Goal: Task Accomplishment & Management: Manage account settings

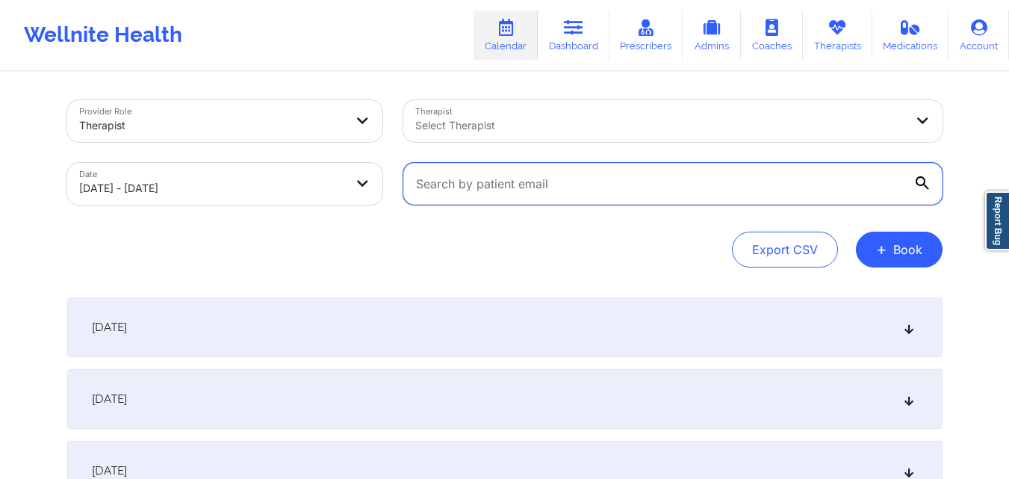
click at [692, 175] on input "text" at bounding box center [673, 184] width 539 height 42
paste input "prcalvarez89@yahoo.com"
type input "prcalvarez89@yahoo.com"
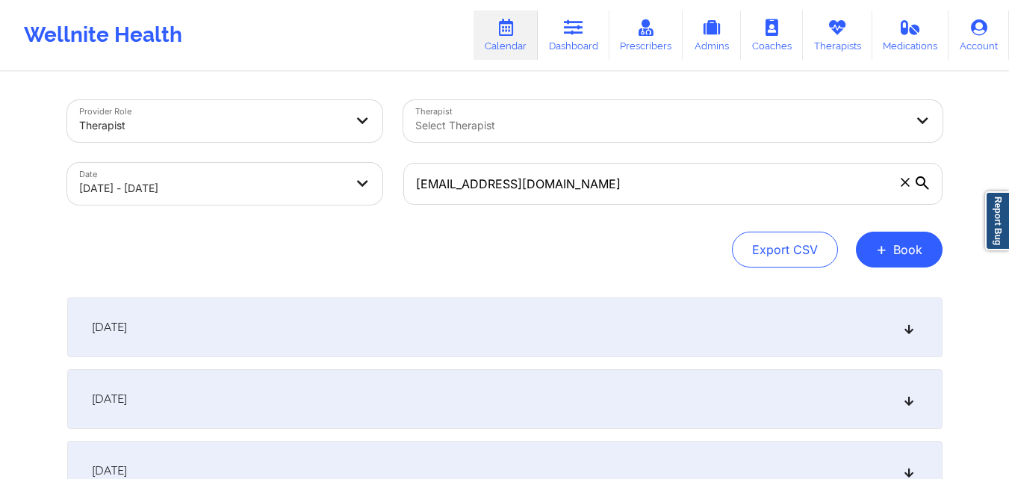
click at [516, 328] on div "October 1, 2025" at bounding box center [505, 327] width 876 height 60
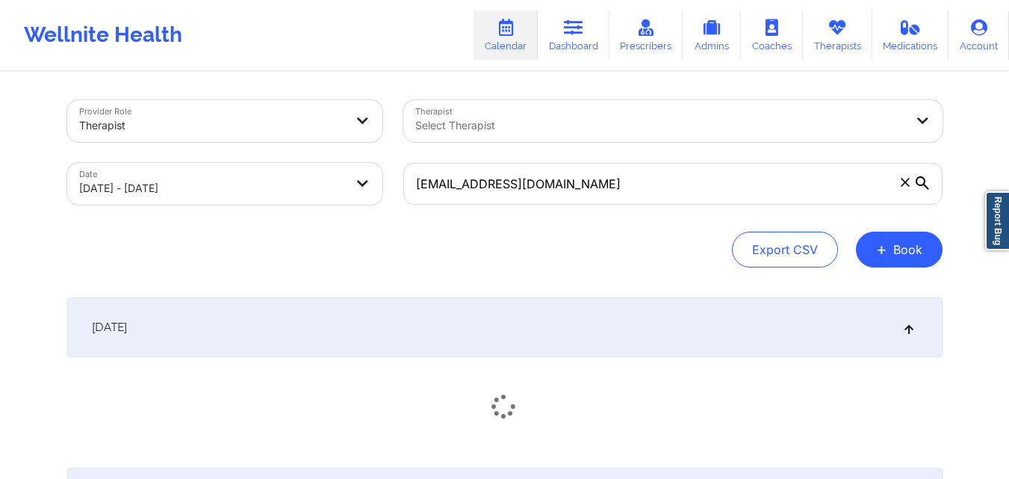
scroll to position [149, 0]
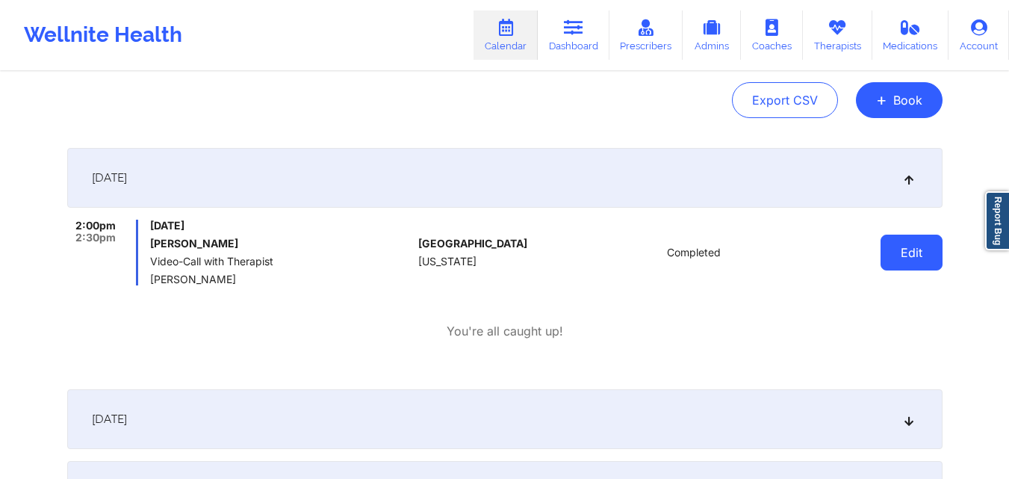
click at [889, 261] on button "Edit" at bounding box center [912, 253] width 62 height 36
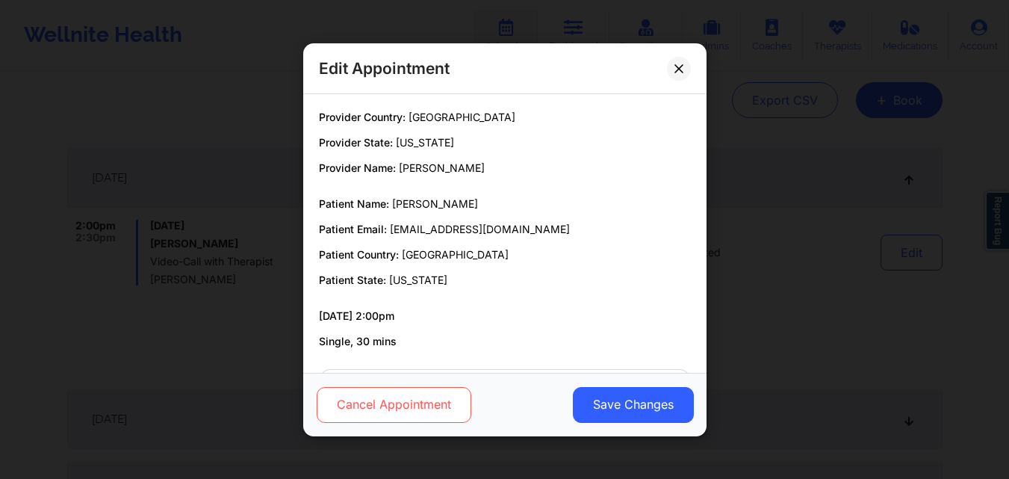
click at [398, 401] on button "Cancel Appointment" at bounding box center [393, 404] width 155 height 36
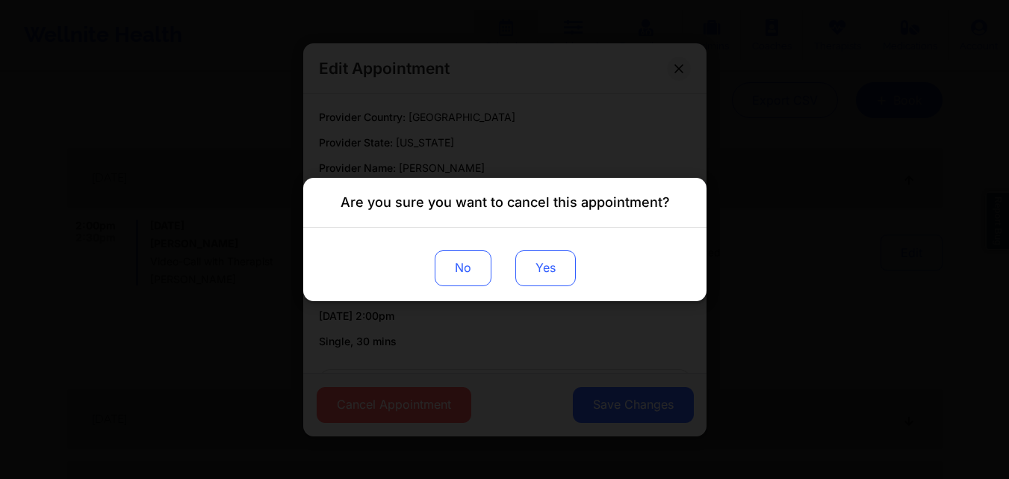
click at [531, 276] on button "Yes" at bounding box center [545, 268] width 61 height 36
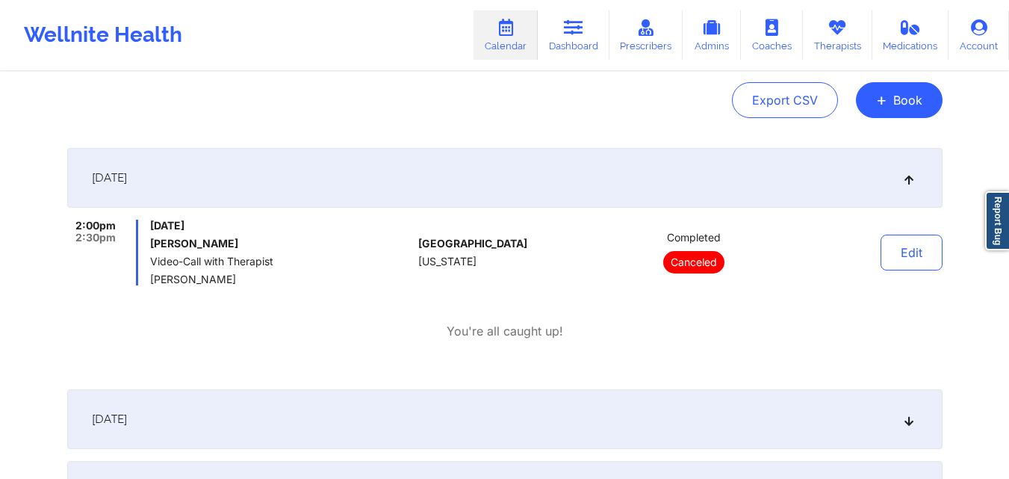
click at [387, 86] on div "Export CSV + Book" at bounding box center [505, 100] width 876 height 36
click at [892, 96] on button "+ Book" at bounding box center [899, 100] width 87 height 36
click at [872, 143] on button "Therapy Session" at bounding box center [874, 147] width 114 height 25
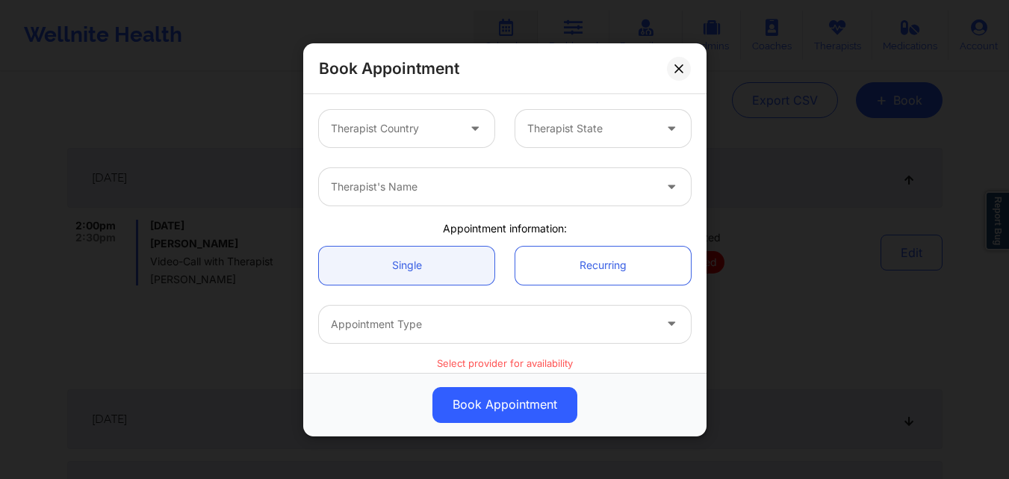
click at [433, 121] on div at bounding box center [394, 129] width 126 height 18
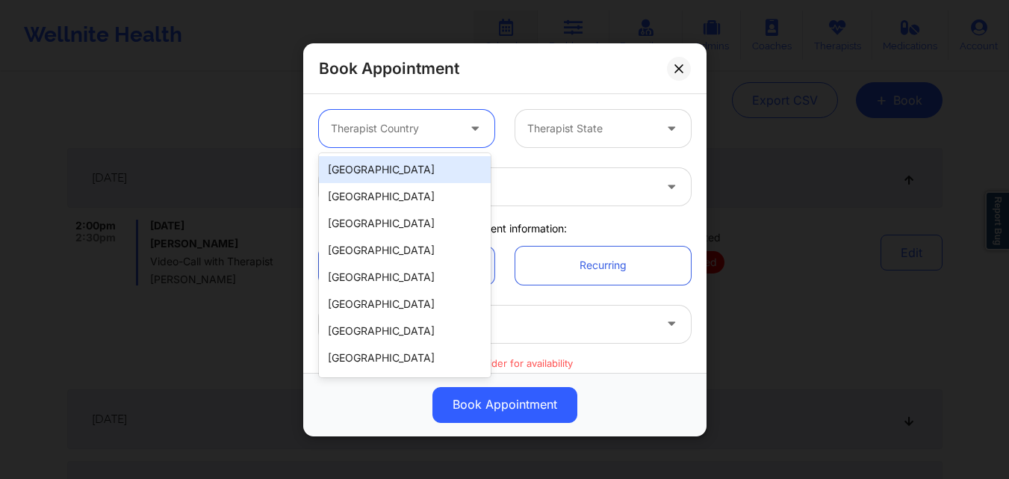
click at [448, 164] on div "[GEOGRAPHIC_DATA]" at bounding box center [405, 169] width 172 height 27
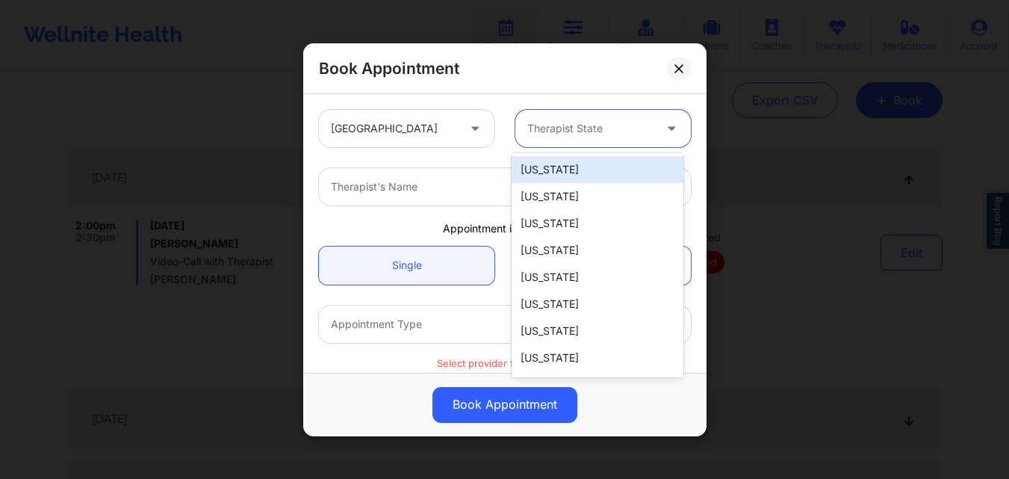
click at [631, 118] on div "Therapist State" at bounding box center [586, 128] width 140 height 37
type input "New"
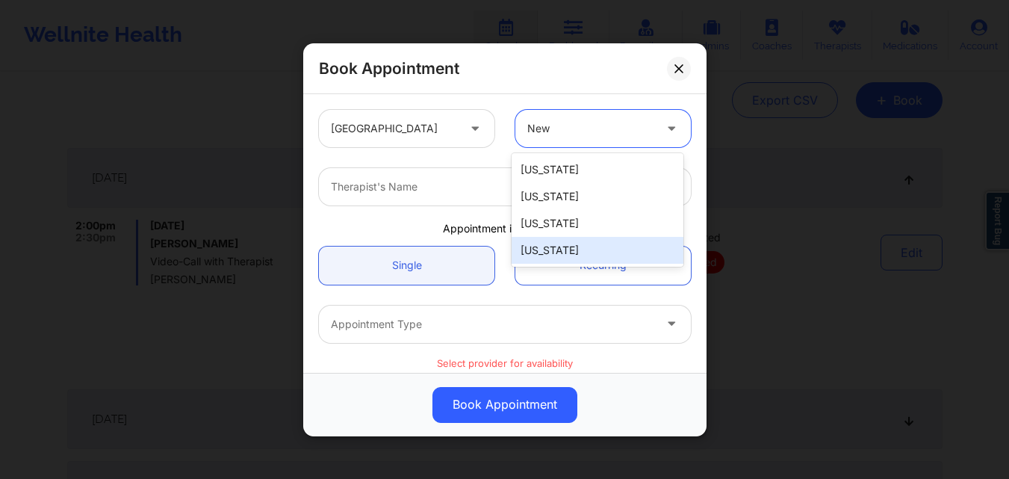
click at [578, 252] on div "[US_STATE]" at bounding box center [598, 250] width 172 height 27
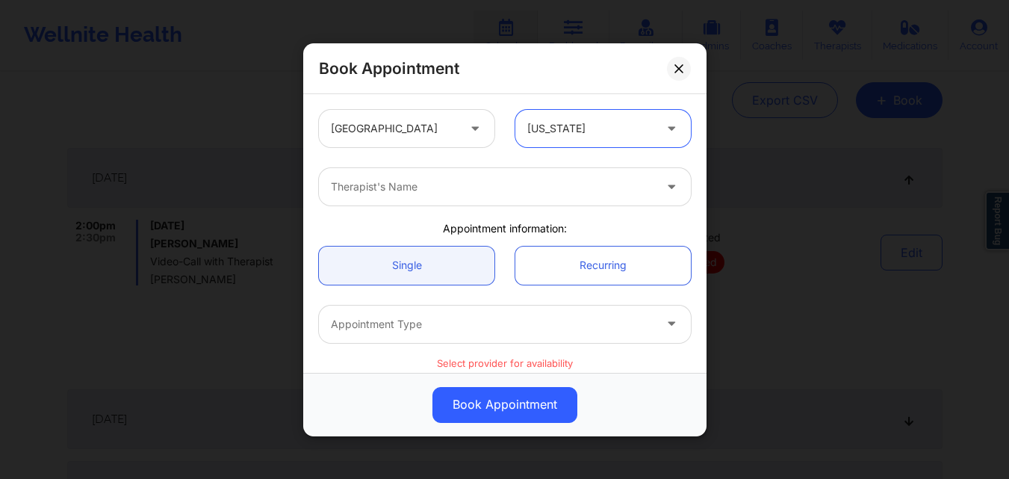
click at [421, 189] on div at bounding box center [492, 187] width 323 height 18
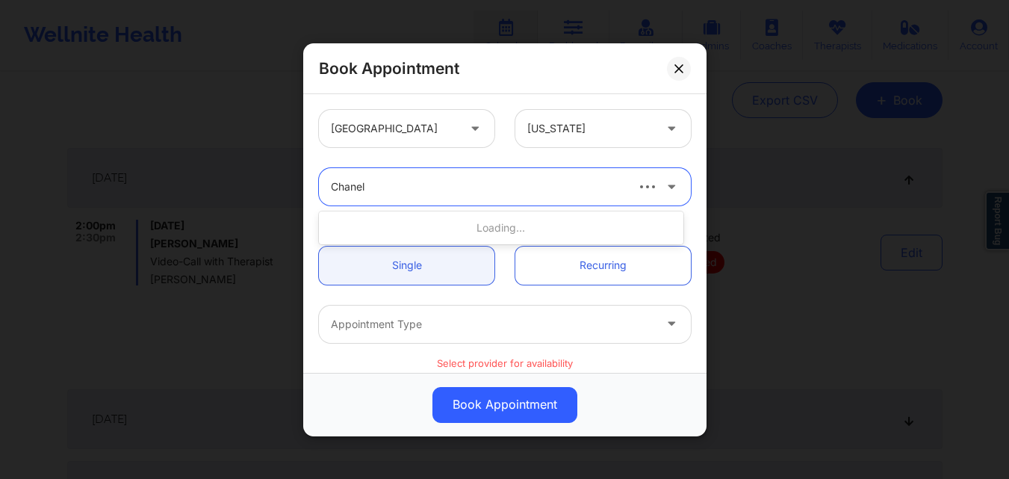
type input "Chanel"
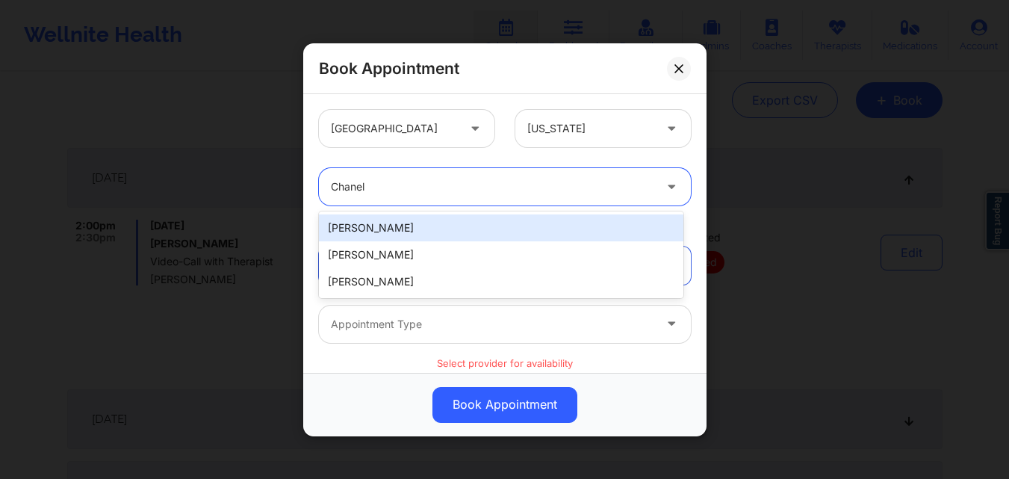
click at [442, 223] on div "[PERSON_NAME]" at bounding box center [501, 227] width 365 height 27
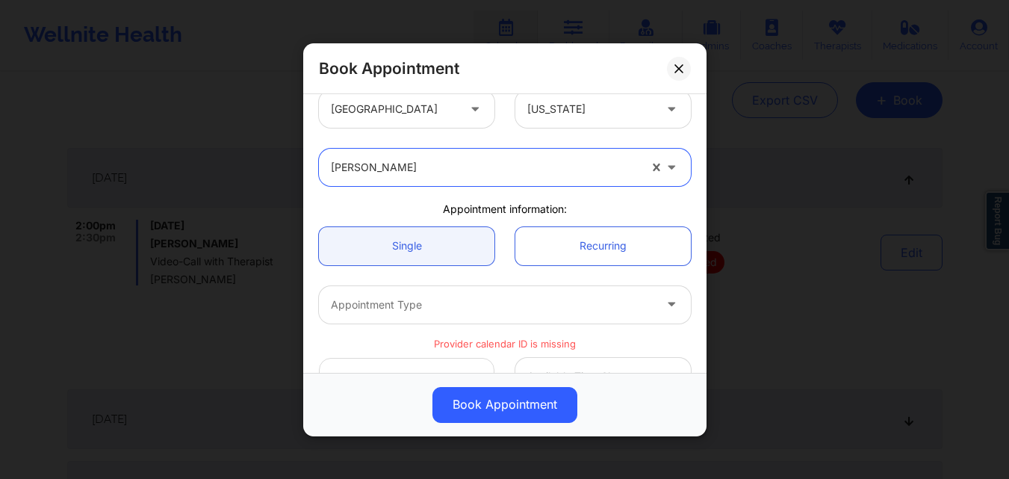
scroll to position [0, 0]
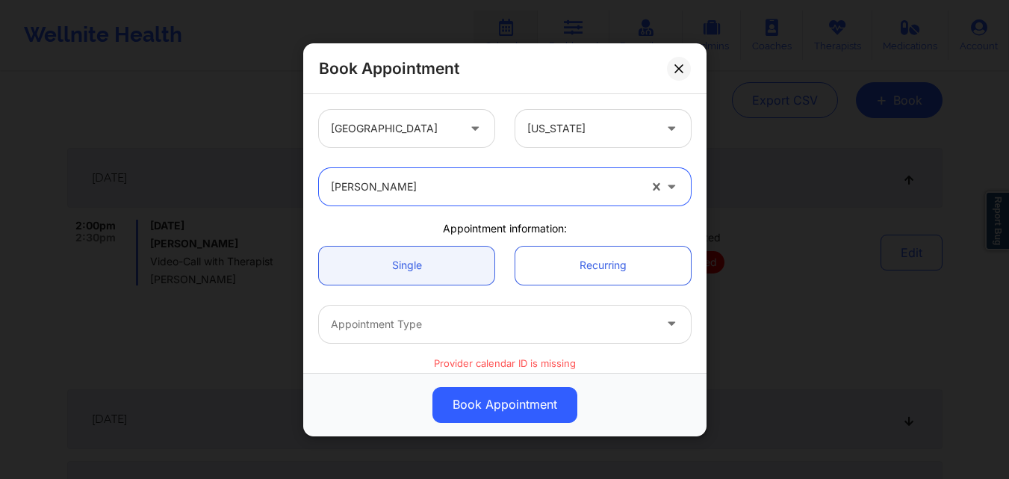
click at [476, 188] on div at bounding box center [485, 187] width 308 height 18
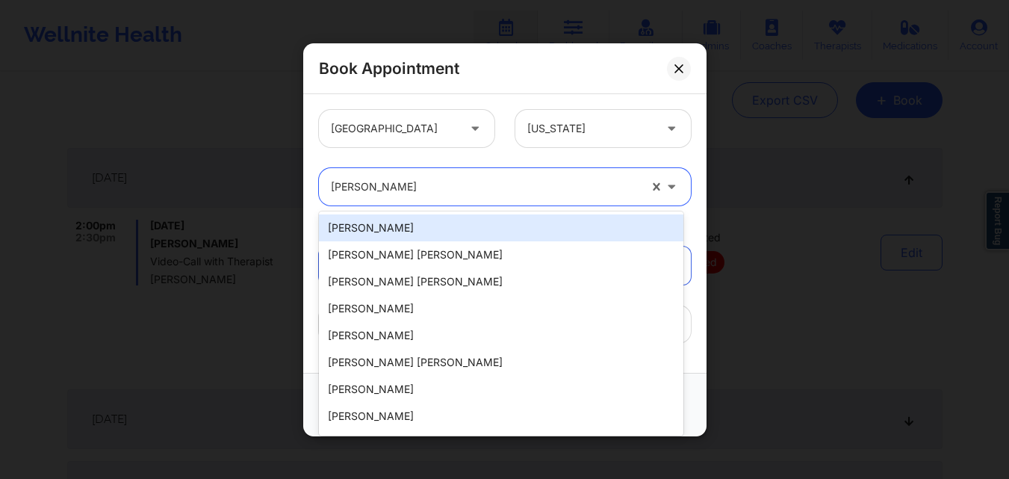
click at [476, 188] on div at bounding box center [485, 187] width 308 height 18
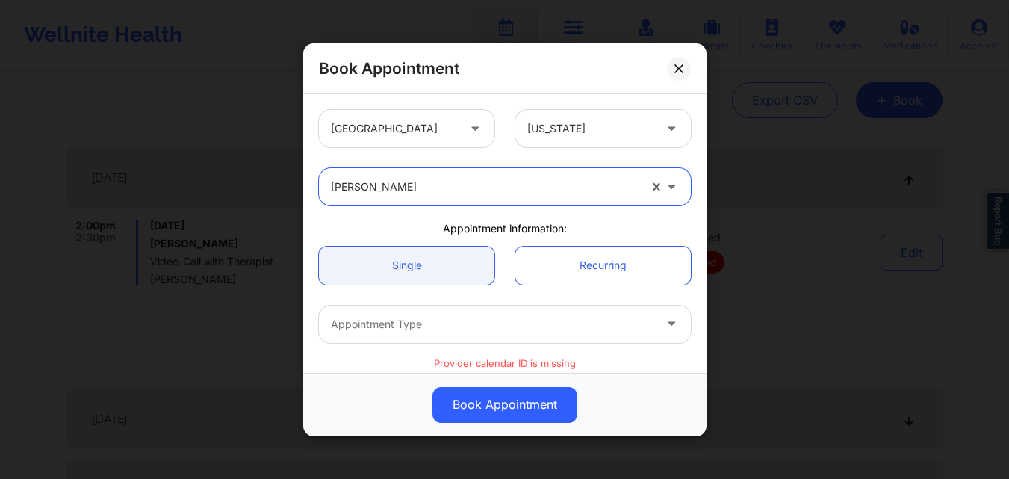
click at [476, 188] on div at bounding box center [485, 187] width 308 height 18
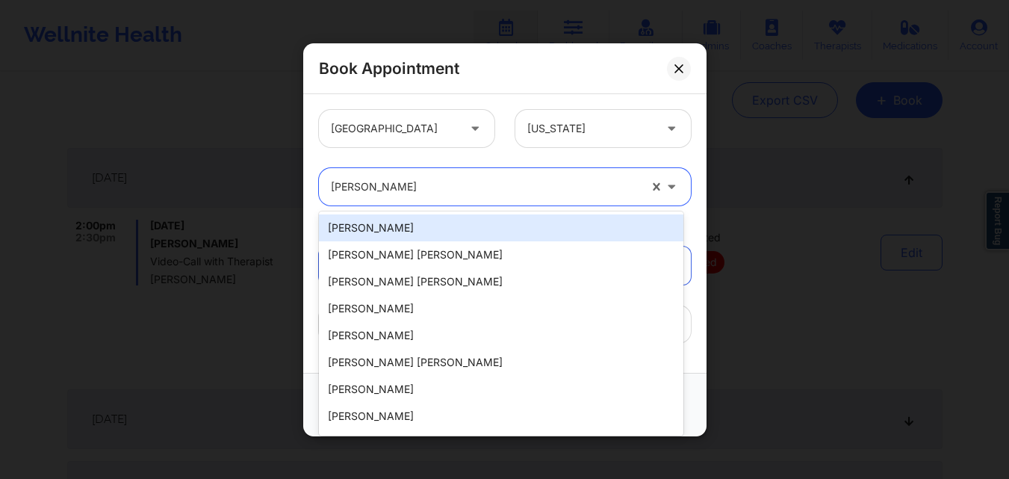
click at [476, 188] on div at bounding box center [485, 187] width 308 height 18
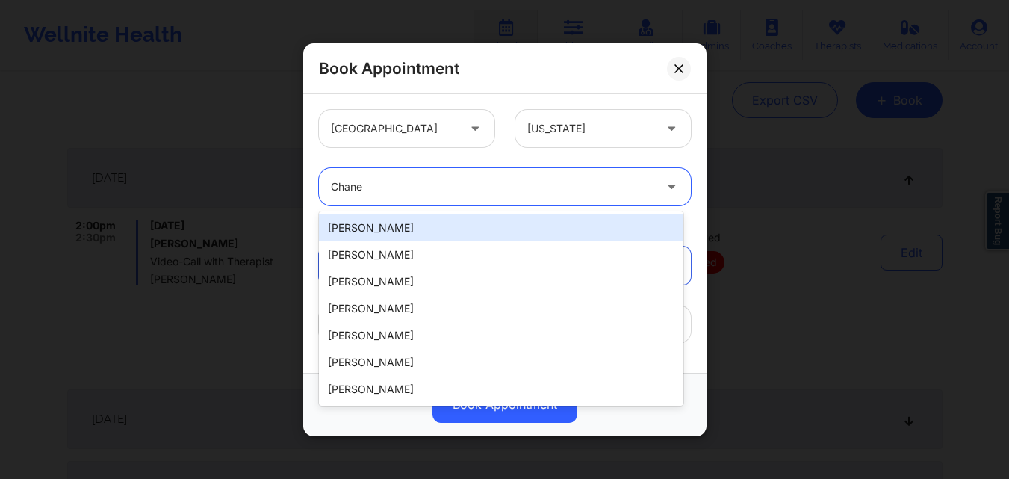
type input "Chanel"
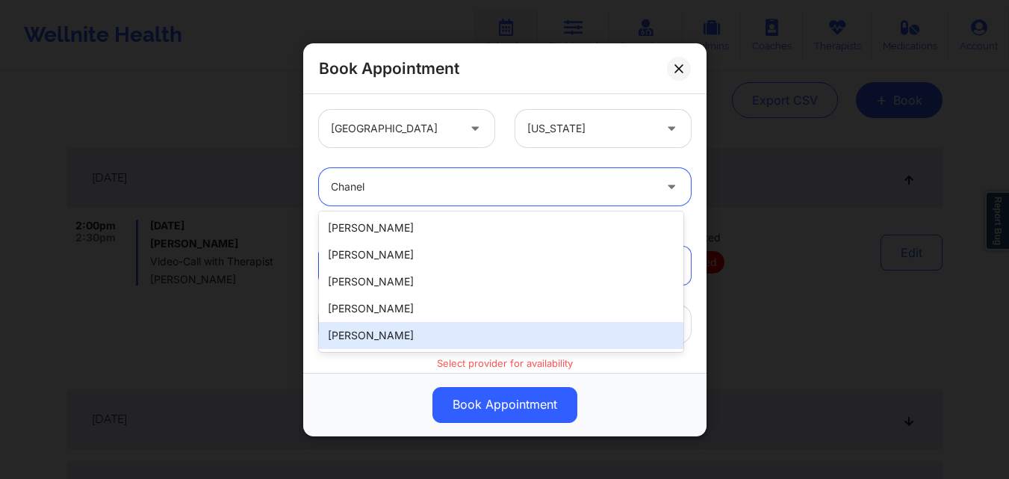
click at [409, 343] on div "[PERSON_NAME]" at bounding box center [501, 335] width 365 height 27
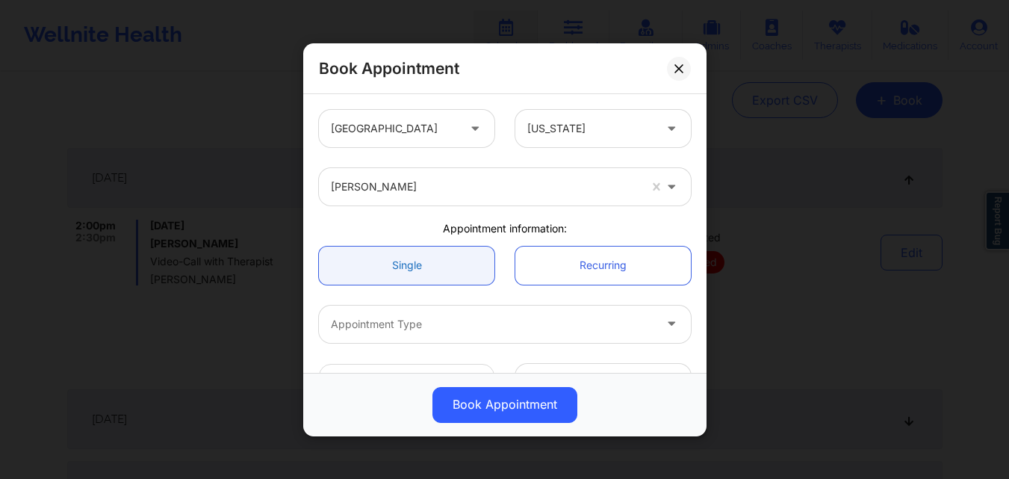
click at [433, 276] on link "Single" at bounding box center [407, 265] width 176 height 38
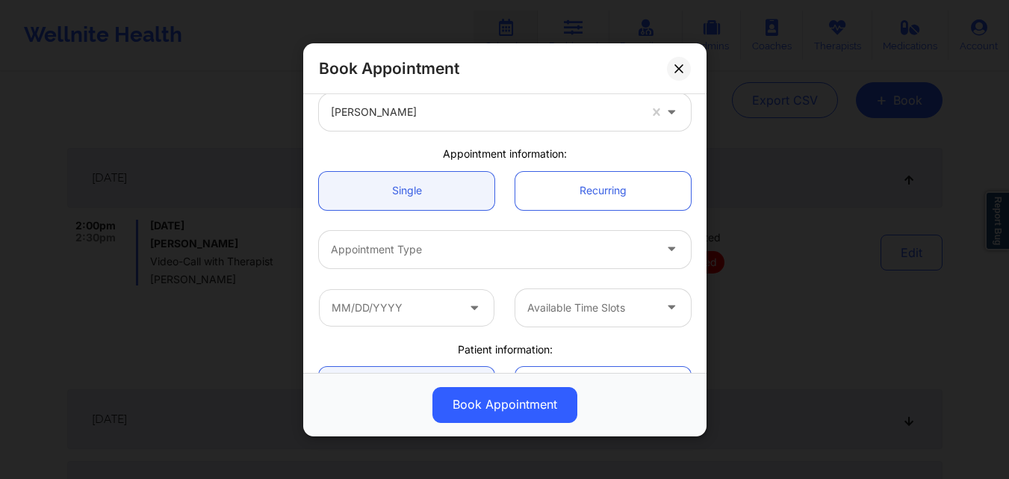
click at [442, 244] on div at bounding box center [492, 249] width 323 height 18
click at [432, 246] on div at bounding box center [492, 249] width 323 height 18
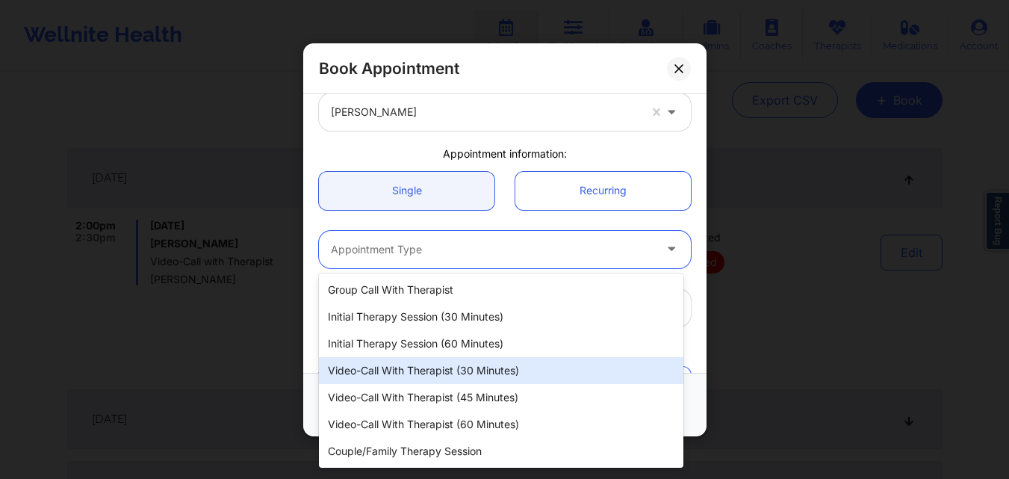
click at [436, 367] on div "Video-Call with Therapist (30 minutes)" at bounding box center [501, 370] width 365 height 27
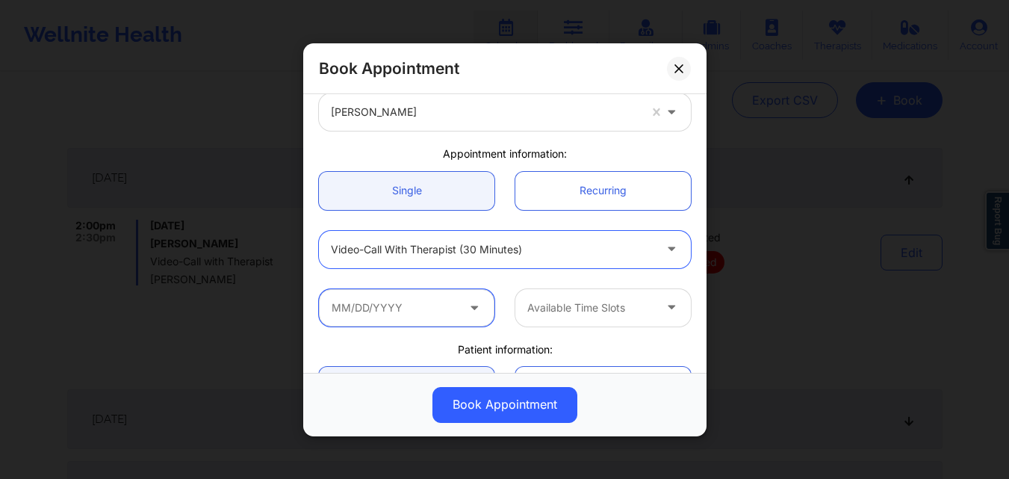
click at [433, 318] on input "text" at bounding box center [407, 306] width 176 height 37
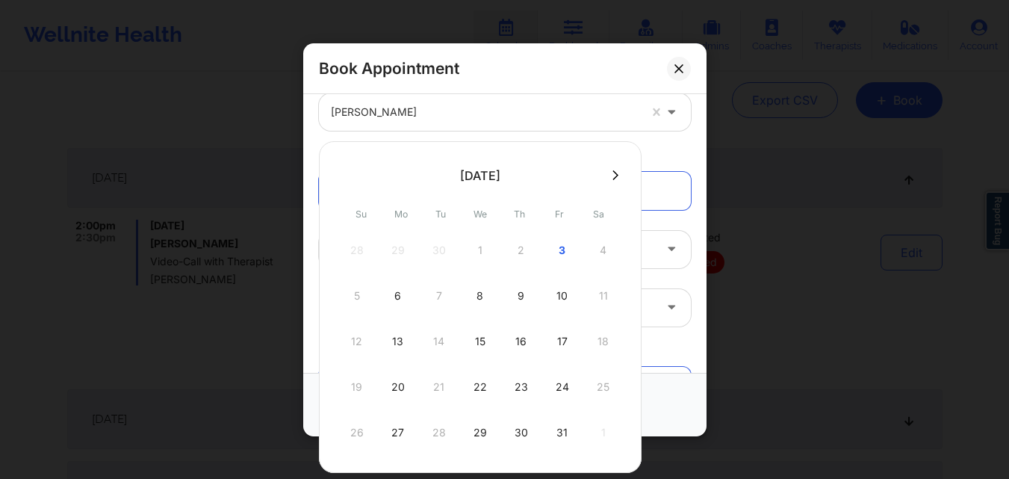
click at [557, 247] on div "3" at bounding box center [562, 250] width 37 height 42
type input "10/03/2025"
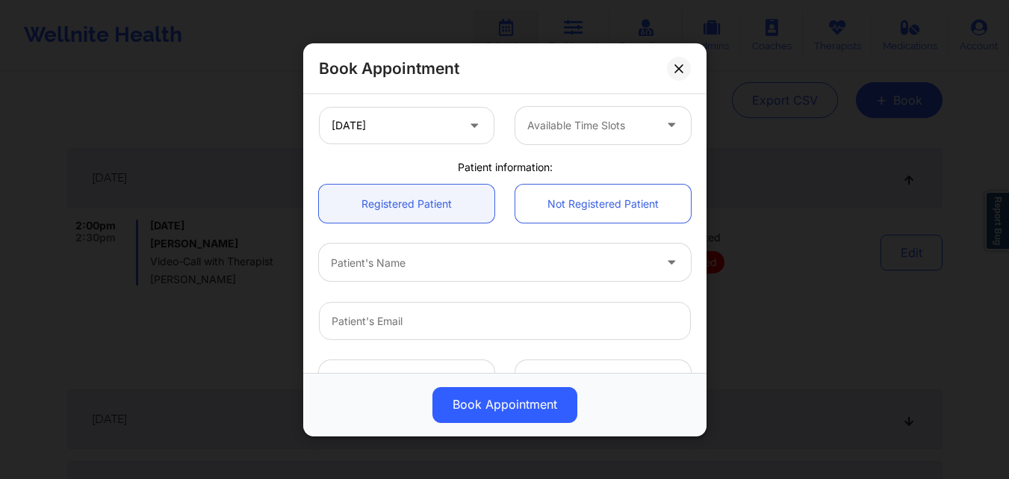
scroll to position [299, 0]
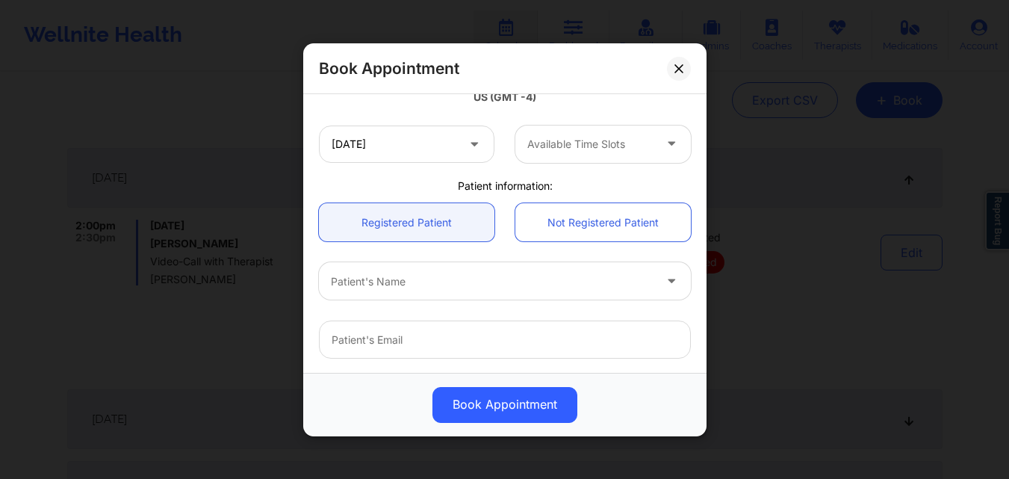
click at [613, 157] on div "Available Time Slots" at bounding box center [586, 143] width 140 height 37
click at [604, 146] on div at bounding box center [591, 144] width 126 height 18
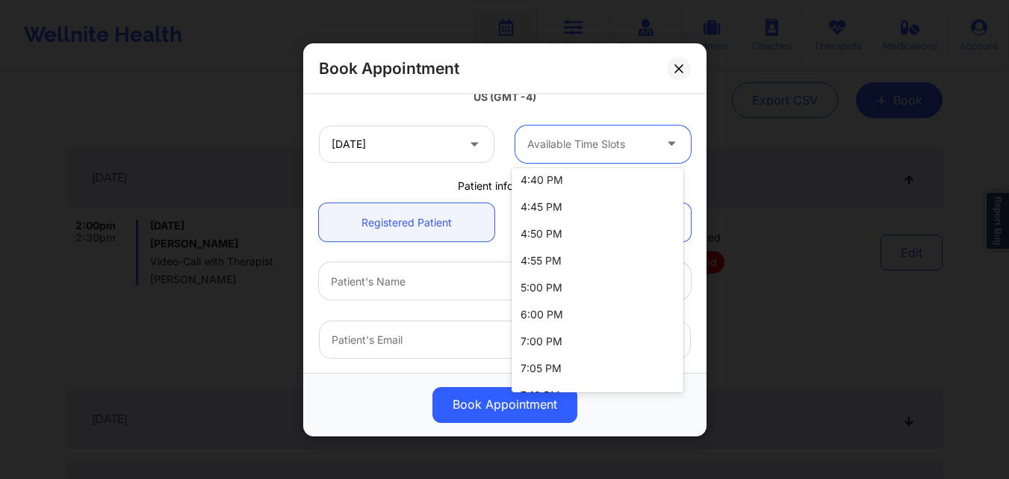
scroll to position [224, 0]
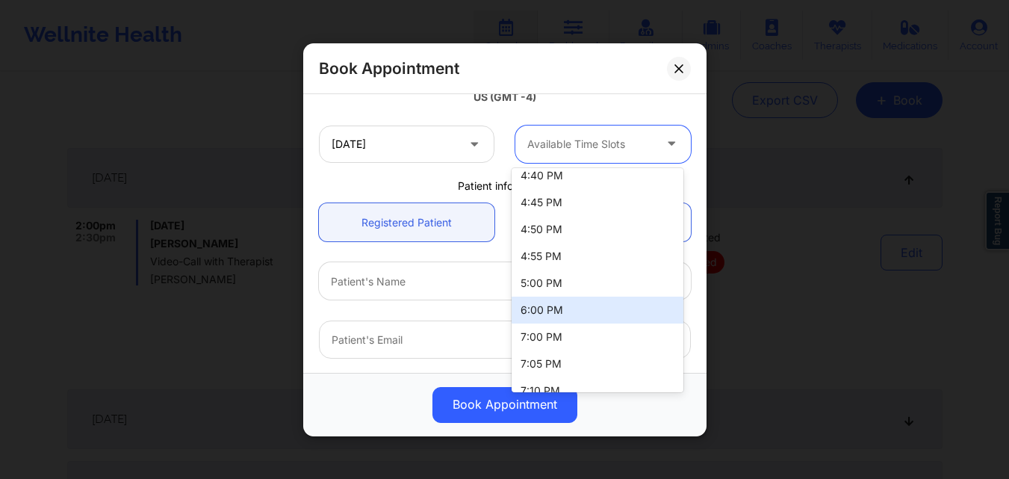
click at [582, 299] on div "6:00 PM" at bounding box center [598, 310] width 172 height 27
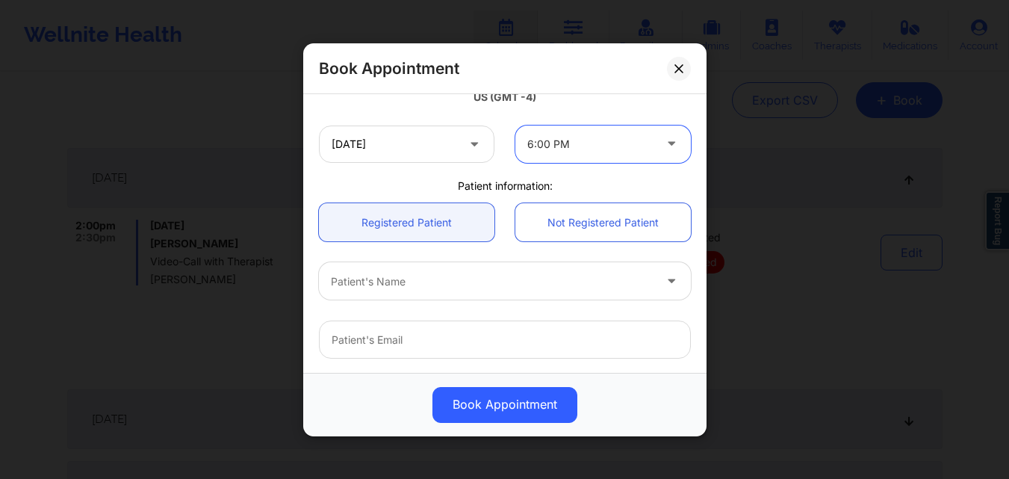
click at [492, 276] on div at bounding box center [492, 281] width 323 height 18
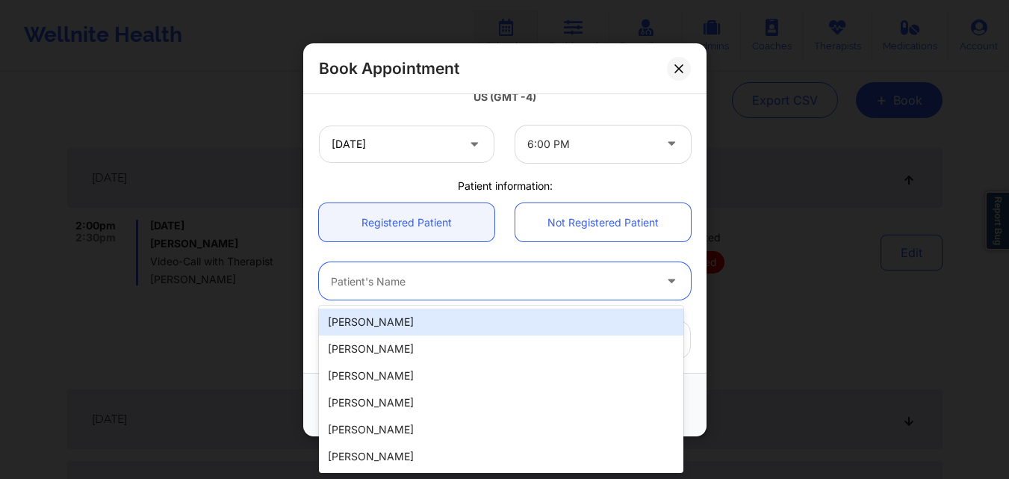
paste input "[PERSON_NAME]"
type input "[PERSON_NAME]"
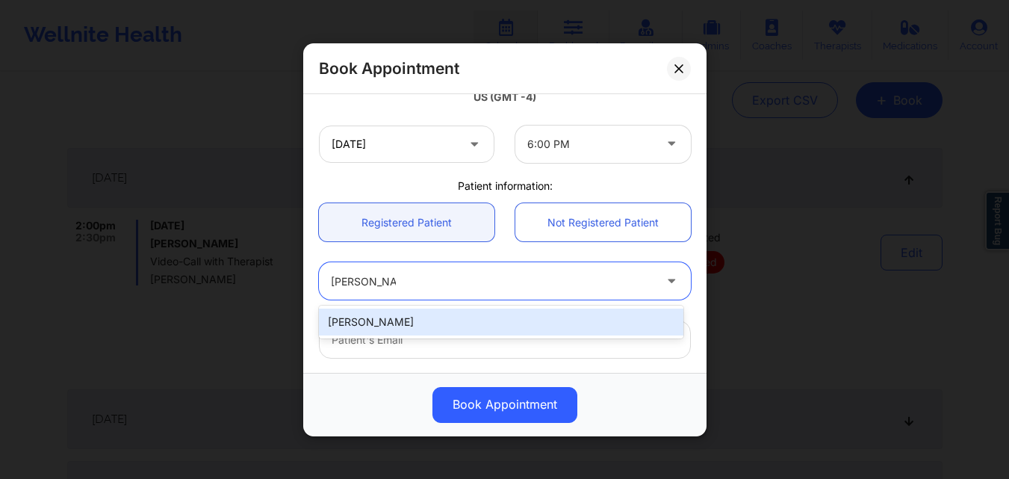
click at [477, 320] on div "[PERSON_NAME]" at bounding box center [501, 322] width 365 height 27
type input "leyri1013@gmail.com"
type input "+1917-504-1562"
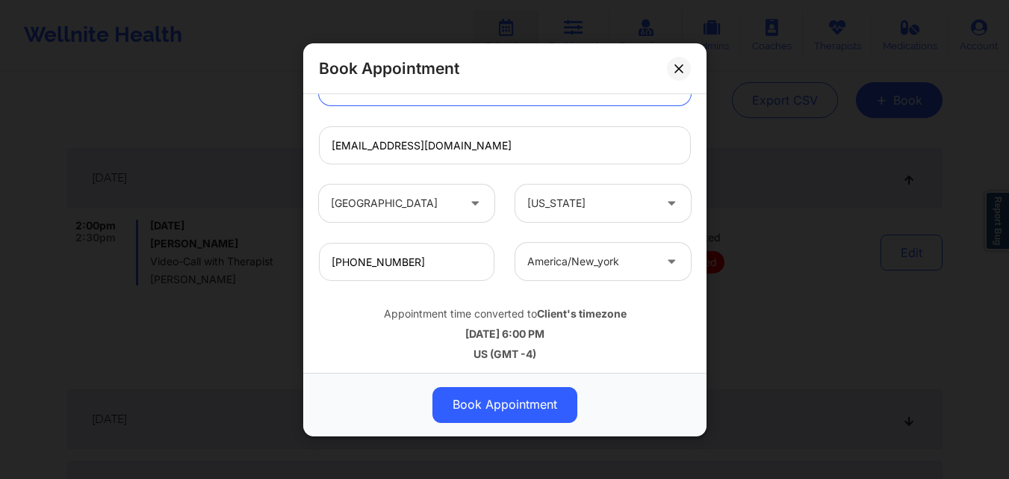
scroll to position [497, 0]
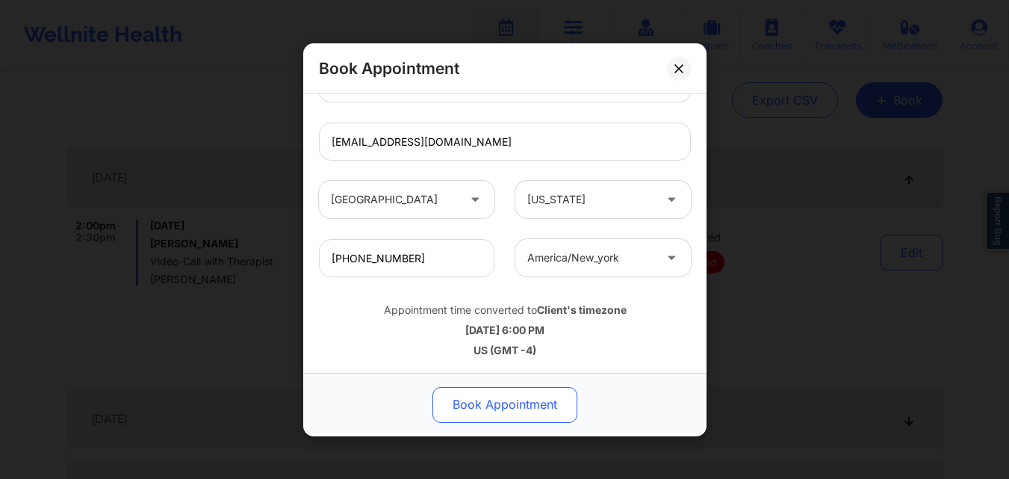
click at [495, 404] on button "Book Appointment" at bounding box center [505, 404] width 145 height 36
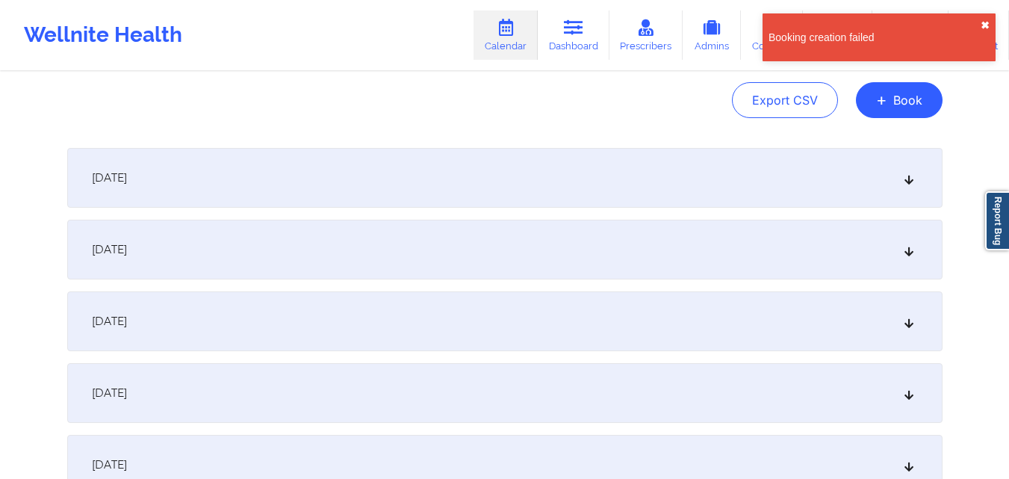
click at [989, 30] on button "✖︎" at bounding box center [985, 25] width 9 height 12
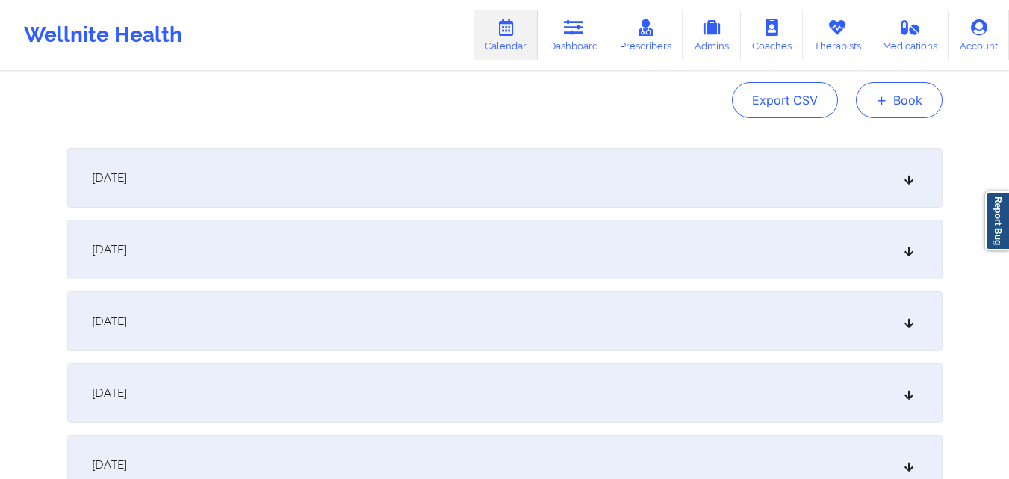
click at [910, 109] on button "+ Book" at bounding box center [899, 100] width 87 height 36
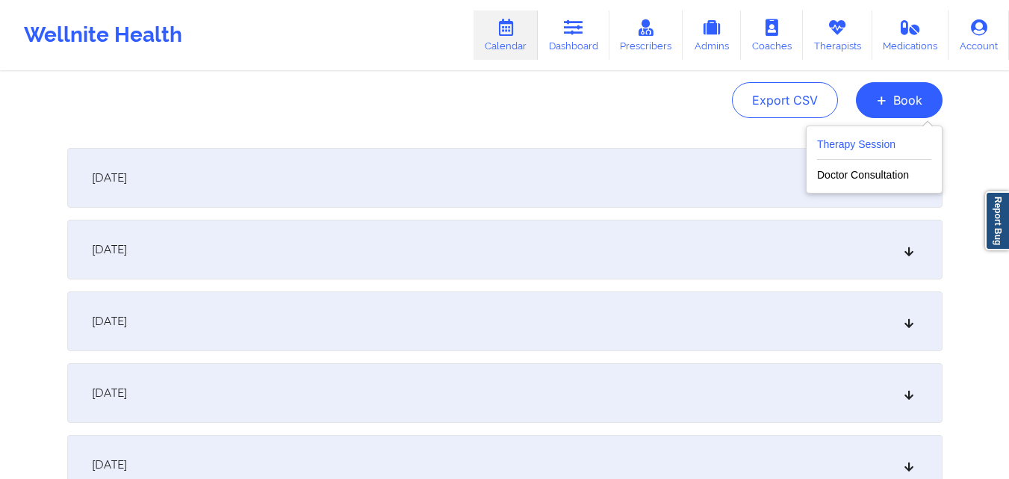
click at [883, 140] on button "Therapy Session" at bounding box center [874, 147] width 114 height 25
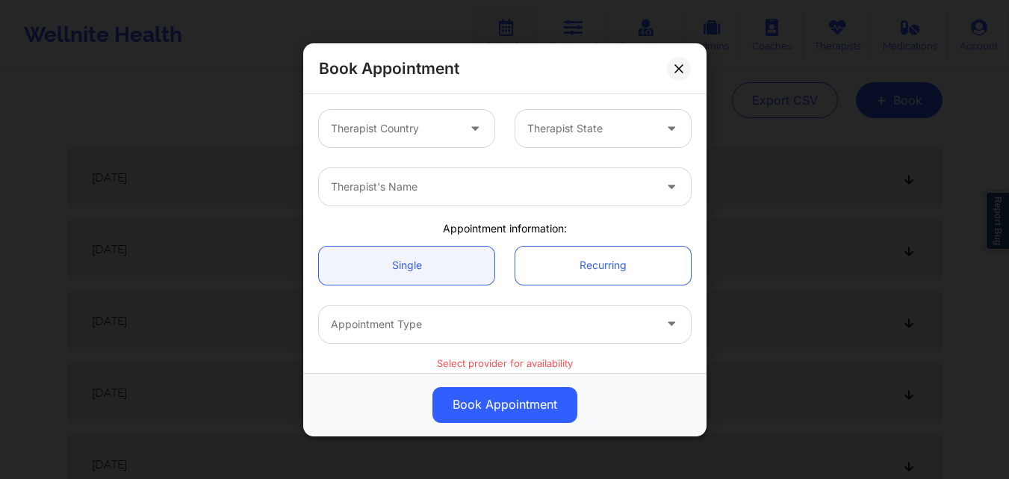
click at [442, 132] on div at bounding box center [394, 129] width 126 height 18
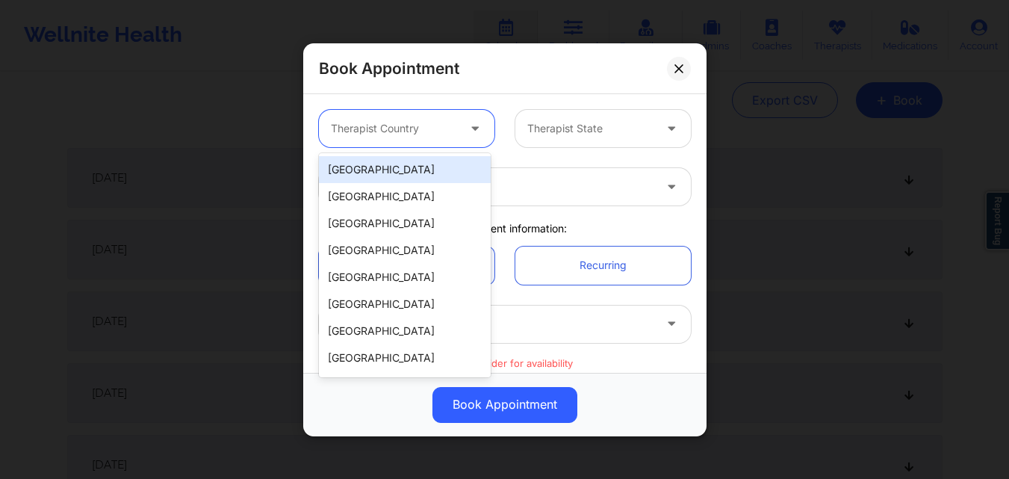
click at [422, 176] on div "[GEOGRAPHIC_DATA]" at bounding box center [405, 169] width 172 height 27
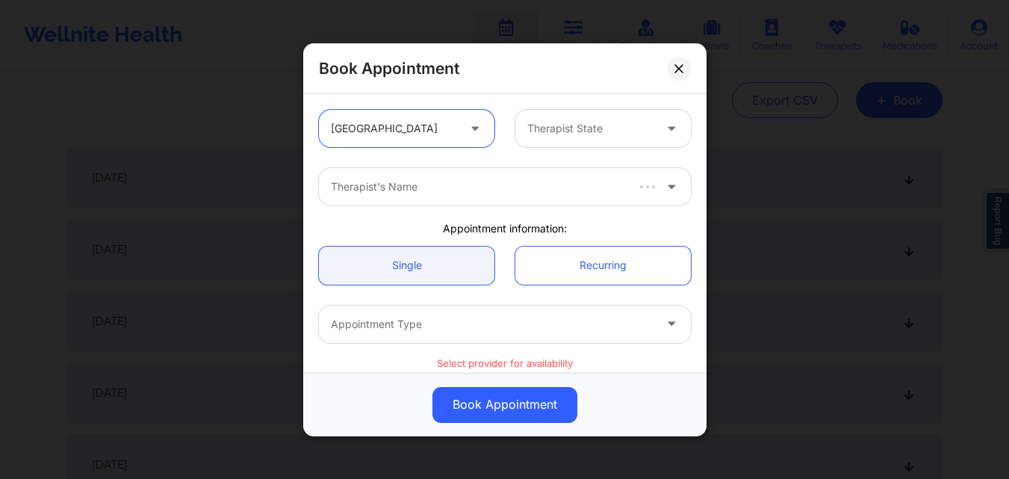
click at [602, 138] on div "Therapist State" at bounding box center [586, 128] width 140 height 37
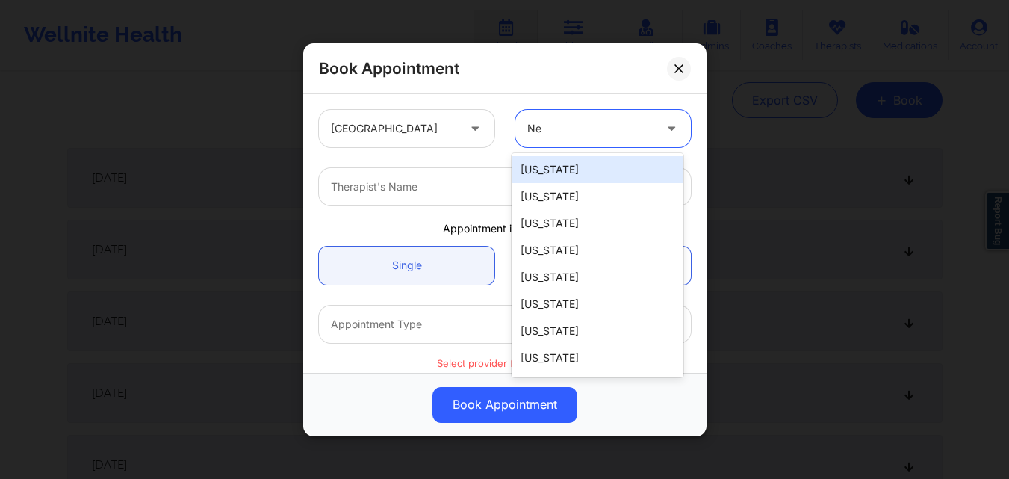
type input "New"
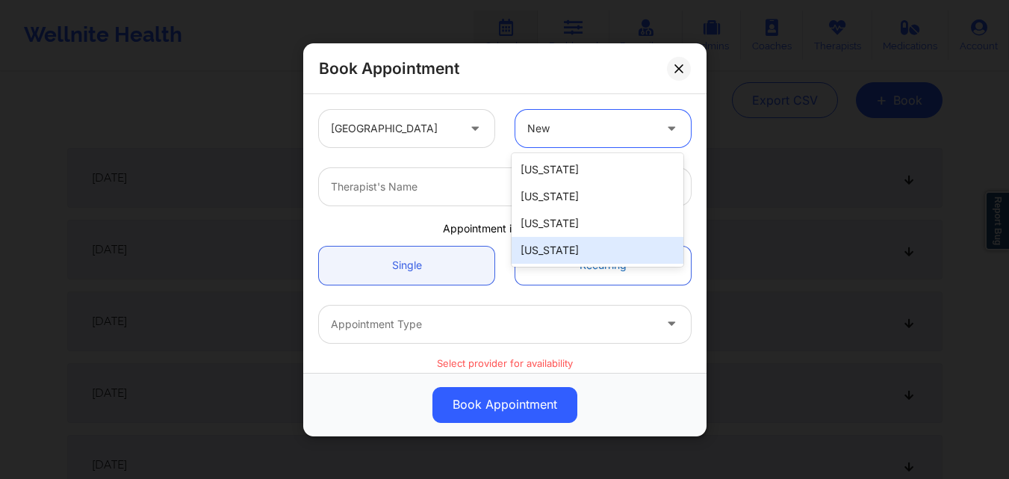
click at [625, 247] on div "[US_STATE]" at bounding box center [598, 250] width 172 height 27
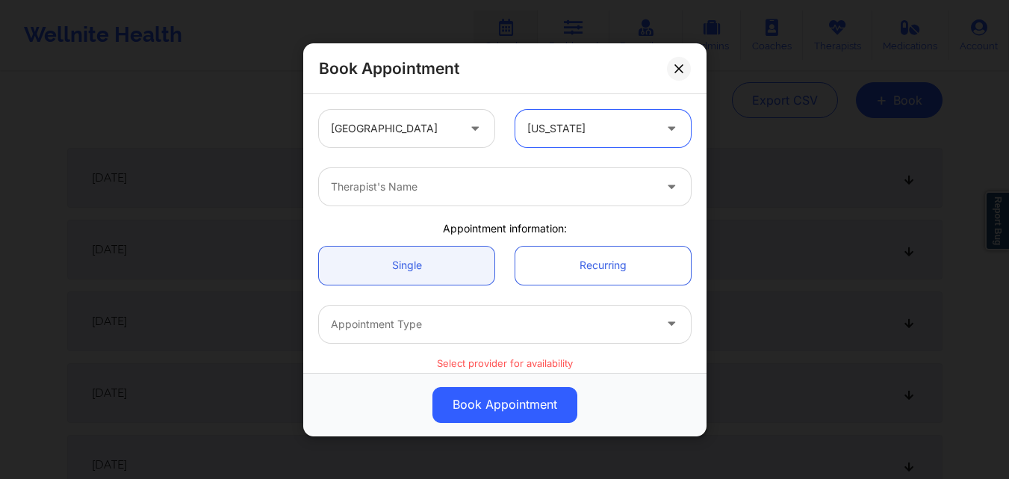
click at [409, 190] on div at bounding box center [492, 187] width 323 height 18
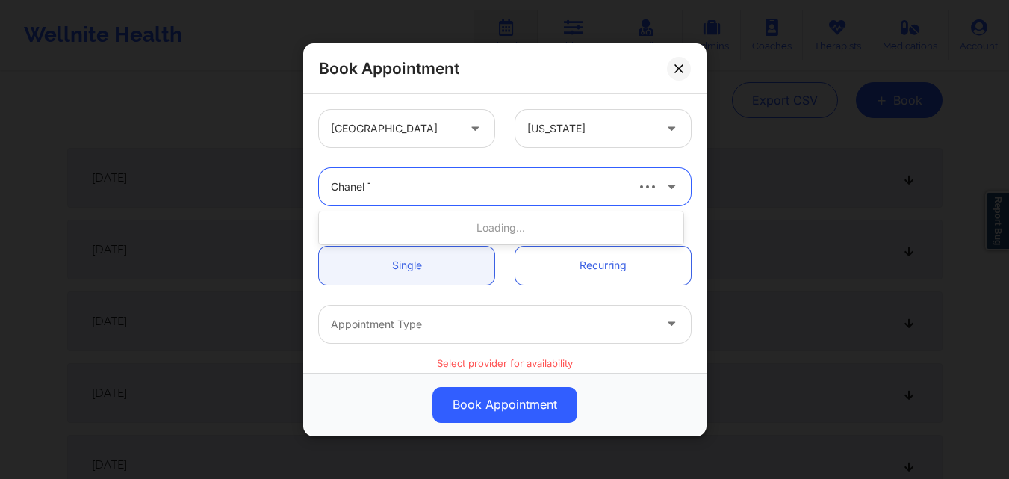
type input "Chanel Th"
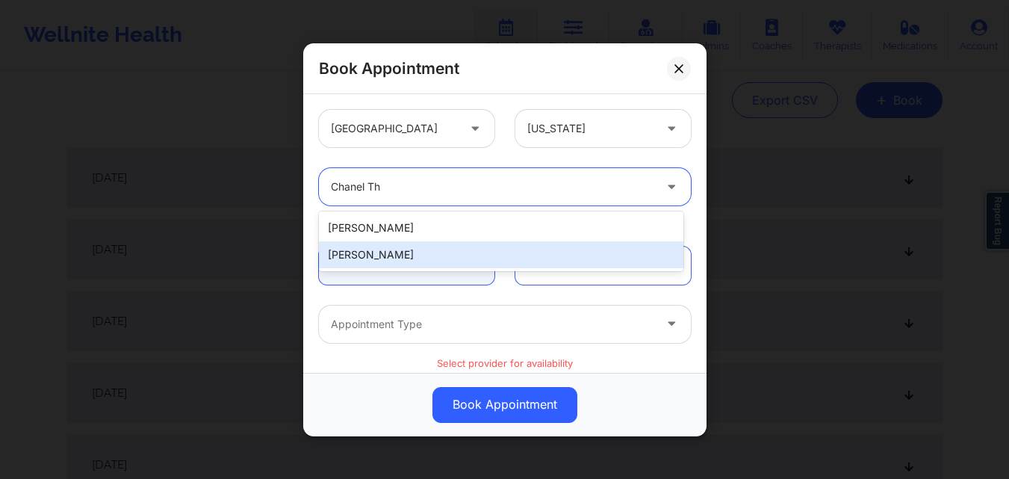
click at [401, 262] on div "[PERSON_NAME]" at bounding box center [501, 254] width 365 height 27
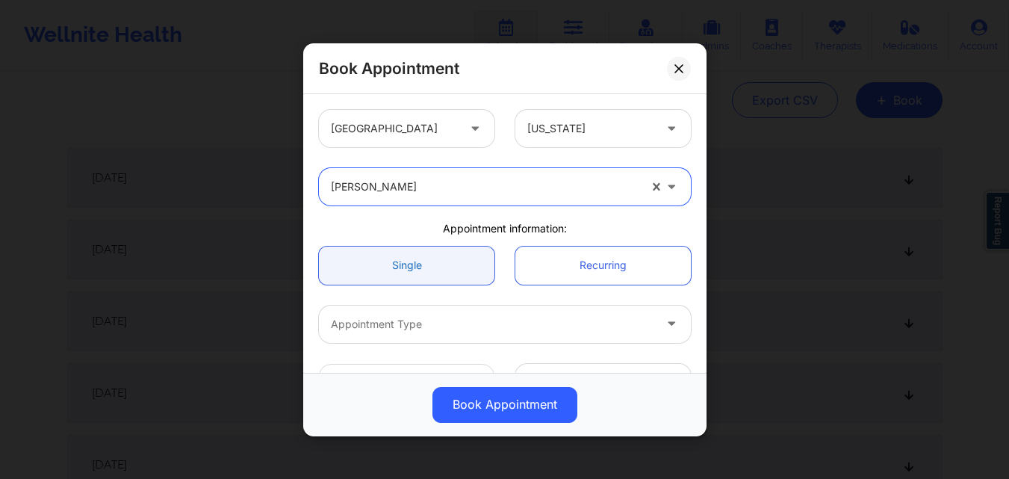
click at [438, 268] on link "Single" at bounding box center [407, 265] width 176 height 38
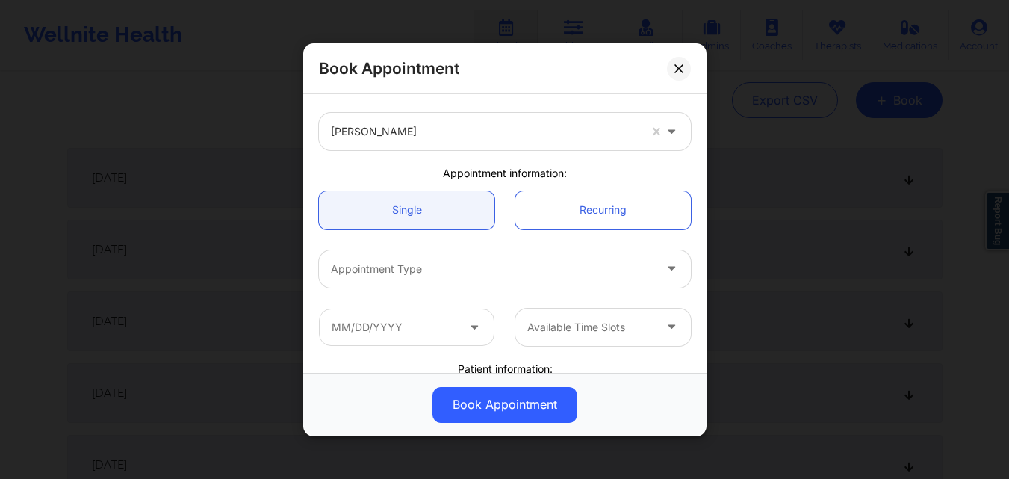
scroll to position [75, 0]
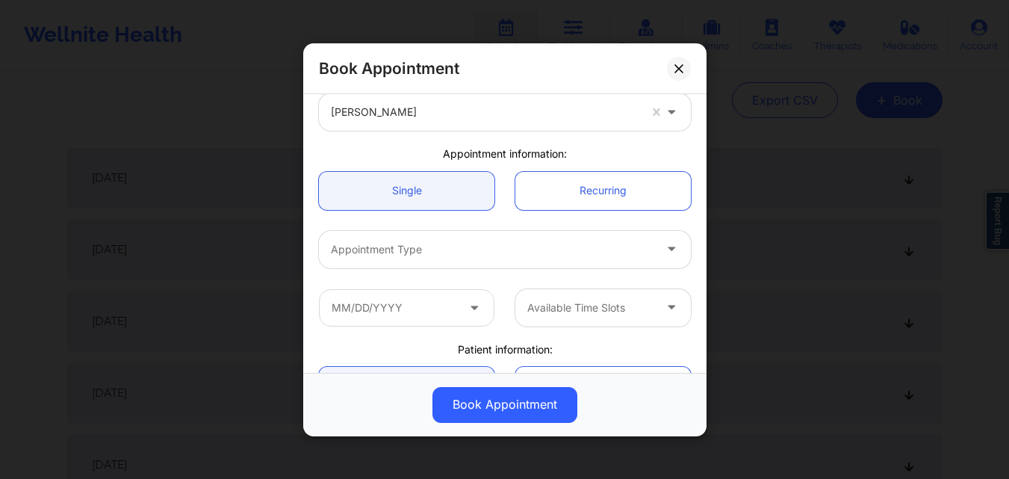
click at [459, 245] on div at bounding box center [492, 249] width 323 height 18
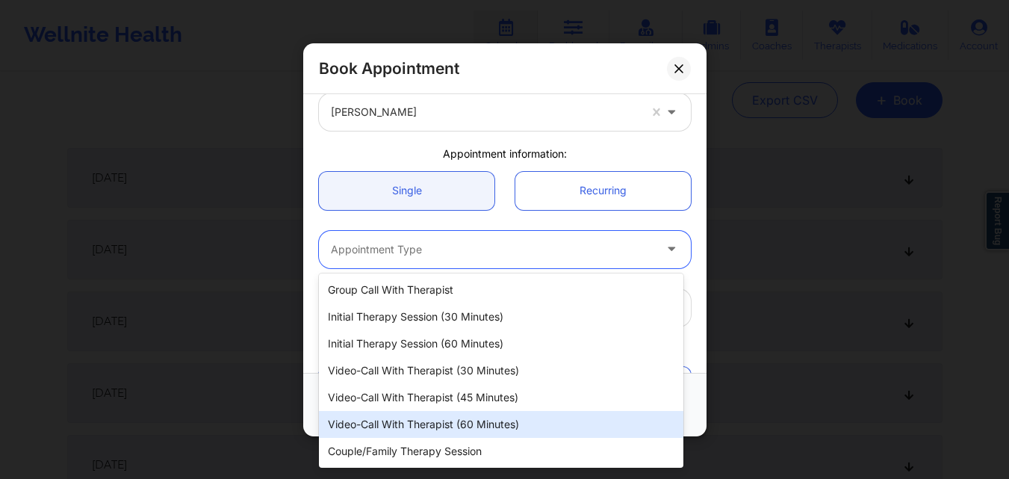
click at [482, 424] on div "Video-Call with Therapist (60 minutes)" at bounding box center [501, 424] width 365 height 27
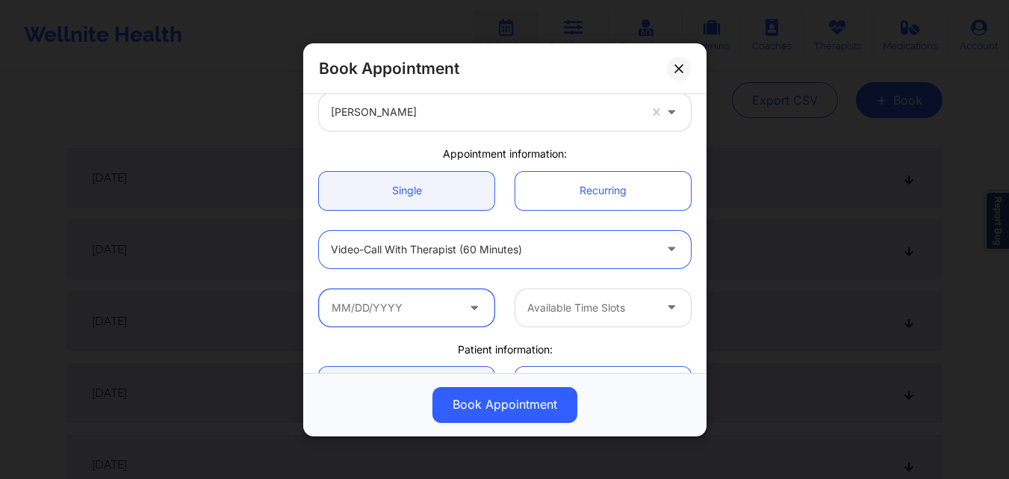
click at [439, 306] on input "text" at bounding box center [407, 306] width 176 height 37
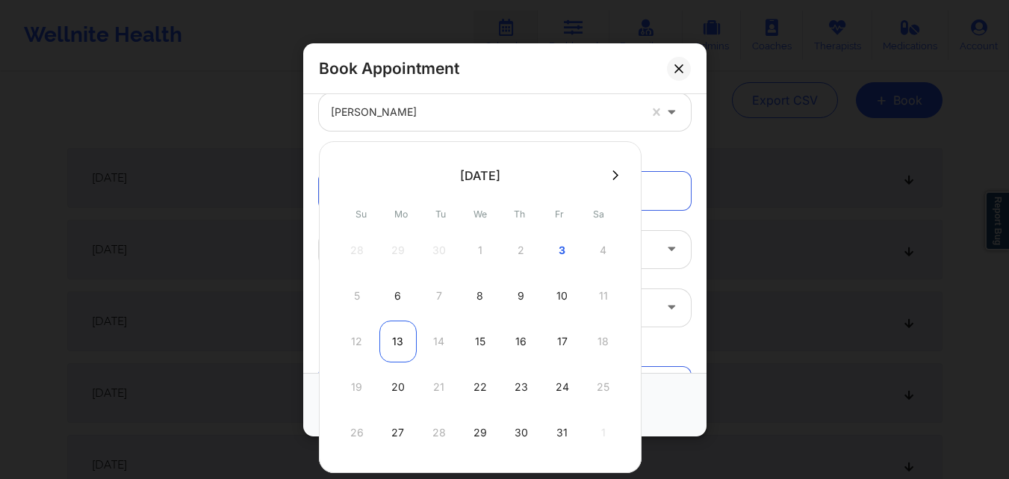
click at [401, 339] on div "13" at bounding box center [398, 342] width 37 height 42
type input "10/13/2025"
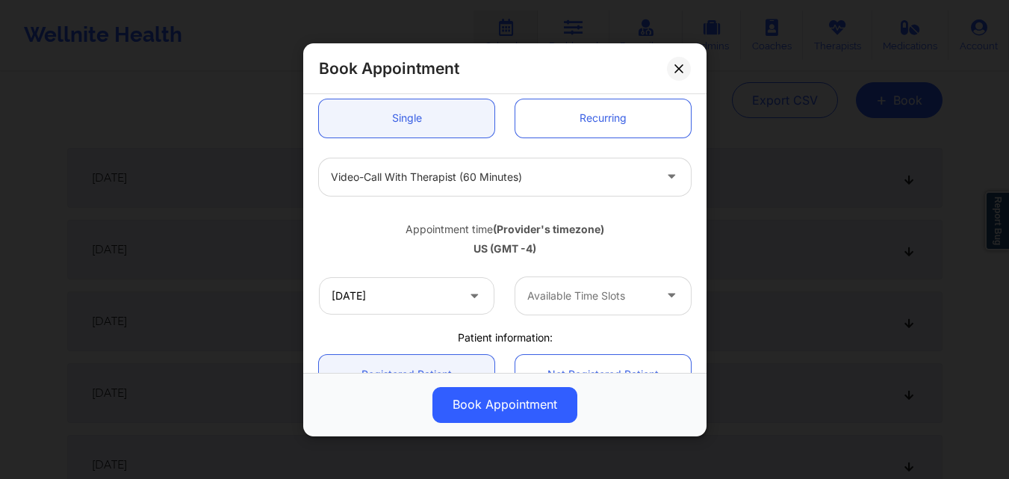
scroll to position [224, 0]
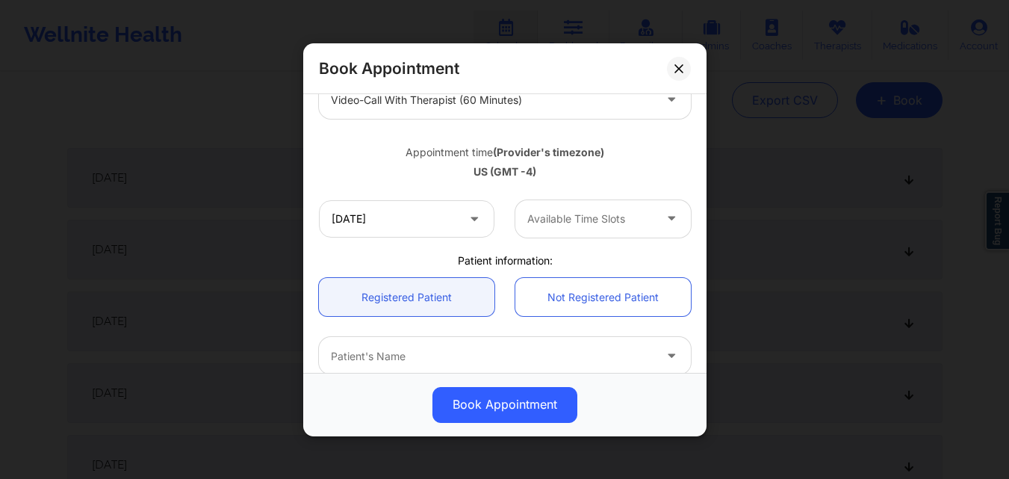
click at [655, 211] on div at bounding box center [673, 218] width 36 height 37
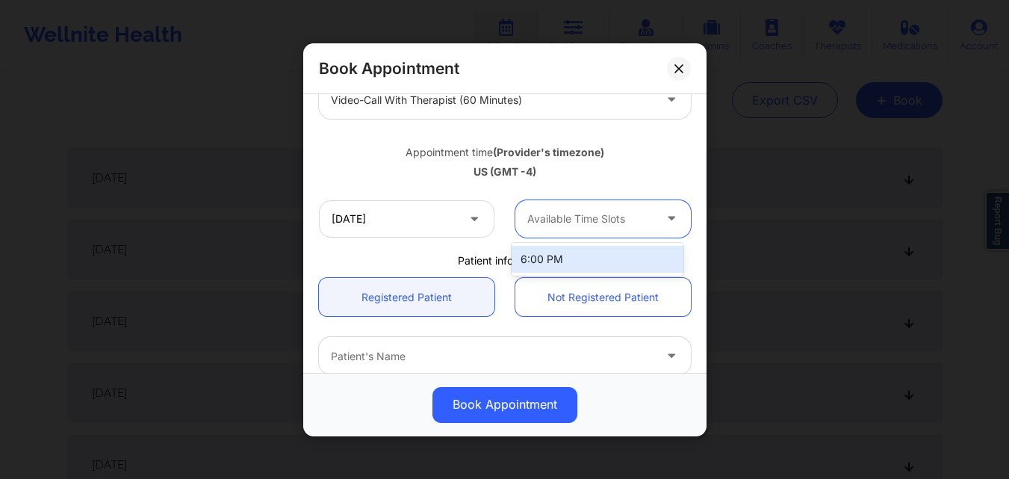
click at [607, 220] on div at bounding box center [591, 219] width 126 height 18
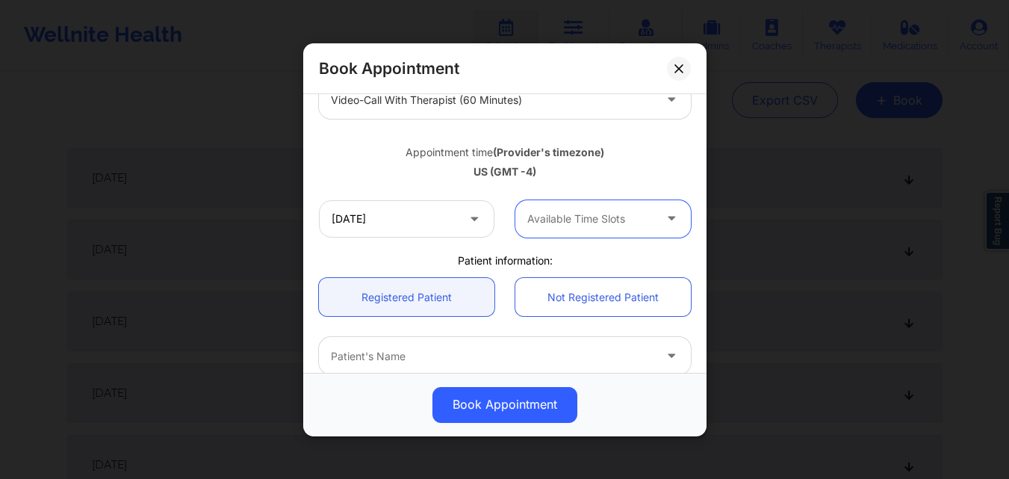
click at [607, 220] on div at bounding box center [591, 219] width 126 height 18
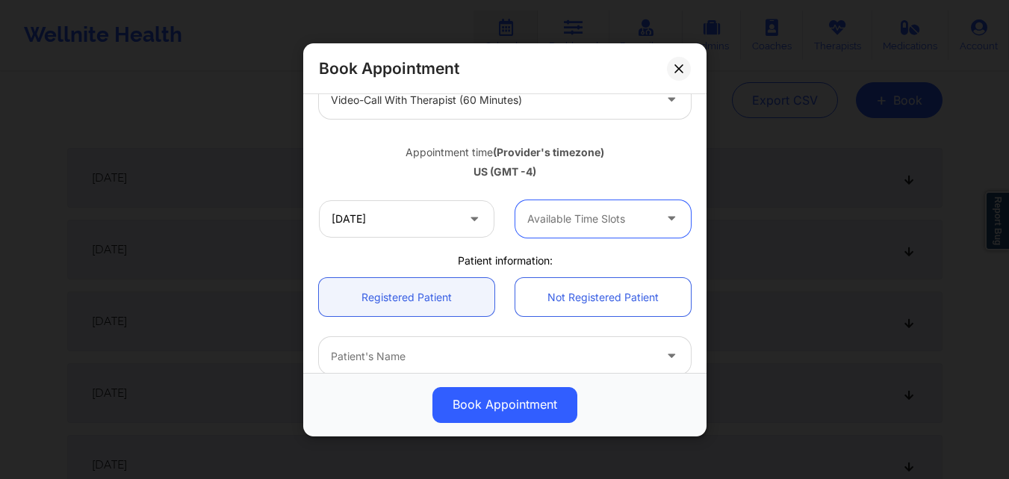
click at [607, 220] on div at bounding box center [591, 219] width 126 height 18
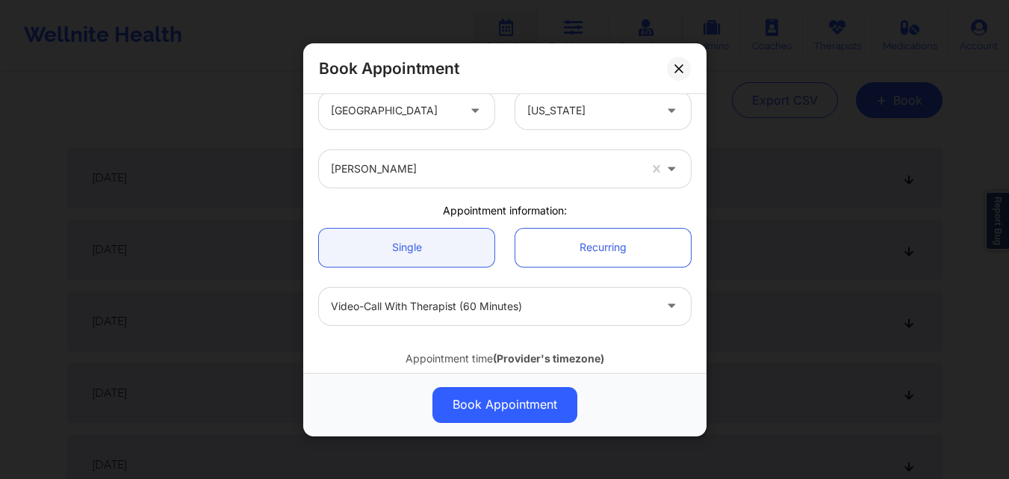
scroll to position [0, 0]
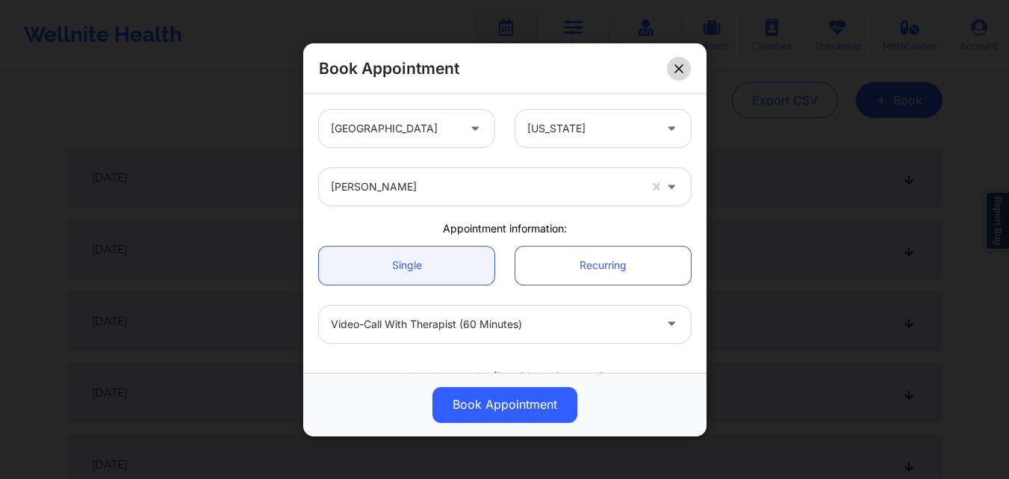
click at [673, 68] on button at bounding box center [679, 68] width 24 height 24
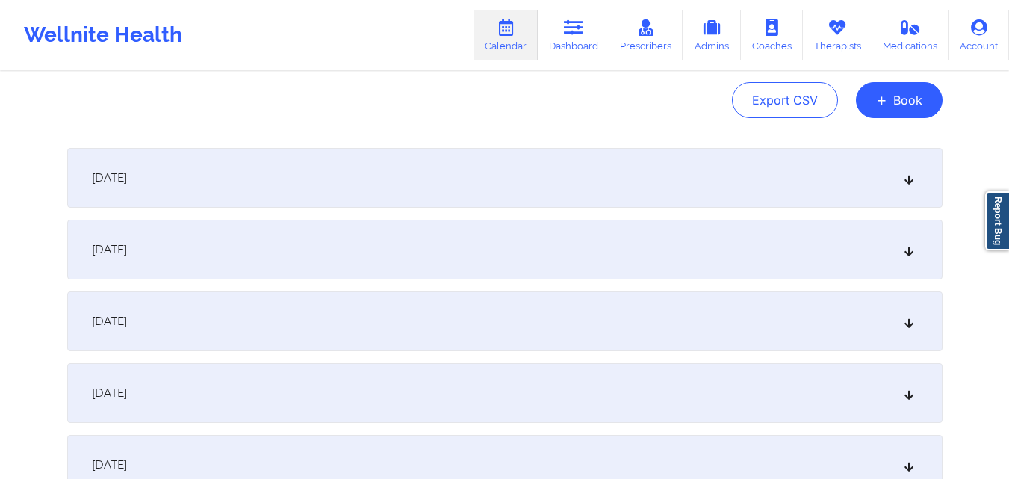
scroll to position [75, 0]
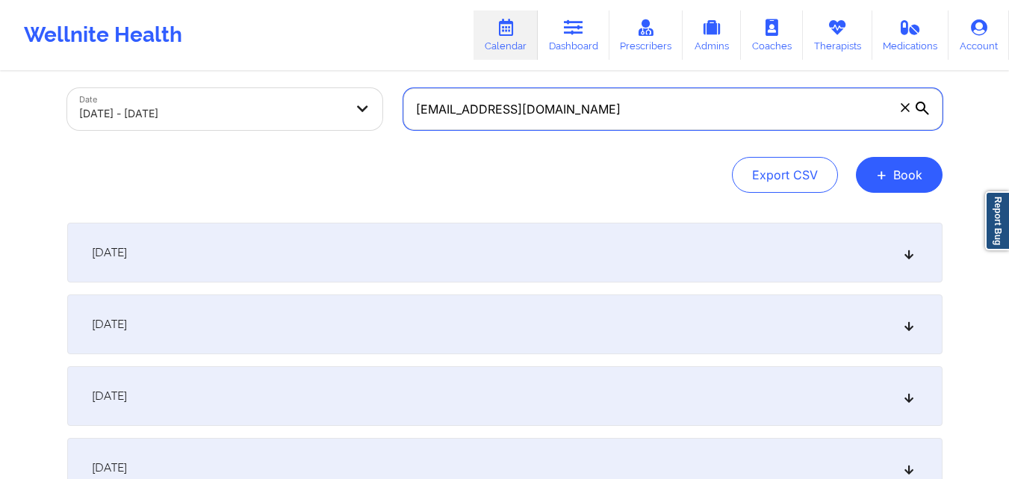
click at [742, 111] on input "prcalvarez89@yahoo.com" at bounding box center [673, 109] width 539 height 42
paste input "niccampisi1@gmail"
type input "niccampisi1@gmail.com"
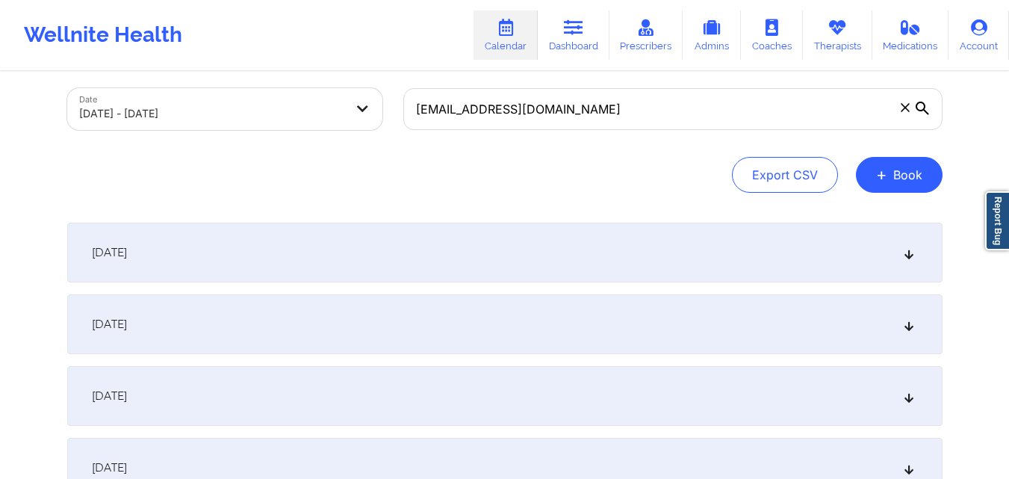
click at [599, 267] on div "October 1, 2025" at bounding box center [505, 253] width 876 height 60
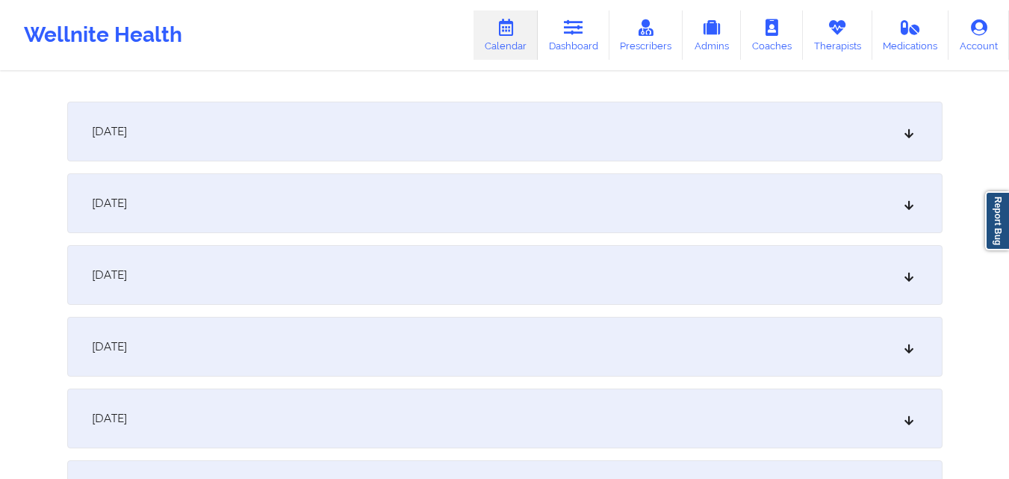
scroll to position [374, 0]
click at [605, 139] on div "October 2, 2025" at bounding box center [505, 129] width 876 height 60
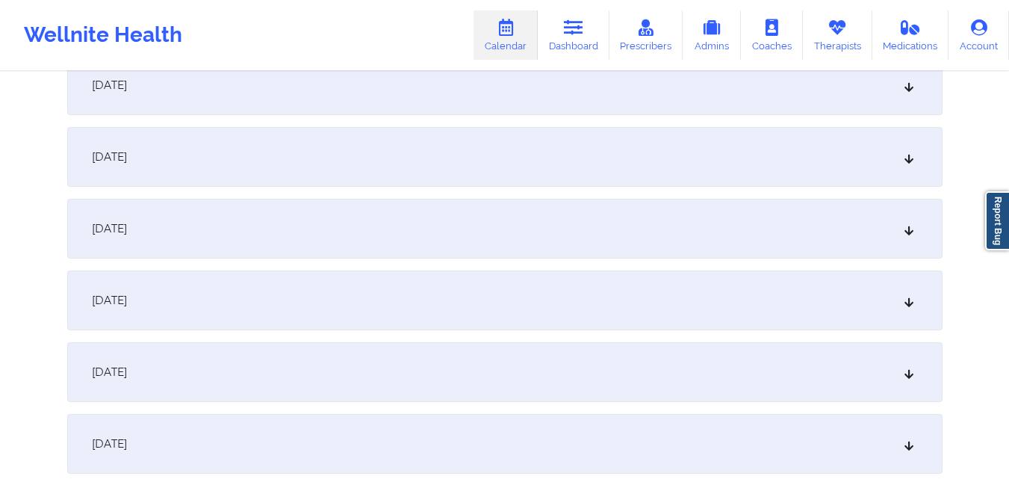
scroll to position [673, 0]
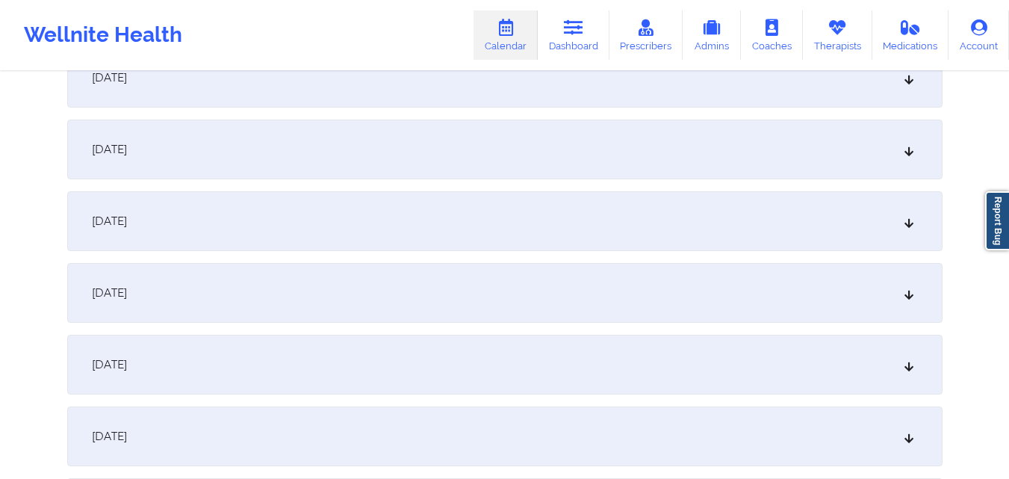
click at [460, 353] on div "October 8, 2025" at bounding box center [505, 365] width 876 height 60
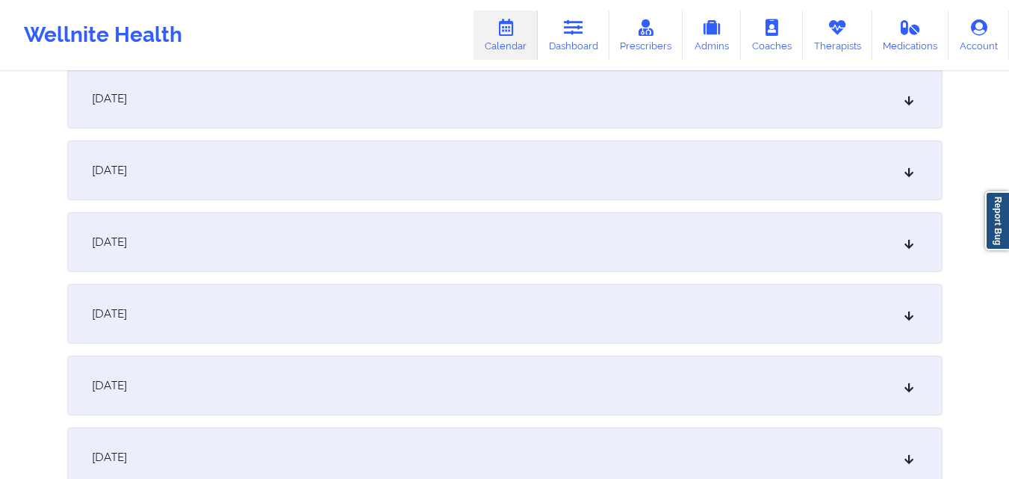
scroll to position [1270, 0]
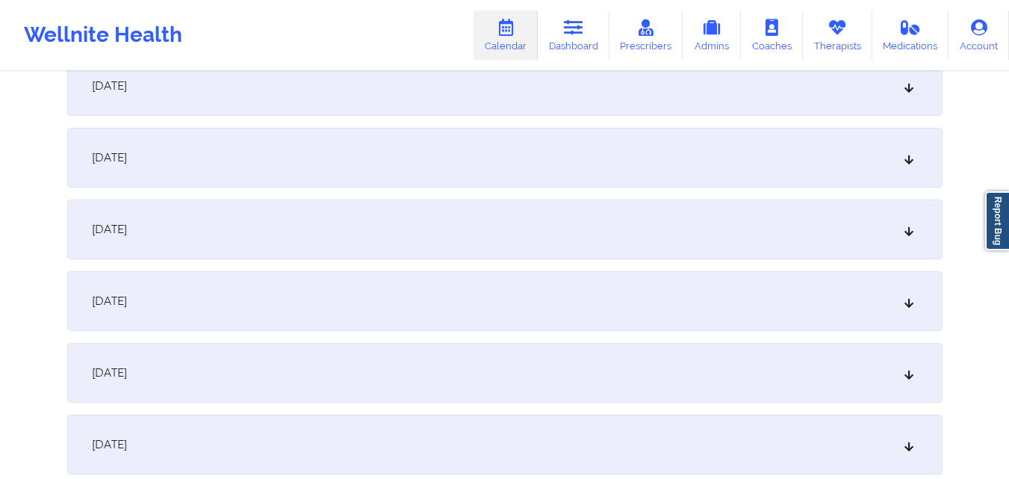
click at [362, 358] on div "October 15, 2025" at bounding box center [505, 373] width 876 height 60
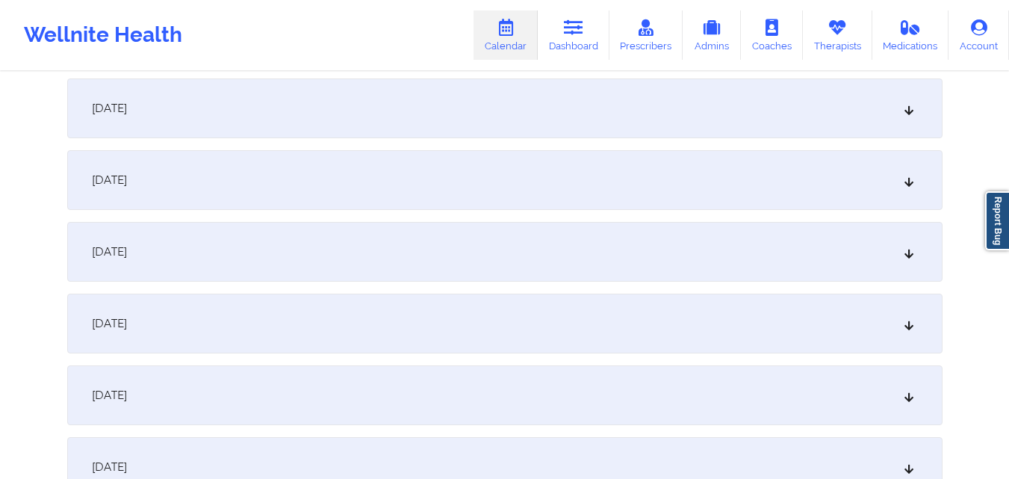
scroll to position [1943, 0]
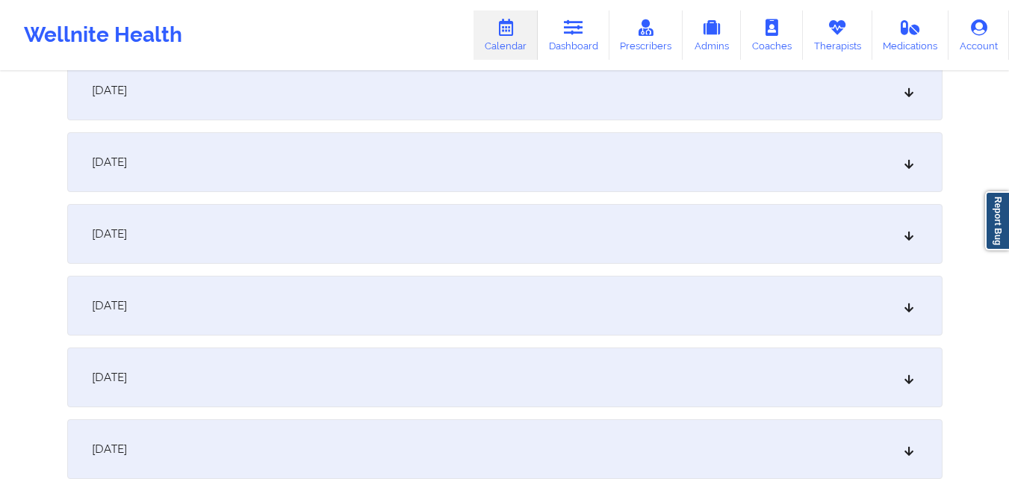
click at [338, 298] on div "October 22, 2025" at bounding box center [505, 306] width 876 height 60
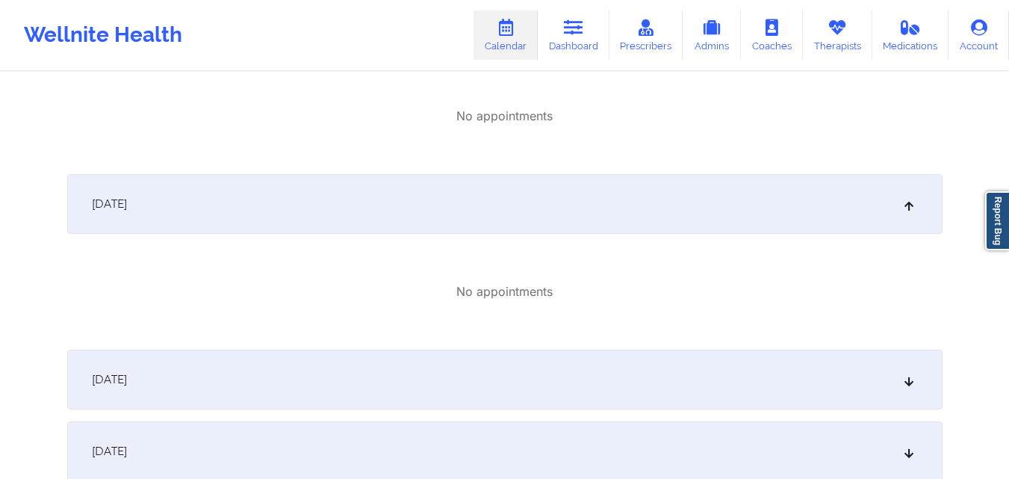
scroll to position [0, 0]
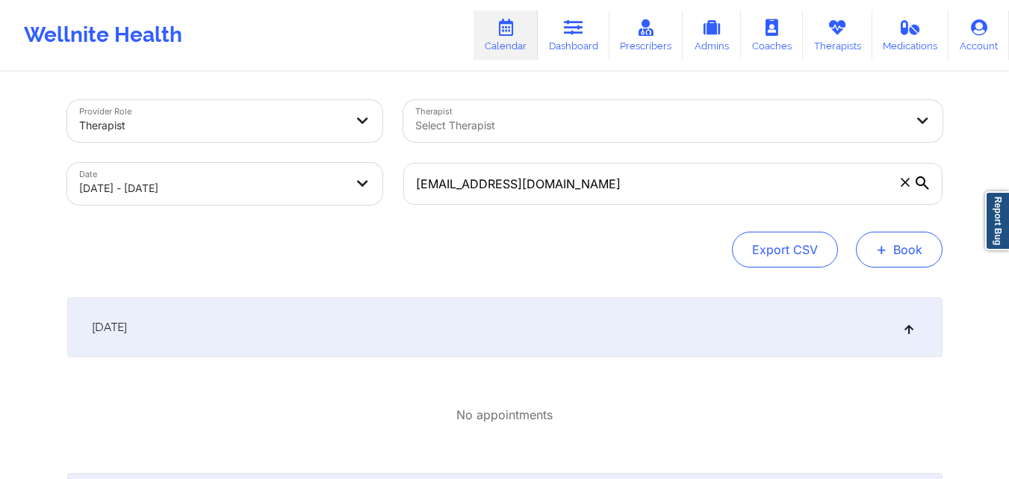
click at [904, 248] on button "+ Book" at bounding box center [899, 250] width 87 height 36
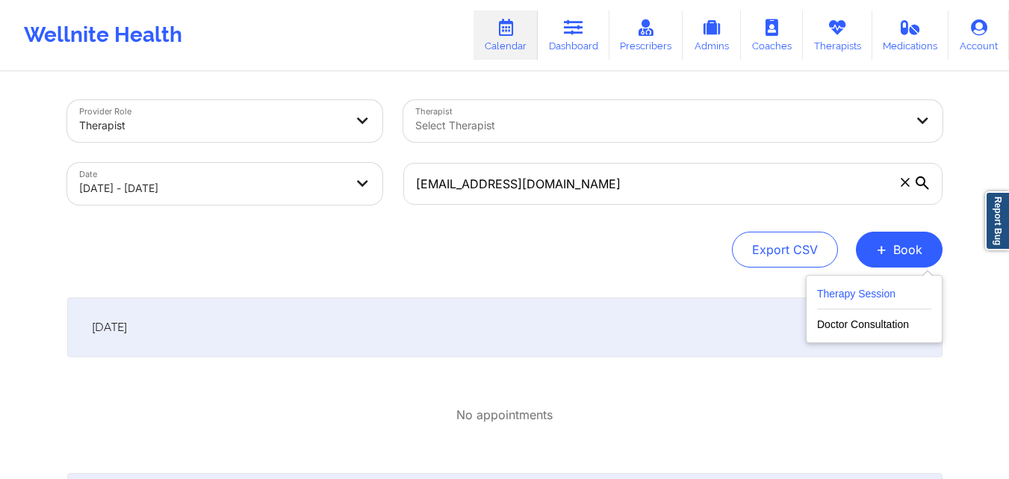
click at [865, 292] on button "Therapy Session" at bounding box center [874, 297] width 114 height 25
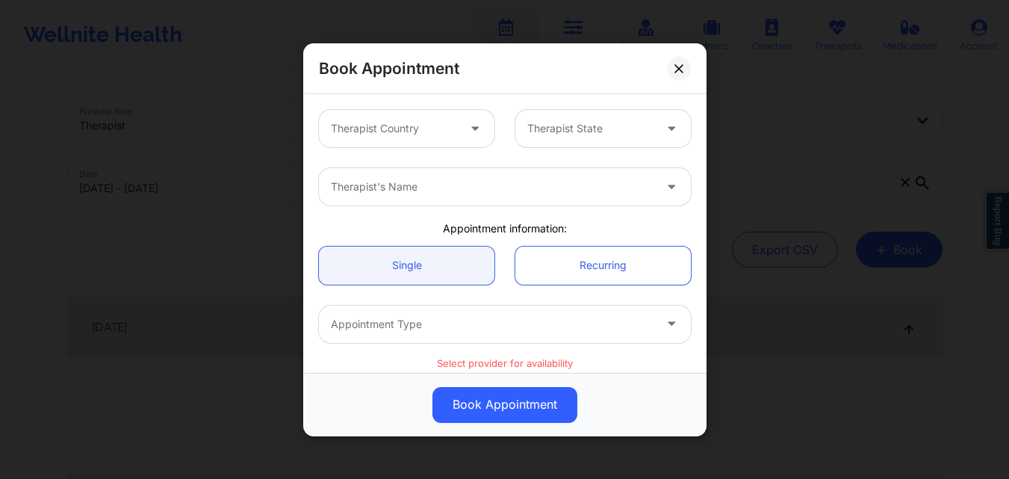
click at [427, 127] on div at bounding box center [394, 129] width 126 height 18
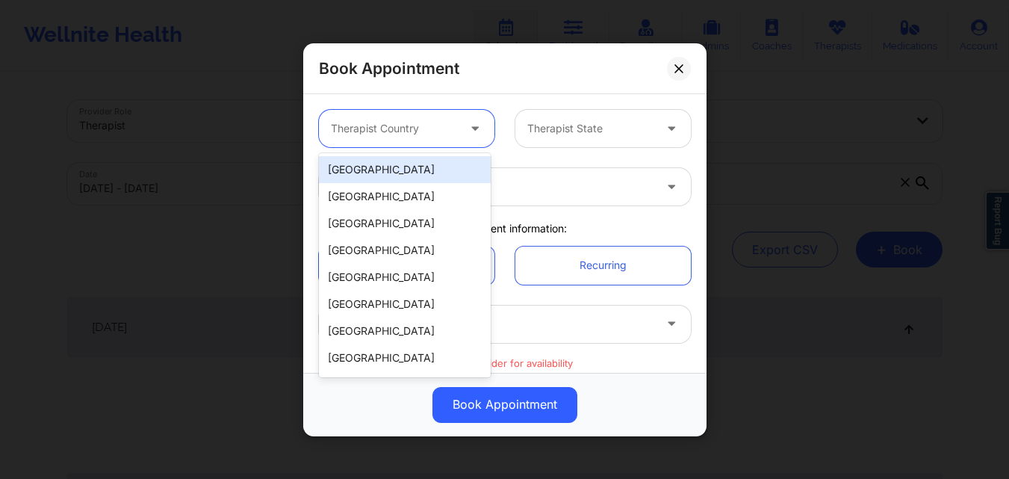
click at [407, 167] on div "[GEOGRAPHIC_DATA]" at bounding box center [405, 169] width 172 height 27
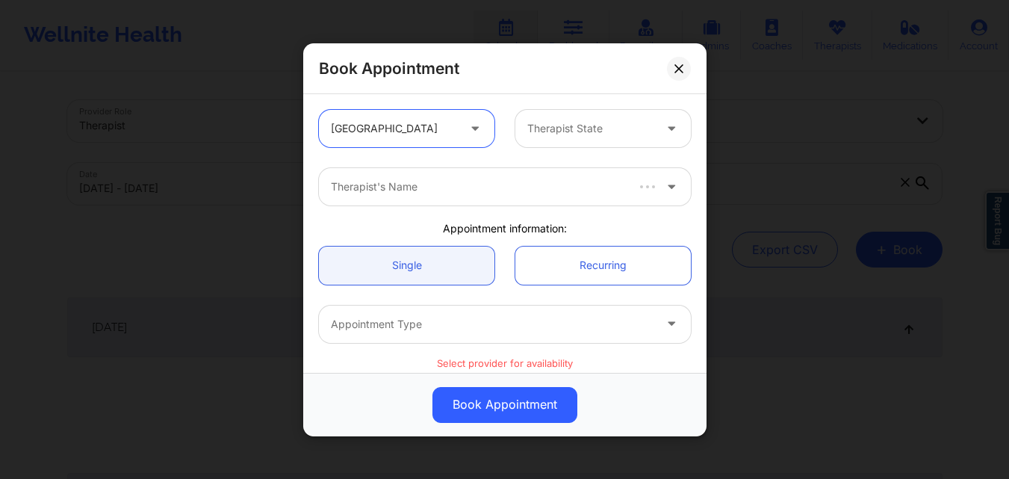
click at [572, 133] on div at bounding box center [591, 129] width 126 height 18
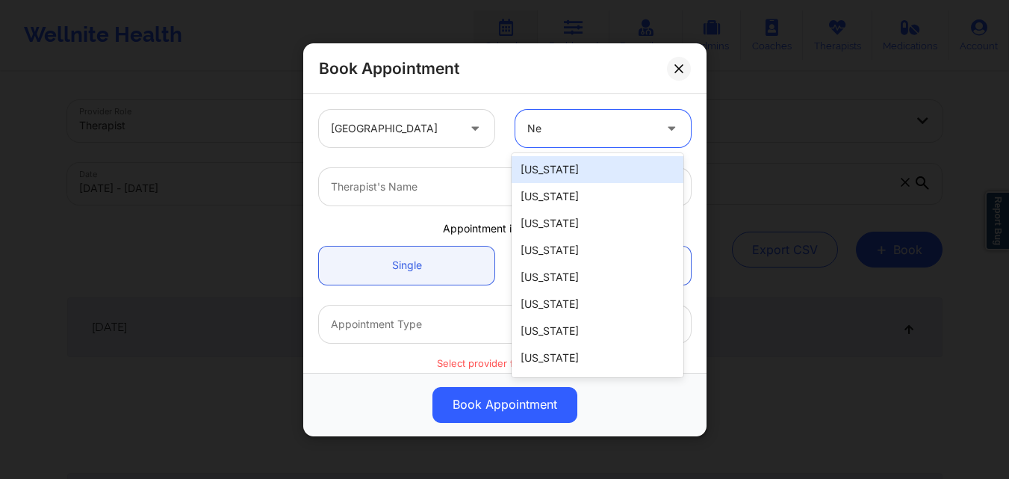
type input "New"
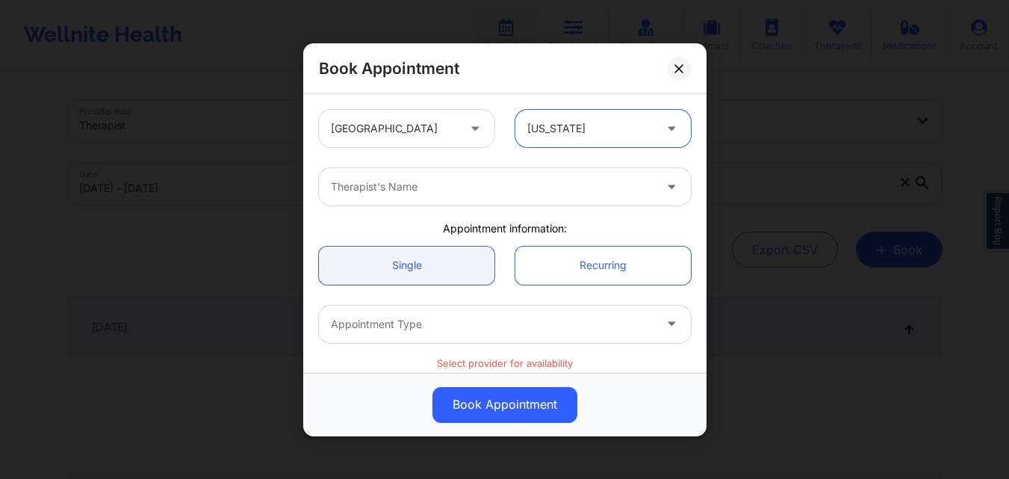
click at [534, 175] on div "Therapist's Name" at bounding box center [487, 186] width 336 height 37
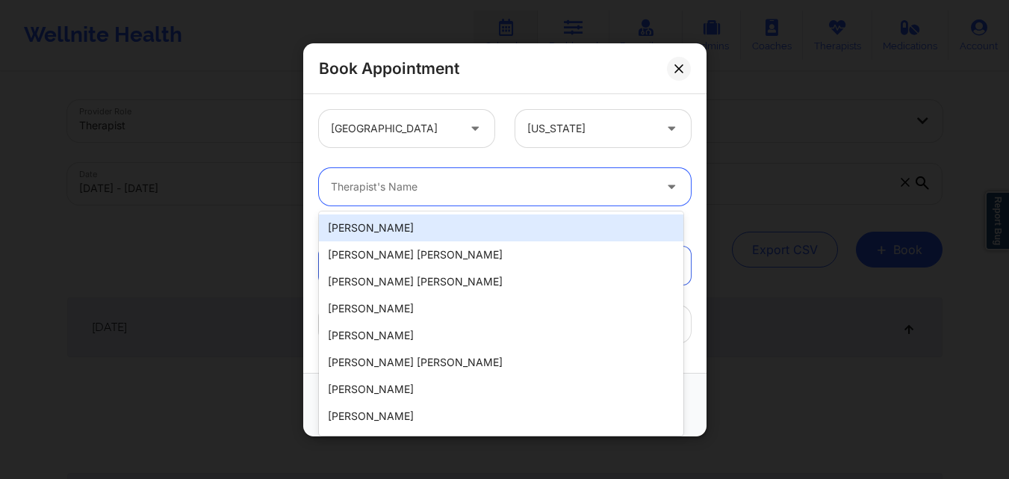
type input "N"
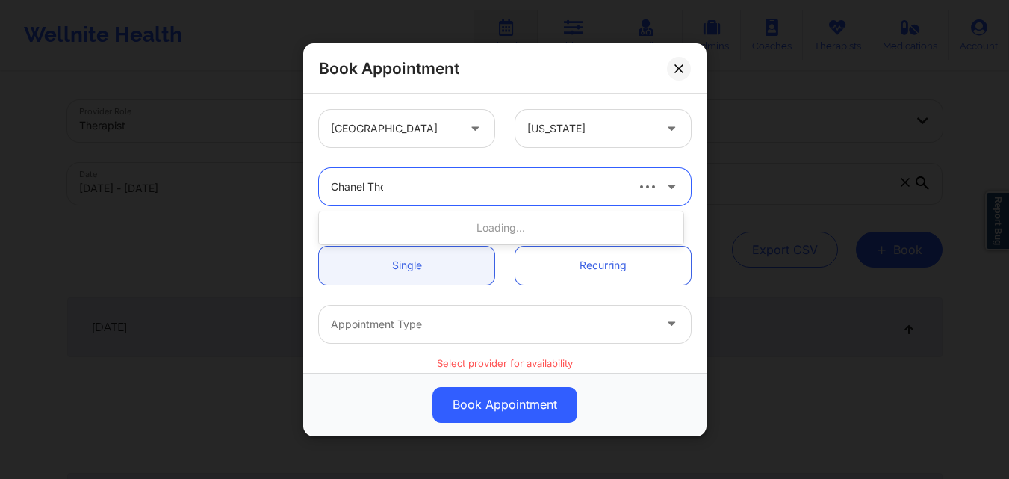
type input "Chanel Thom"
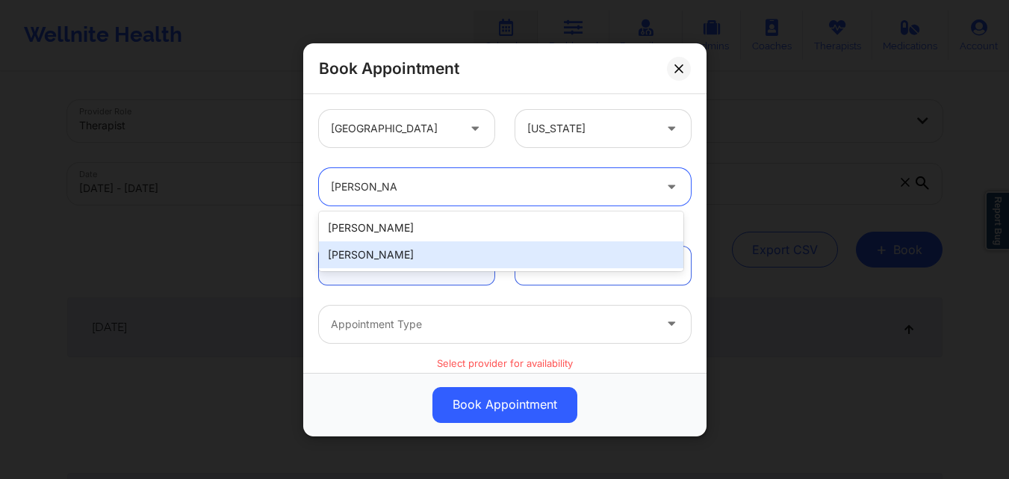
click at [453, 260] on div "[PERSON_NAME]" at bounding box center [501, 254] width 365 height 27
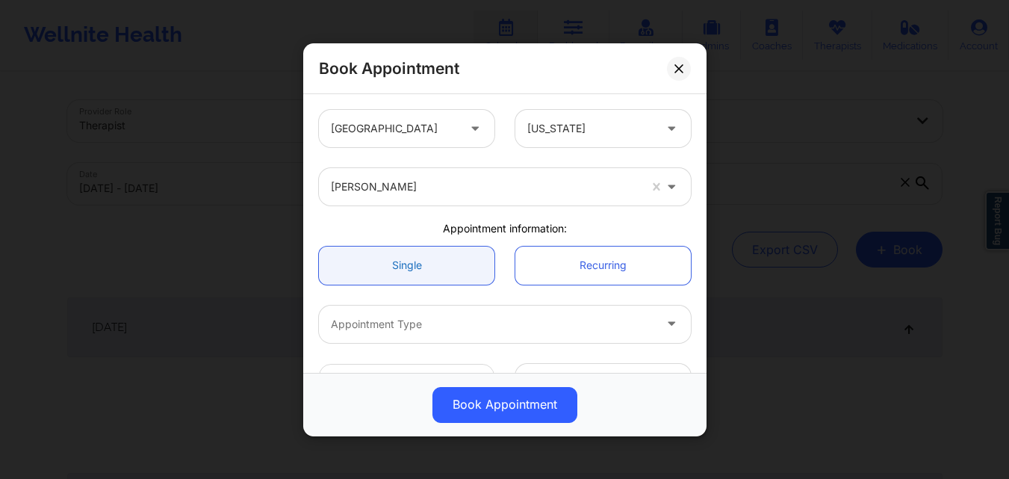
click at [435, 263] on link "Single" at bounding box center [407, 265] width 176 height 38
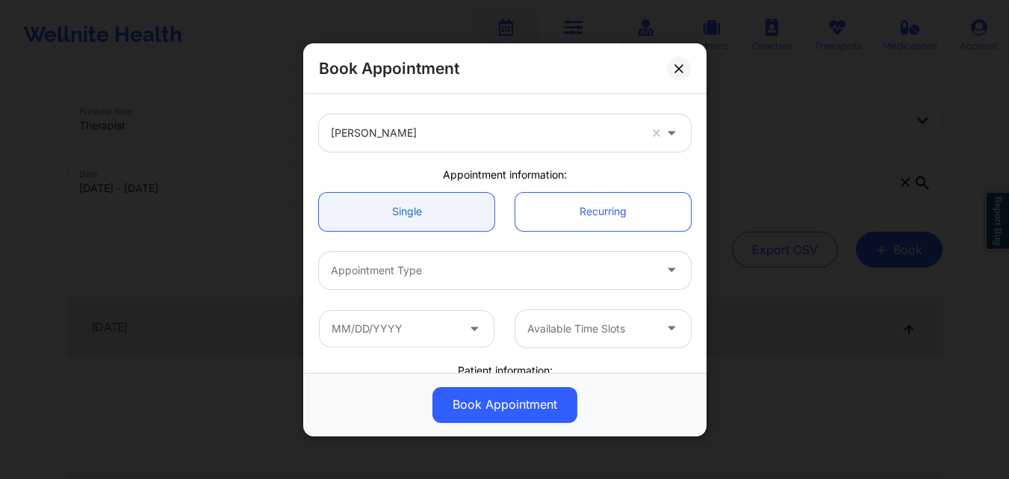
scroll to position [75, 0]
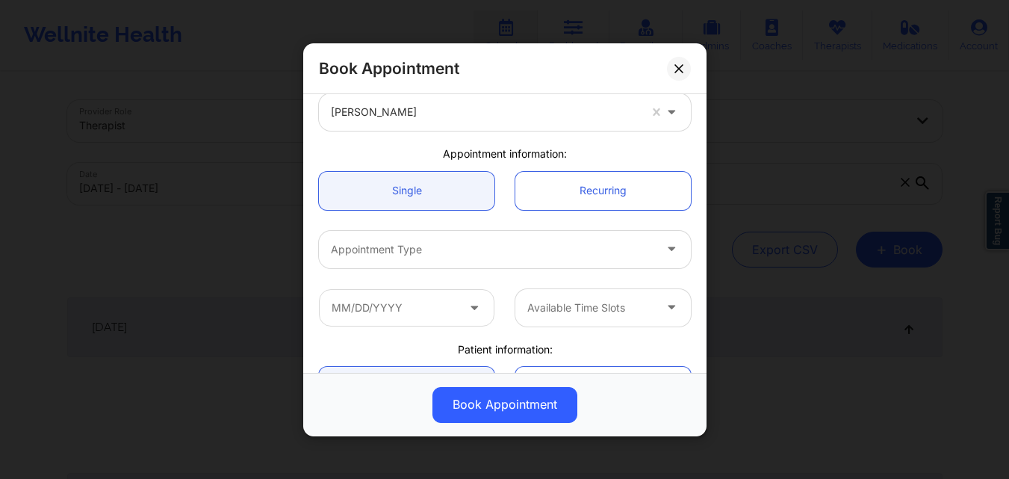
click at [448, 249] on div at bounding box center [492, 249] width 323 height 18
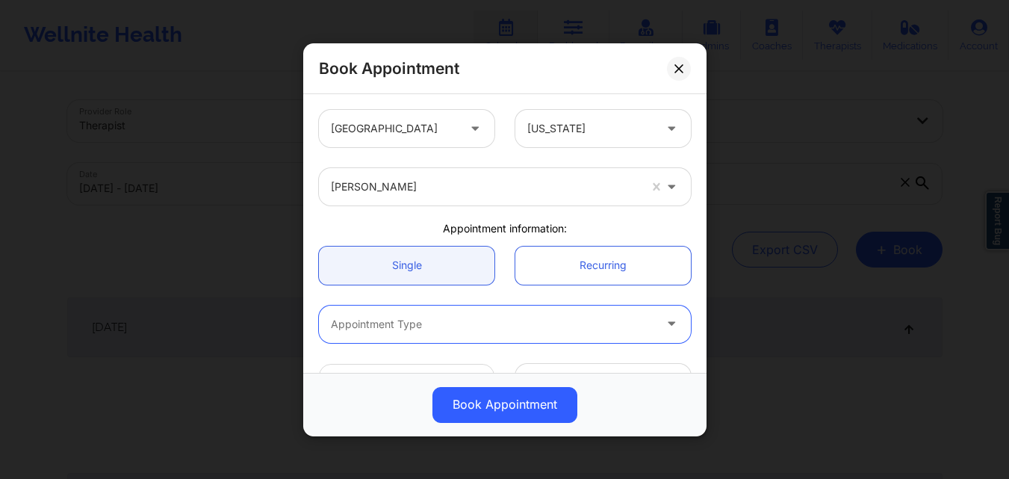
click at [797, 136] on div "Book Appointment United States New York Chanel Thompson Appointment information…" at bounding box center [504, 239] width 1009 height 479
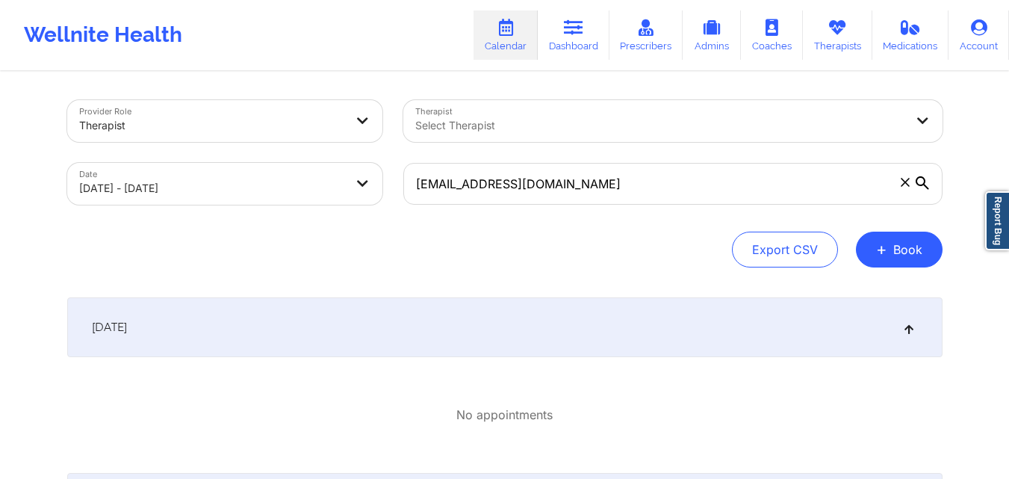
click at [906, 185] on icon at bounding box center [905, 182] width 9 height 9
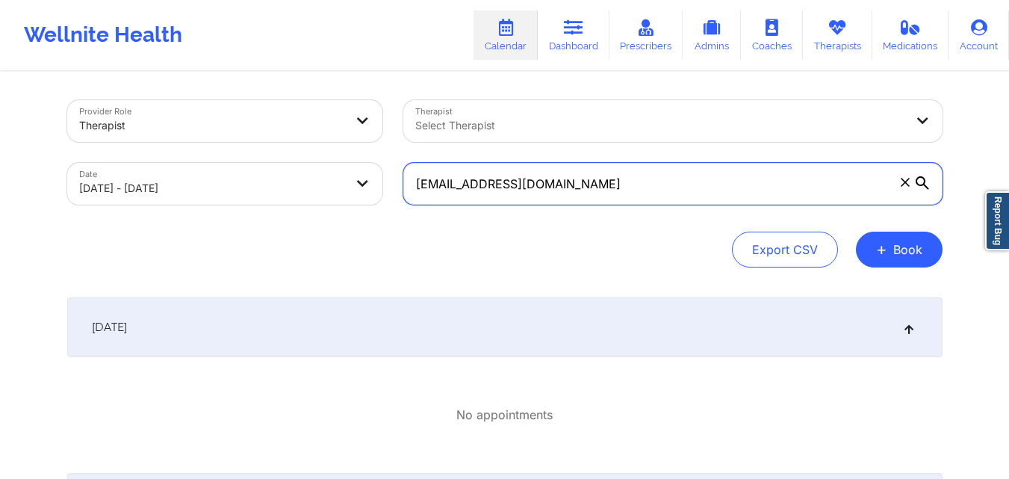
click at [906, 185] on input "niccampisi1@gmail.com" at bounding box center [673, 184] width 539 height 42
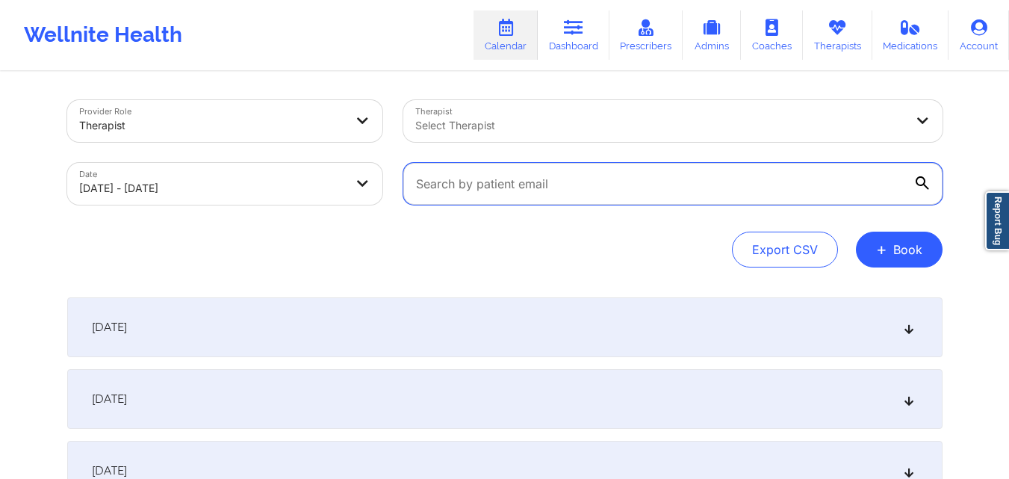
click at [788, 184] on input "text" at bounding box center [673, 184] width 539 height 42
paste input "colieamiller@gmail.com"
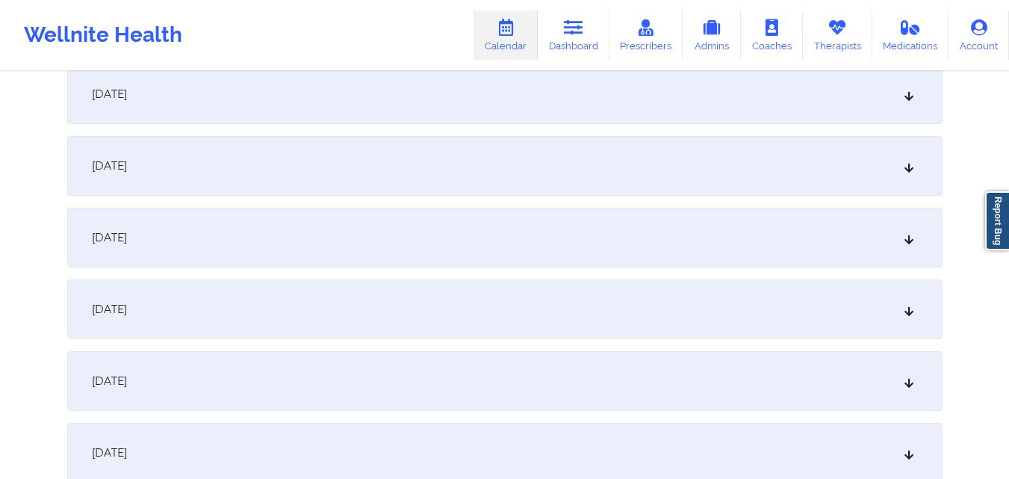
type input "colieamiller@gmail.com"
click at [545, 364] on div "October 8, 2025" at bounding box center [505, 381] width 876 height 60
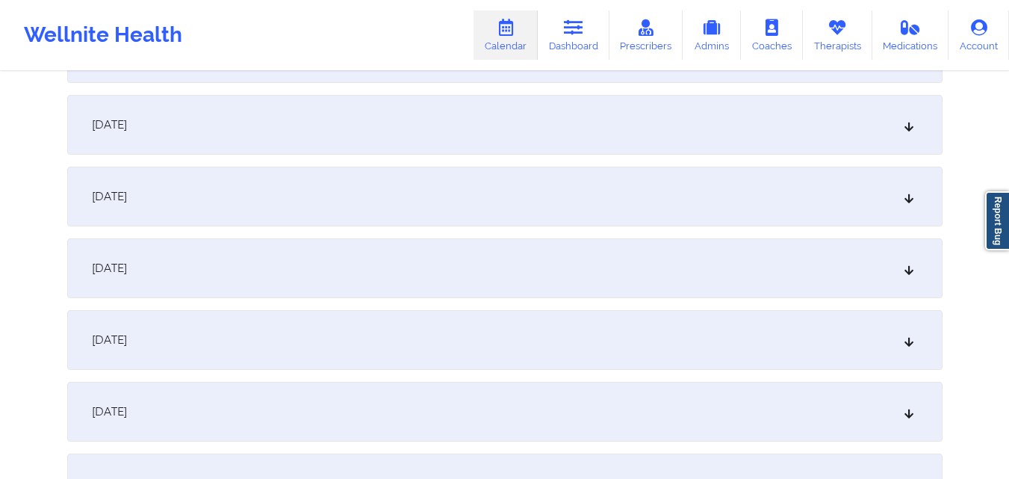
scroll to position [1196, 0]
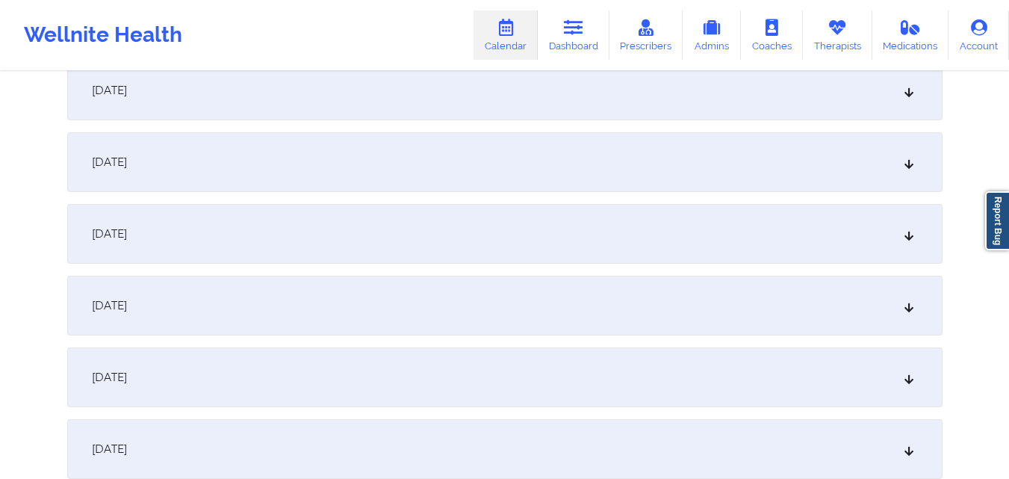
click at [570, 313] on div "October 15, 2025" at bounding box center [505, 306] width 876 height 60
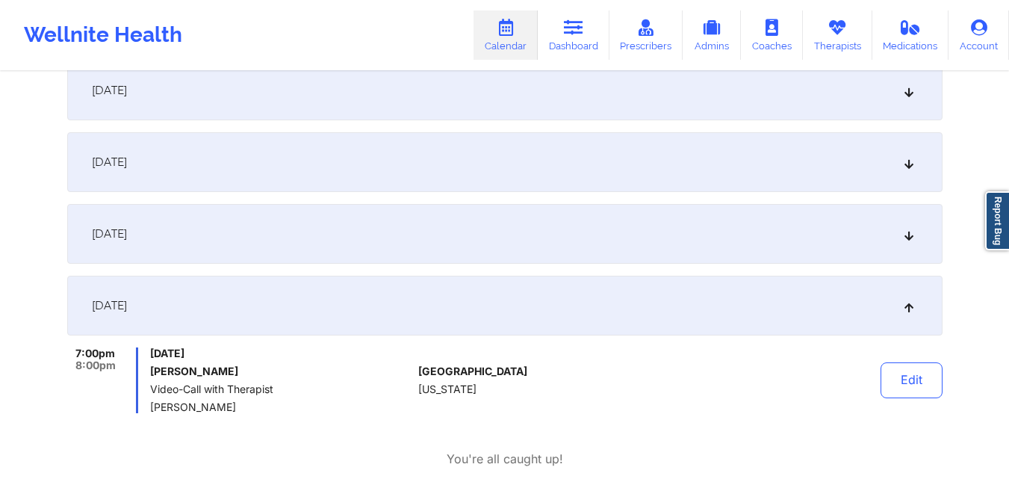
scroll to position [1345, 0]
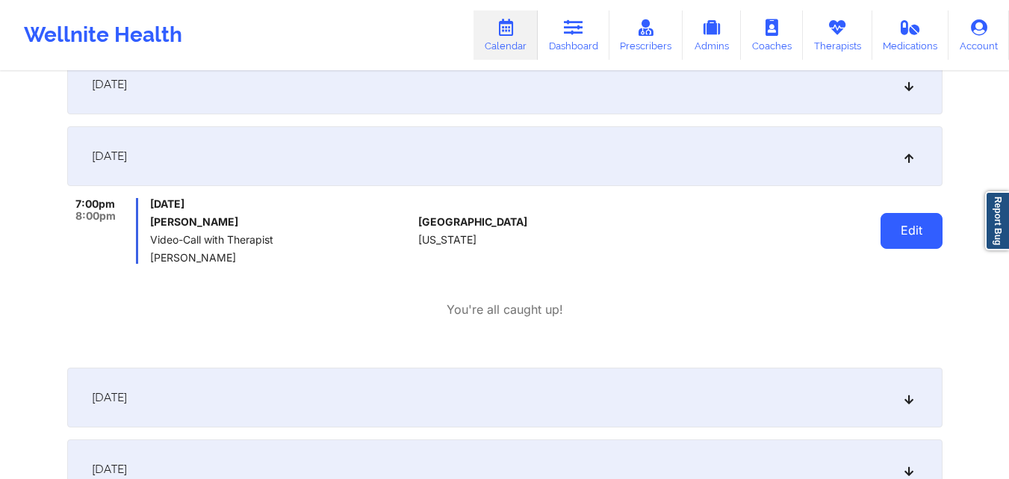
click at [922, 238] on button "Edit" at bounding box center [912, 231] width 62 height 36
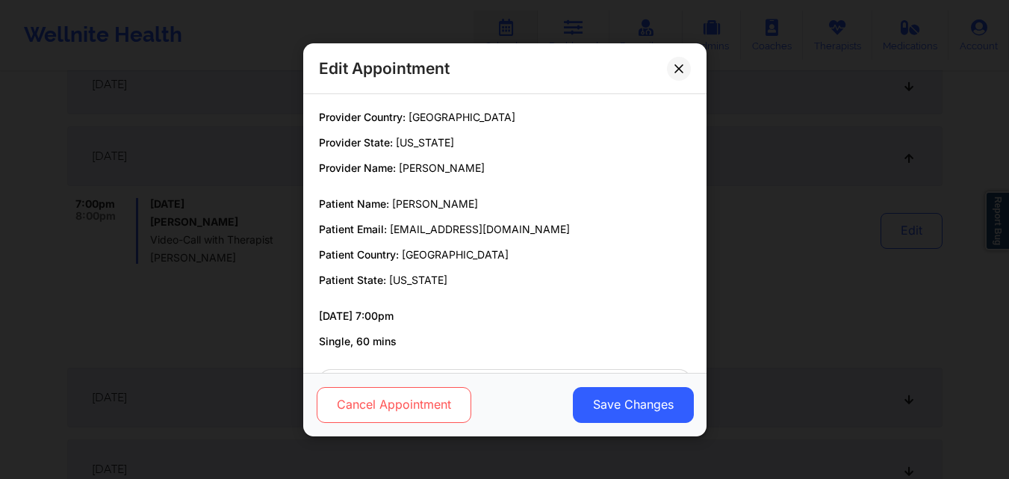
click at [448, 406] on button "Cancel Appointment" at bounding box center [393, 404] width 155 height 36
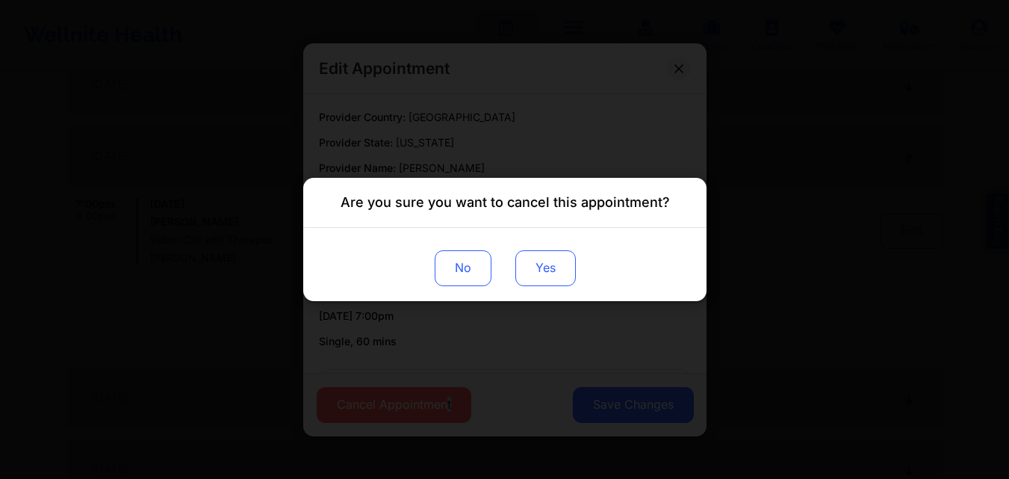
click at [525, 252] on button "Yes" at bounding box center [545, 268] width 61 height 36
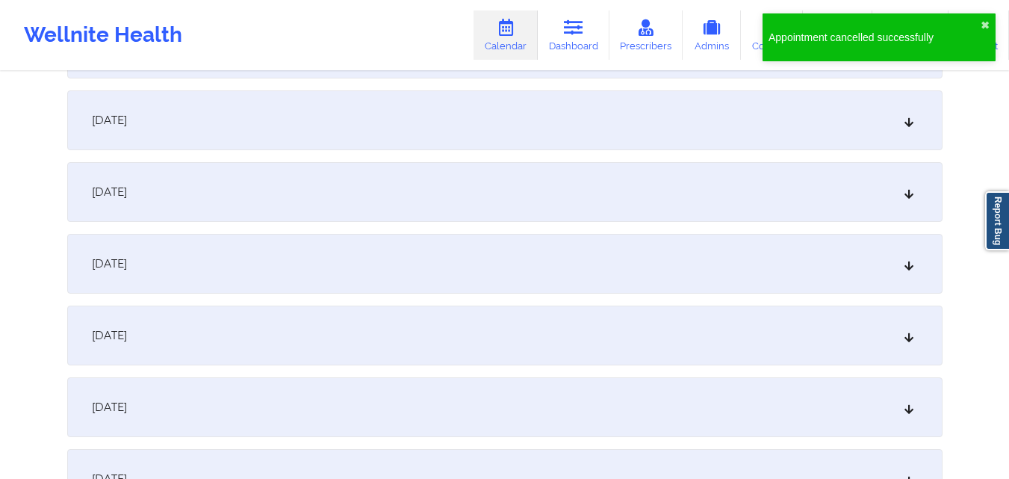
scroll to position [1793, 0]
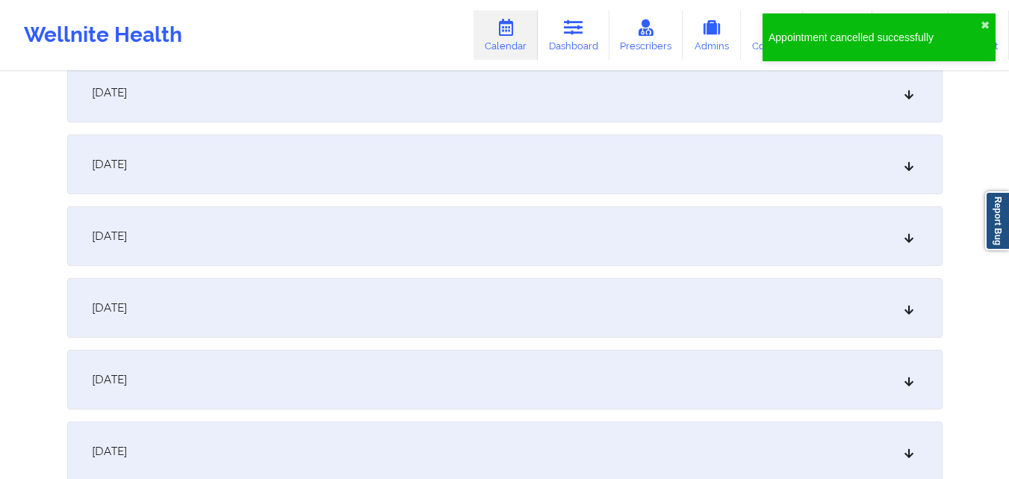
click at [402, 386] on div "October 22, 2025" at bounding box center [505, 380] width 876 height 60
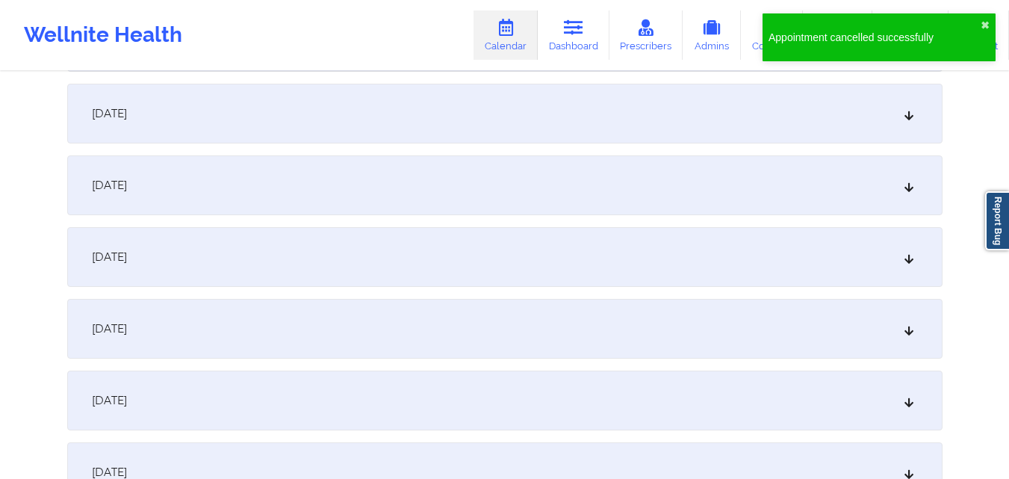
scroll to position [2466, 0]
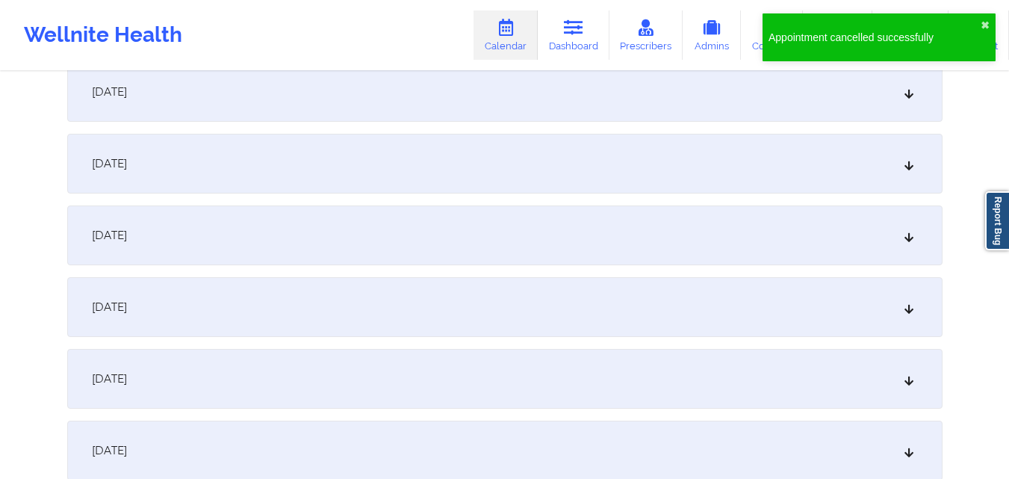
click at [418, 379] on div "October 29, 2025" at bounding box center [505, 379] width 876 height 60
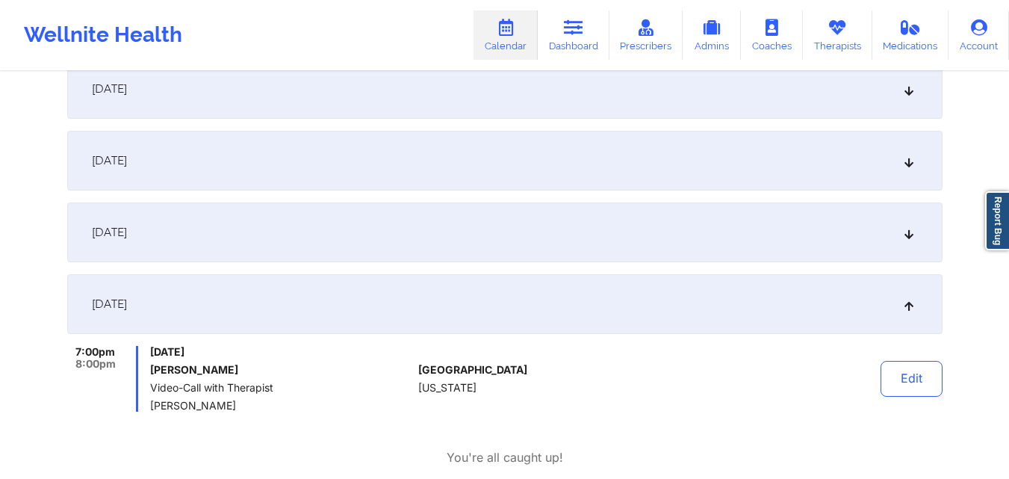
scroll to position [2615, 0]
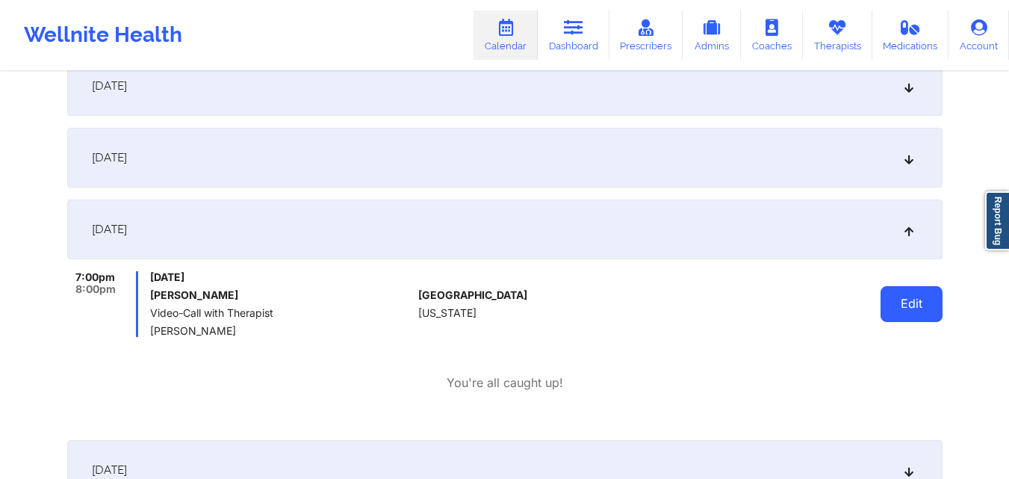
click at [900, 315] on button "Edit" at bounding box center [912, 304] width 62 height 36
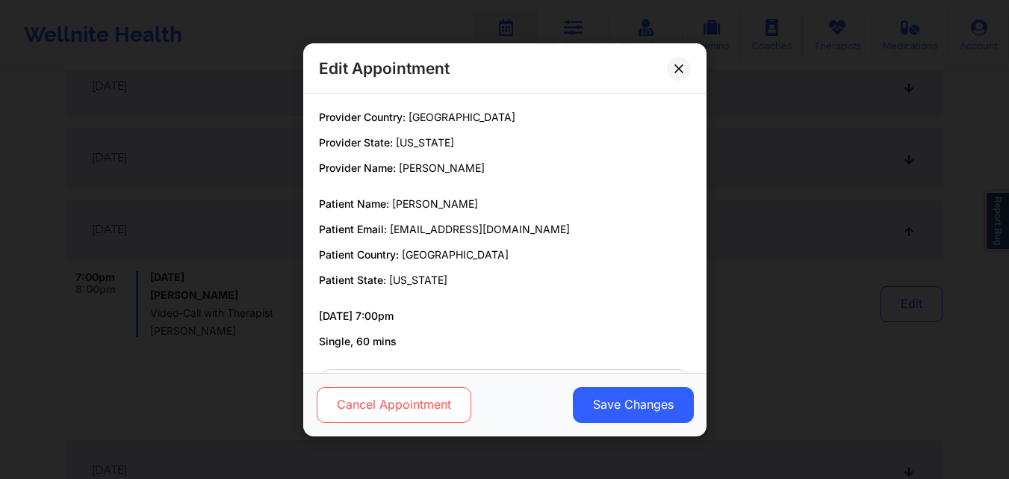
click at [409, 418] on button "Cancel Appointment" at bounding box center [393, 404] width 155 height 36
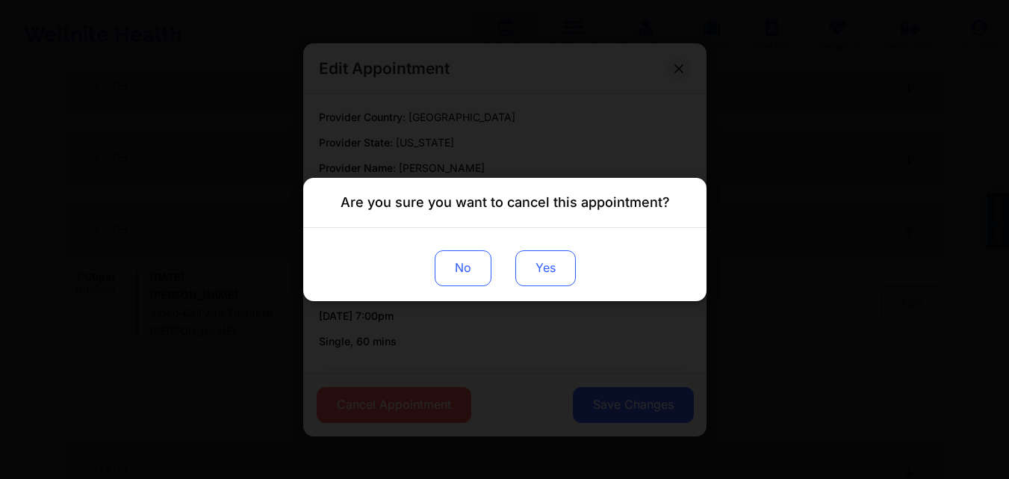
click at [531, 270] on button "Yes" at bounding box center [545, 268] width 61 height 36
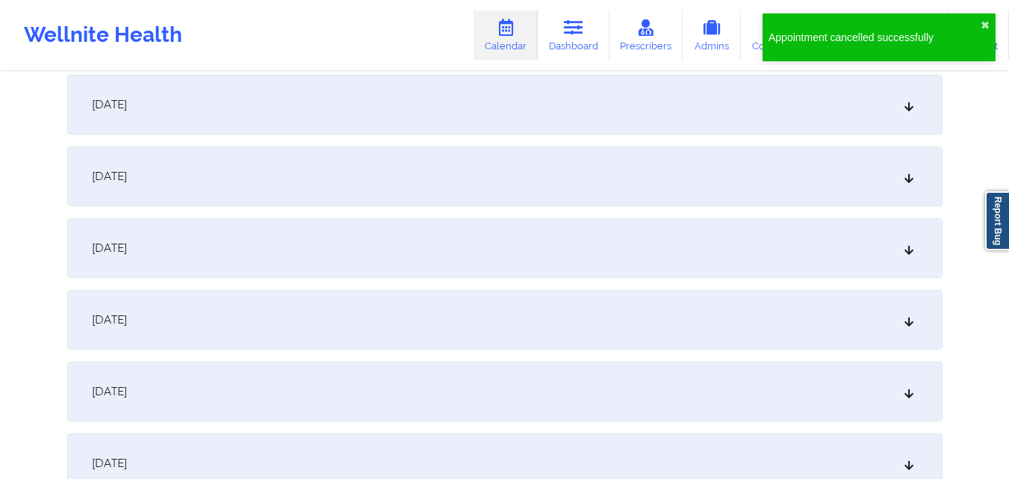
scroll to position [3138, 0]
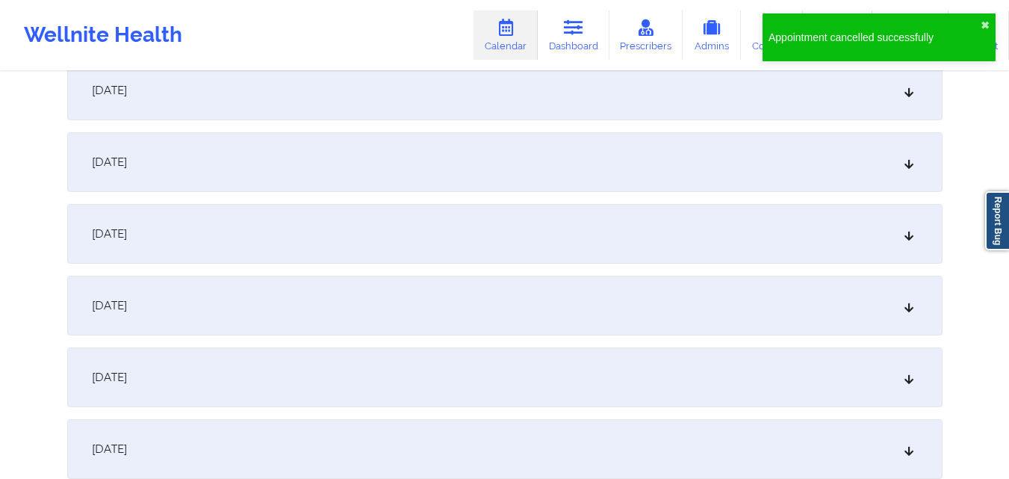
click at [487, 374] on div "November 5, 2025" at bounding box center [505, 377] width 876 height 60
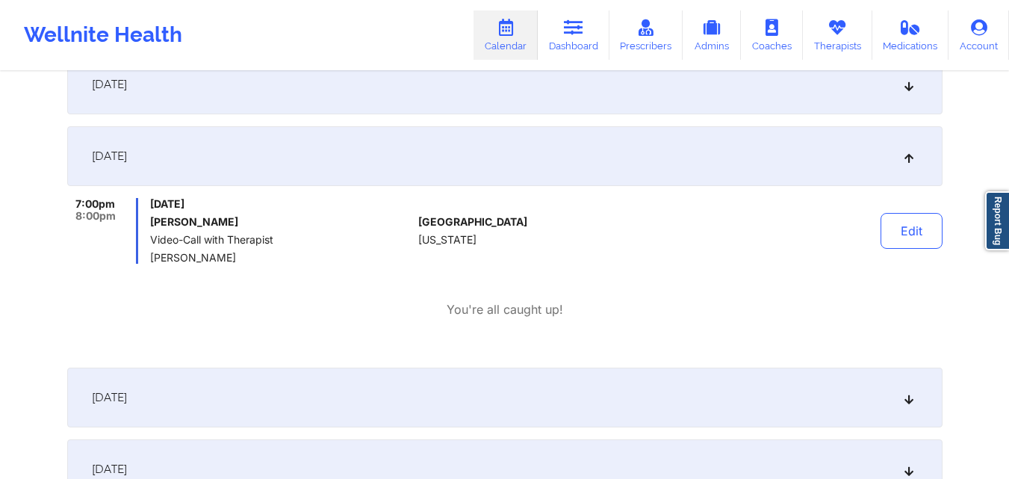
scroll to position [673, 0]
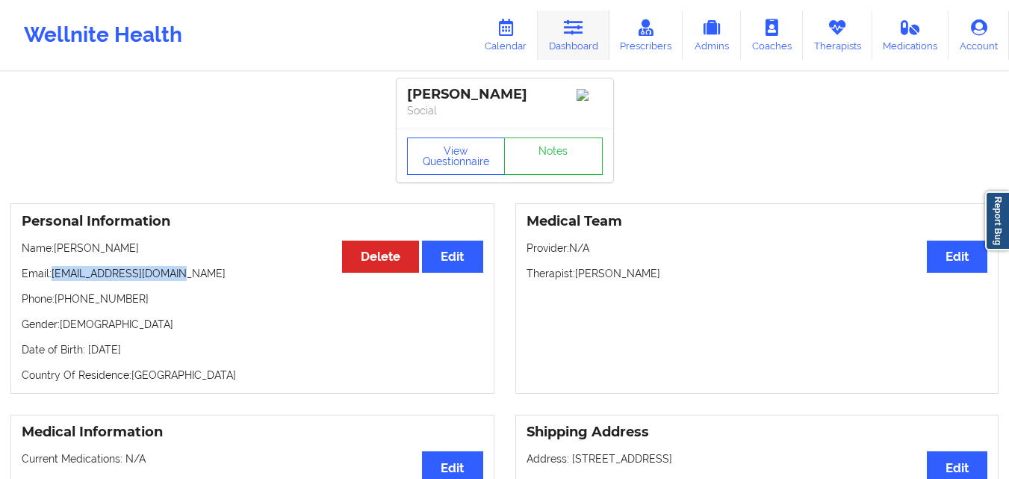
click at [585, 46] on link "Dashboard" at bounding box center [574, 34] width 72 height 49
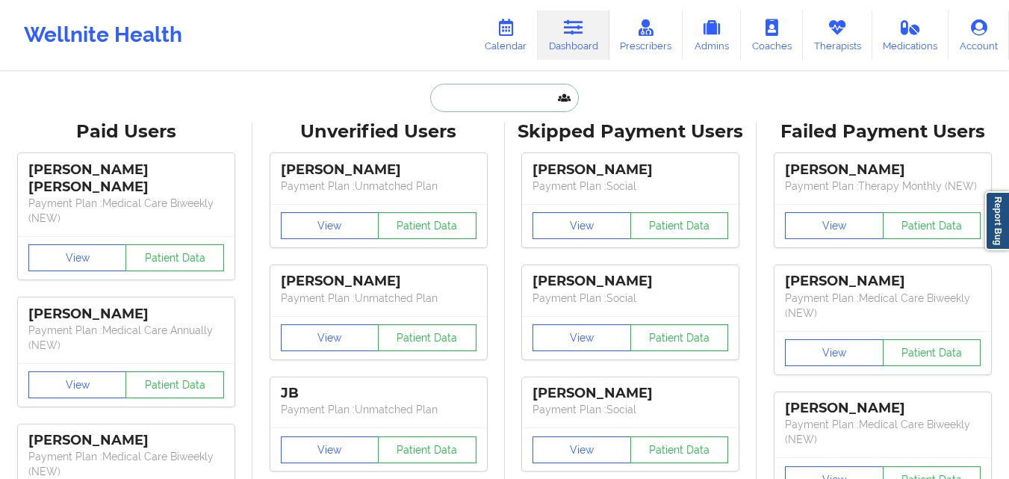
click at [507, 107] on input "text" at bounding box center [504, 98] width 148 height 28
paste input "[PERSON_NAME]"
type input "[PERSON_NAME]"
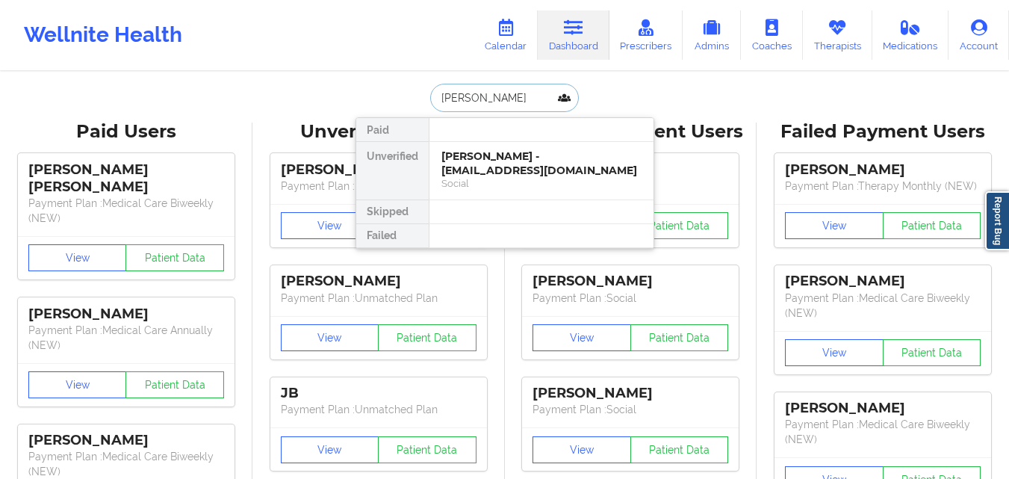
click at [509, 177] on div "Social" at bounding box center [542, 183] width 200 height 13
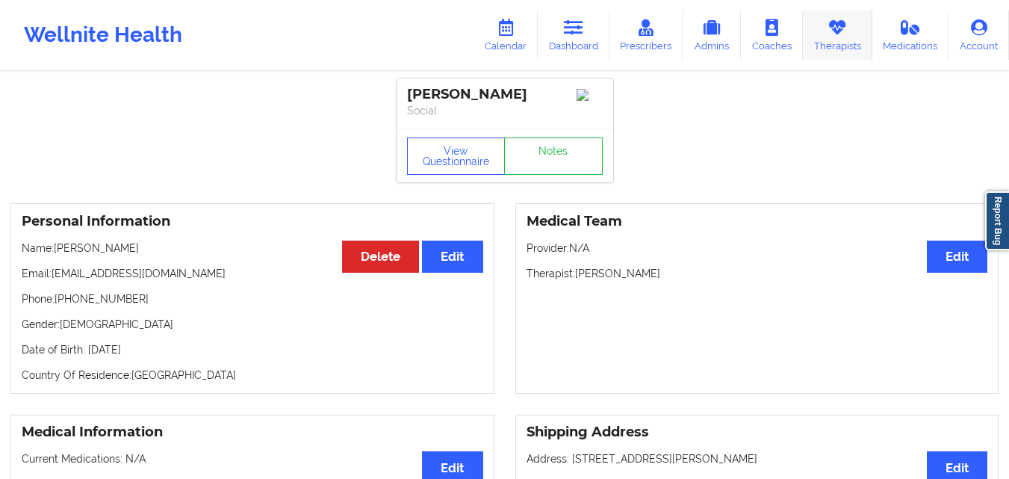
click at [854, 46] on link "Therapists" at bounding box center [837, 34] width 69 height 49
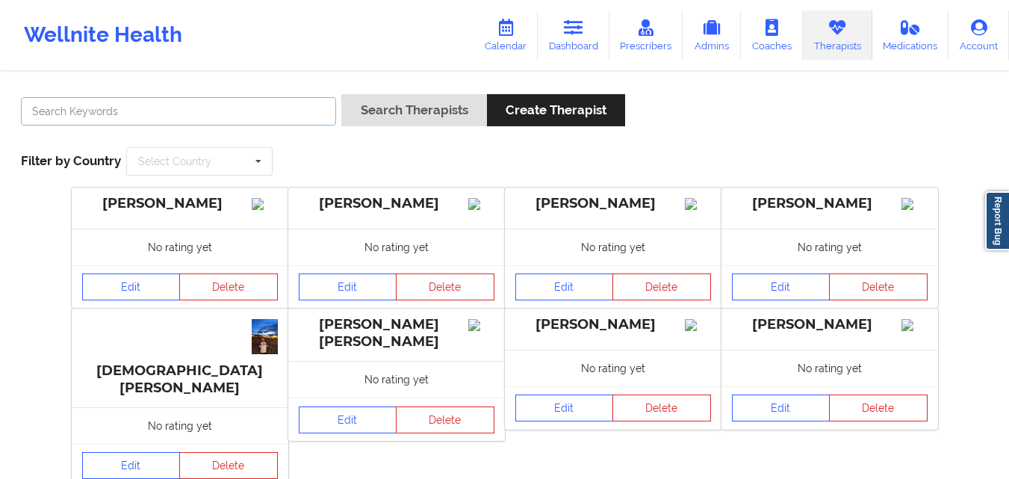
click at [262, 111] on input "text" at bounding box center [178, 111] width 315 height 28
click at [561, 23] on link "Dashboard" at bounding box center [574, 34] width 72 height 49
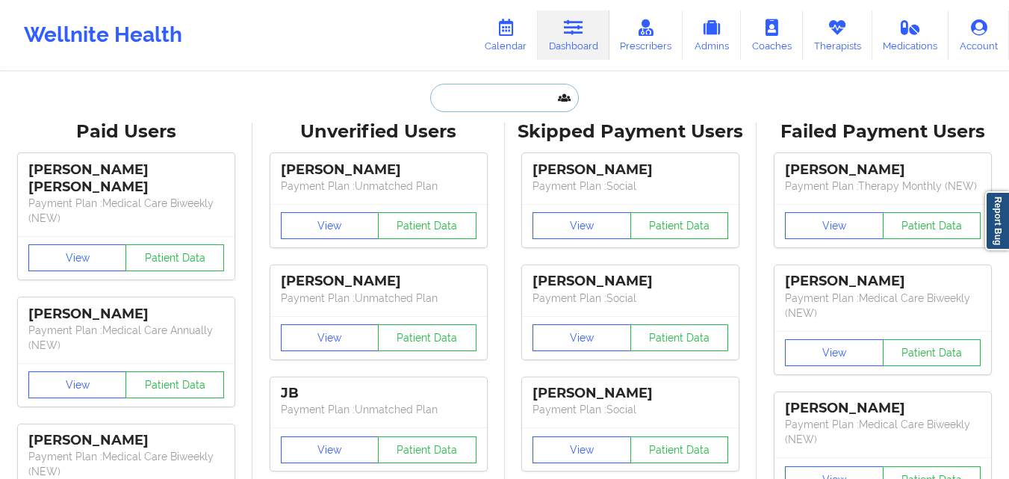
click at [452, 96] on input "text" at bounding box center [504, 98] width 148 height 28
paste input "[PERSON_NAME]"
type input "[PERSON_NAME]"
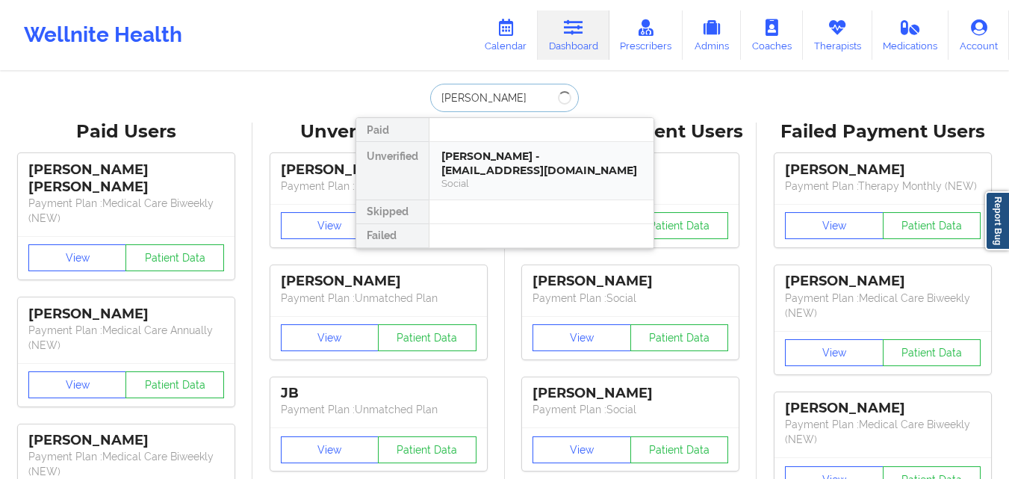
click at [498, 155] on div "Leyri Paulino - leyri1013@gmail.com" at bounding box center [542, 163] width 200 height 28
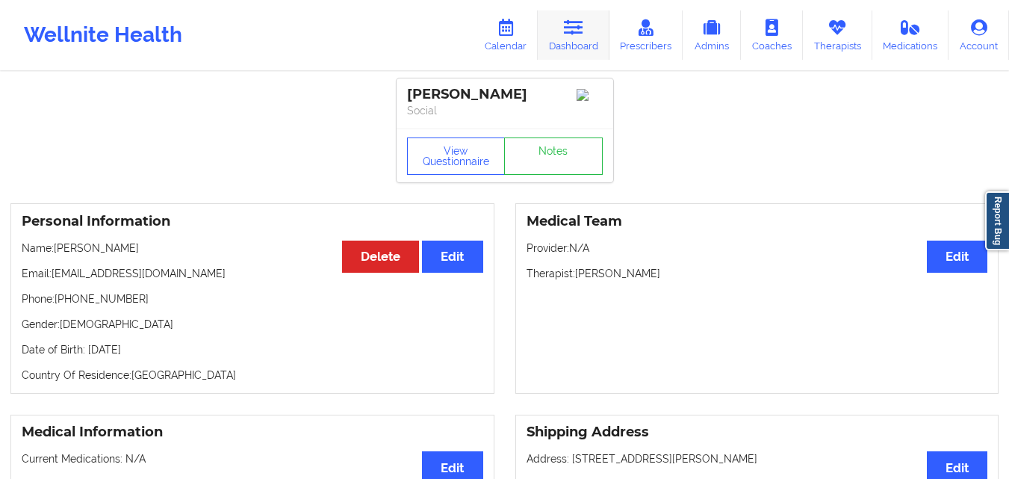
click at [578, 36] on icon at bounding box center [573, 27] width 19 height 16
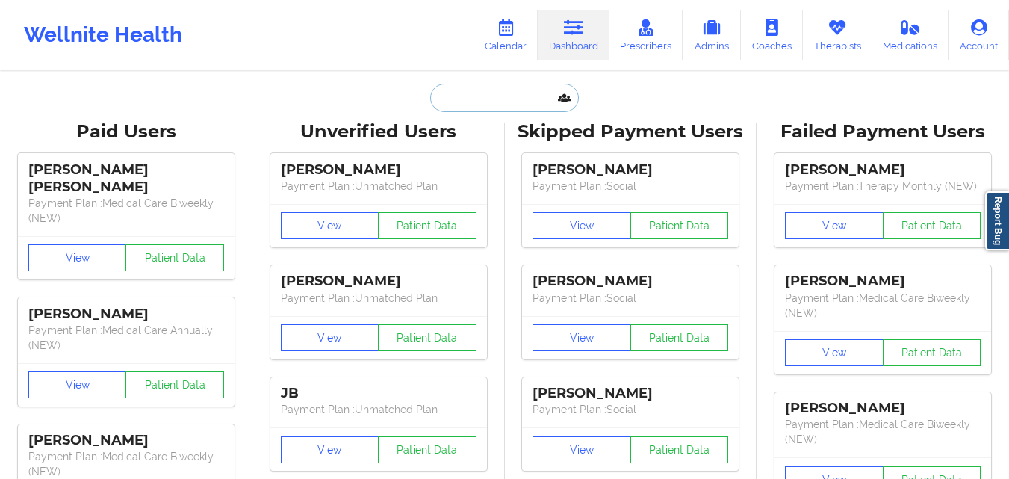
click at [506, 97] on input "text" at bounding box center [504, 98] width 148 height 28
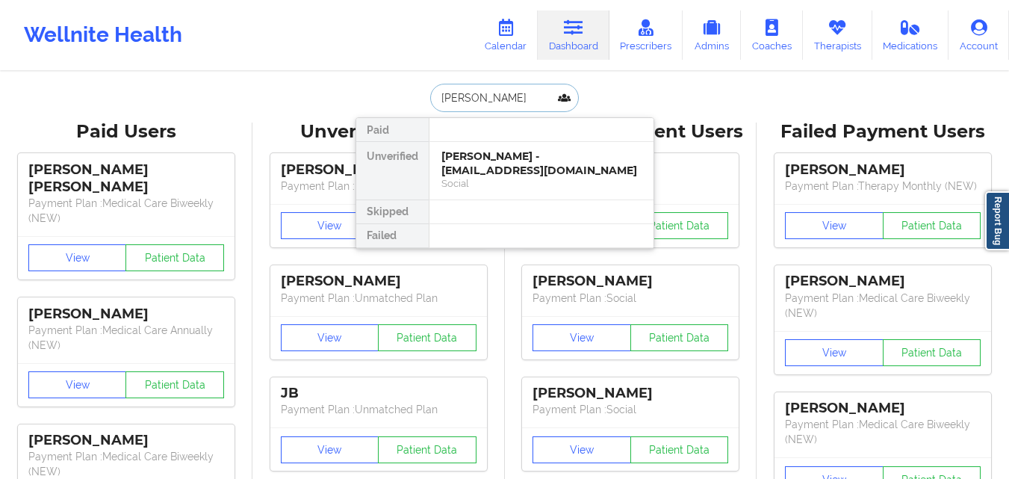
type input "Nicole Miller"
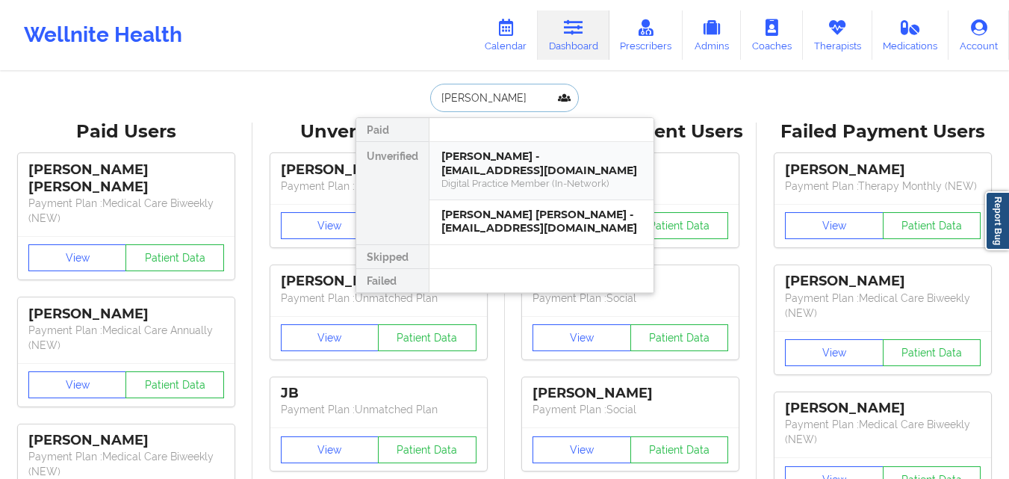
click at [584, 166] on div "Nicole Miller - niccampisi1@gmail.com" at bounding box center [542, 163] width 200 height 28
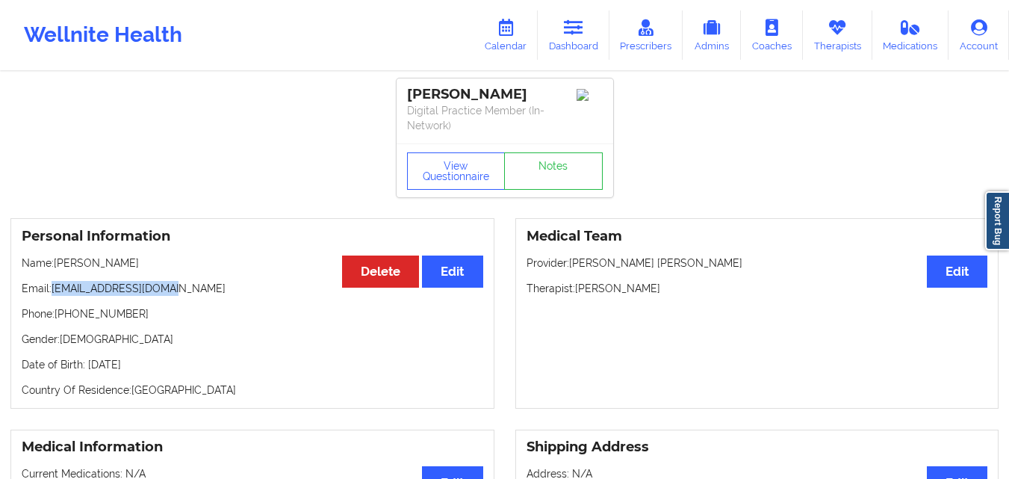
drag, startPoint x: 55, startPoint y: 288, endPoint x: 179, endPoint y: 288, distance: 124.8
click at [179, 288] on p "Email: niccampisi1@gmail.com" at bounding box center [253, 288] width 462 height 15
click at [559, 36] on link "Dashboard" at bounding box center [574, 34] width 72 height 49
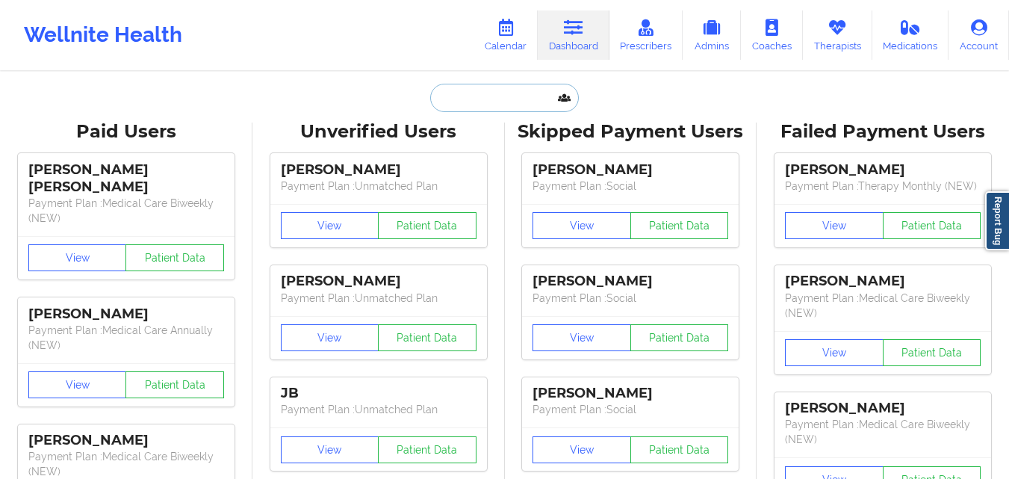
click at [485, 94] on input "text" at bounding box center [504, 98] width 148 height 28
paste input "Regarding Christina Alvarez, Her yesterday appointment is marked as cancelled a…"
type input "Regarding Christina Alvarez, Her yesterday appointment is marked as cancelled a…"
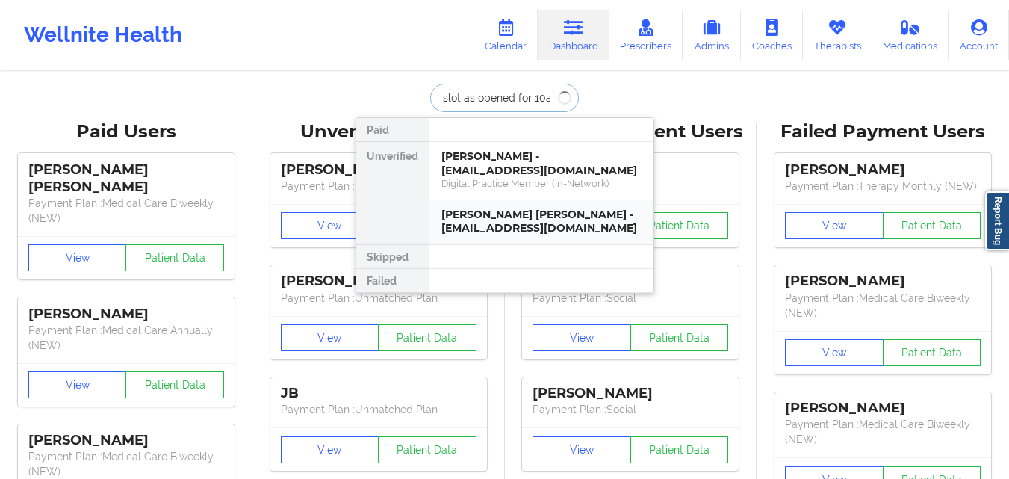
click at [541, 217] on div "Tina nicole miller - tinamiller1567@yahoo.com" at bounding box center [542, 222] width 200 height 28
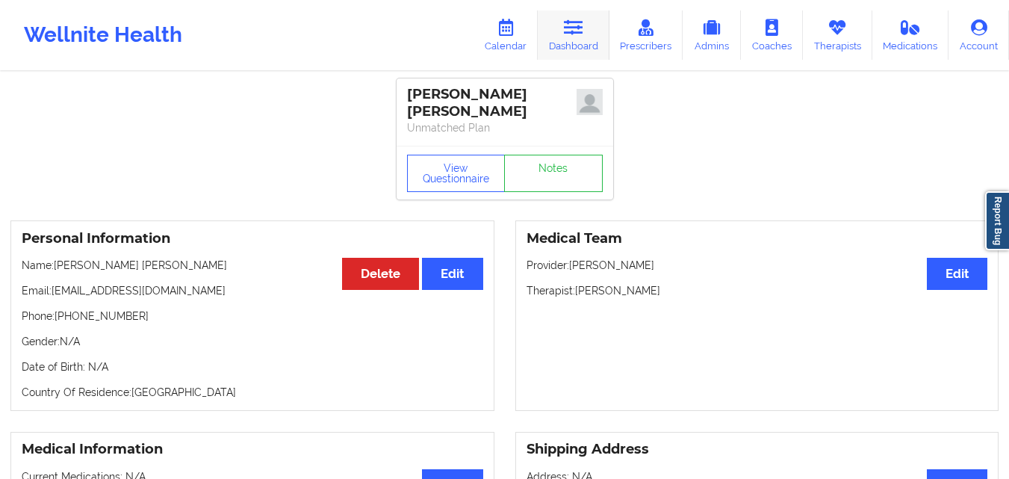
click at [574, 39] on link "Dashboard" at bounding box center [574, 34] width 72 height 49
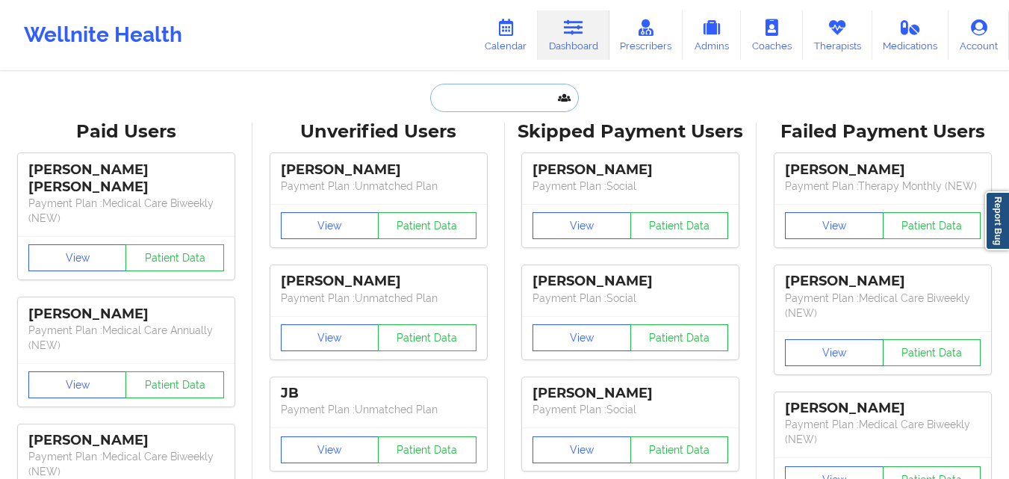
click at [464, 97] on input "text" at bounding box center [504, 98] width 148 height 28
paste input "Regarding Christina Alvarez, Her yesterday appointment is marked as cancelled a…"
type input "Regarding Christina Alvarez, Her yesterday appointment is marked as cancelled a…"
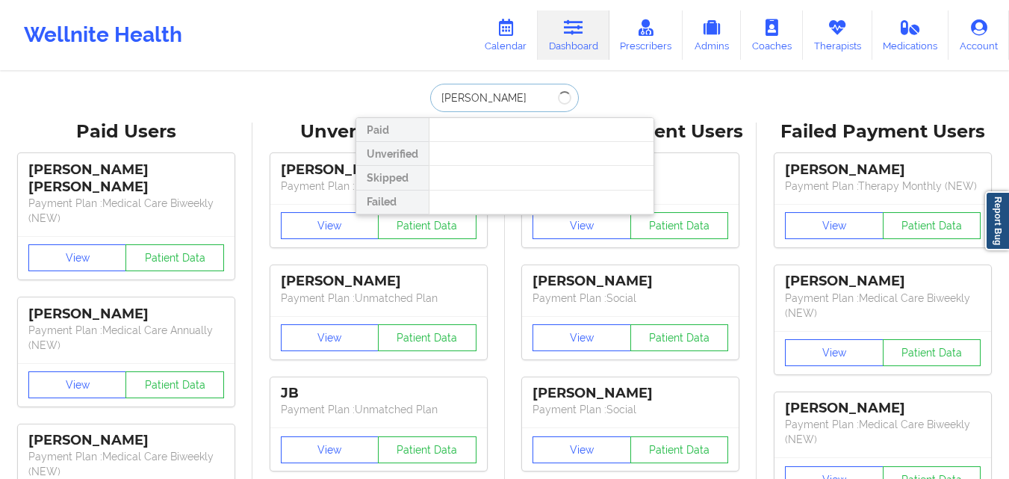
type input "Nicole Miller"
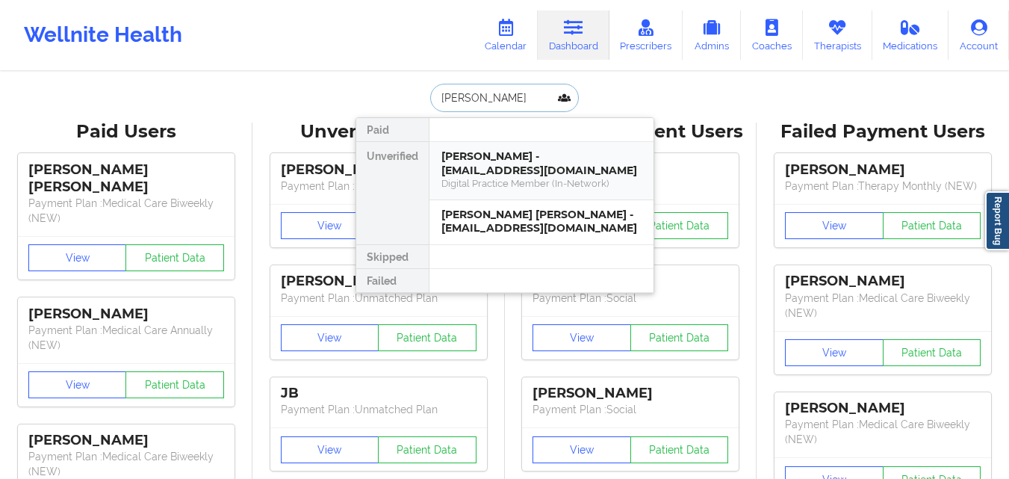
click at [560, 167] on div "Nicole Miller - niccampisi1@gmail.com" at bounding box center [542, 163] width 200 height 28
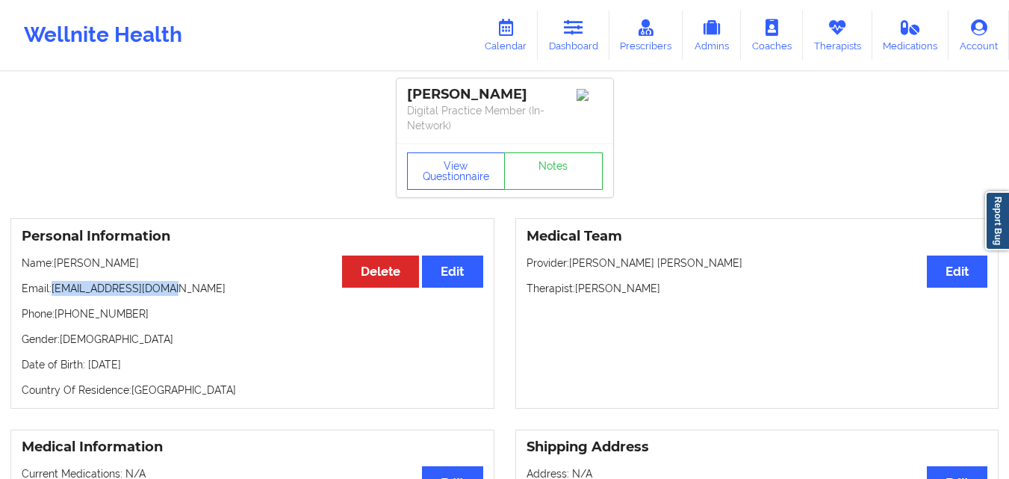
drag, startPoint x: 55, startPoint y: 288, endPoint x: 173, endPoint y: 293, distance: 118.1
click at [173, 293] on p "Email: niccampisi1@gmail.com" at bounding box center [253, 288] width 462 height 15
click at [98, 286] on p "Email: niccampisi1@gmail.com" at bounding box center [253, 288] width 462 height 15
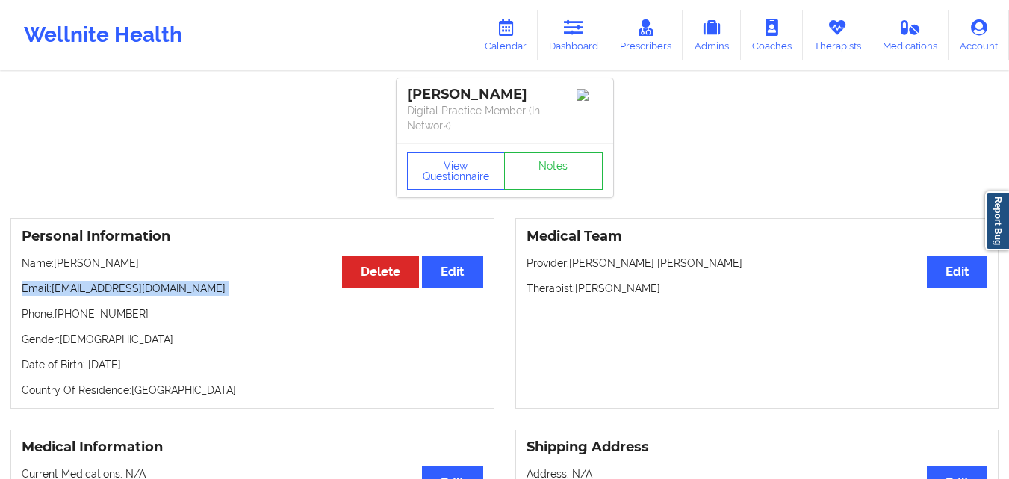
click at [98, 286] on p "Email: niccampisi1@gmail.com" at bounding box center [253, 288] width 462 height 15
click at [253, 327] on div "Personal Information Edit Delete Name: Nicole Miller Email: niccampisi1@gmail.c…" at bounding box center [252, 313] width 484 height 191
drag, startPoint x: 52, startPoint y: 288, endPoint x: 220, endPoint y: 288, distance: 168.1
click at [220, 288] on p "Email: niccampisi1@gmail.com" at bounding box center [253, 288] width 462 height 15
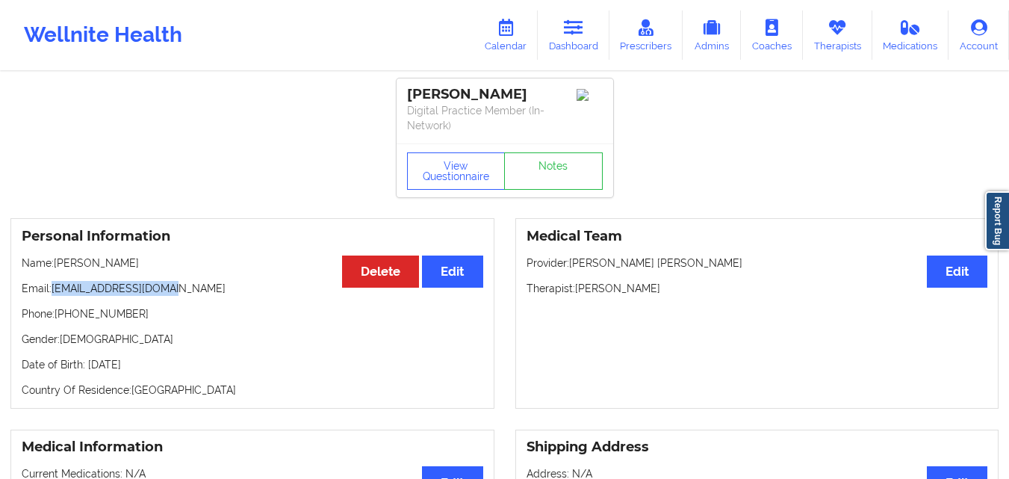
drag, startPoint x: 55, startPoint y: 290, endPoint x: 177, endPoint y: 291, distance: 122.5
click at [177, 291] on p "Email: niccampisi1@gmail.com" at bounding box center [253, 288] width 462 height 15
copy p "niccampisi1@gmail.com"
click at [566, 38] on link "Dashboard" at bounding box center [574, 34] width 72 height 49
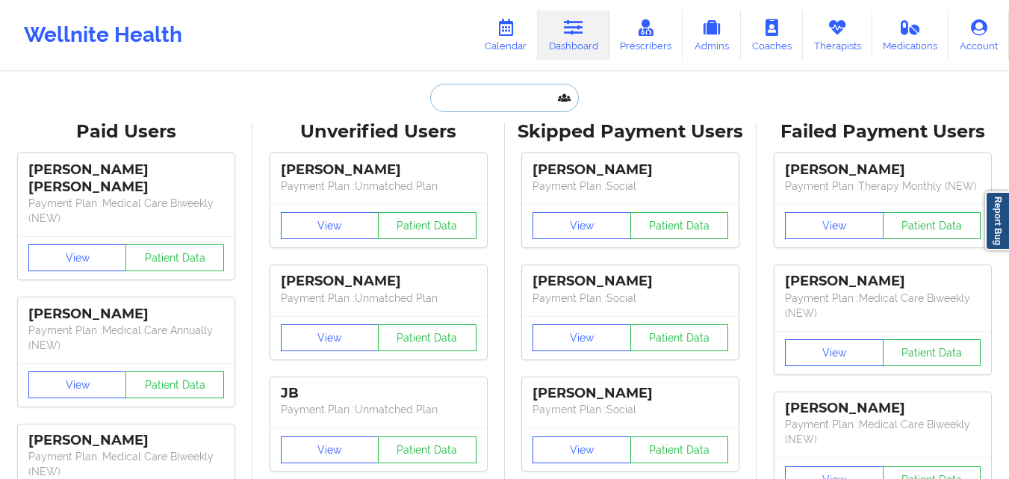
click at [486, 101] on input "text" at bounding box center [504, 98] width 148 height 28
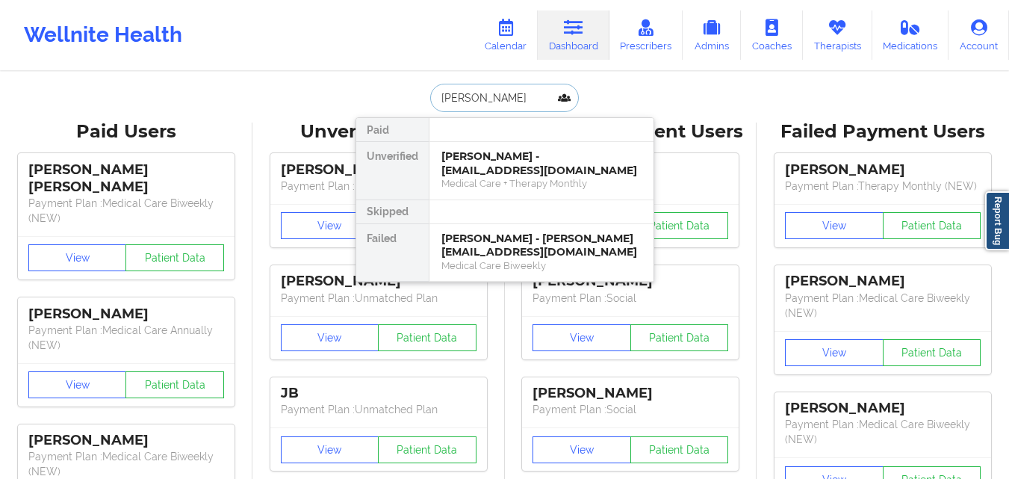
type input "Nicole A M"
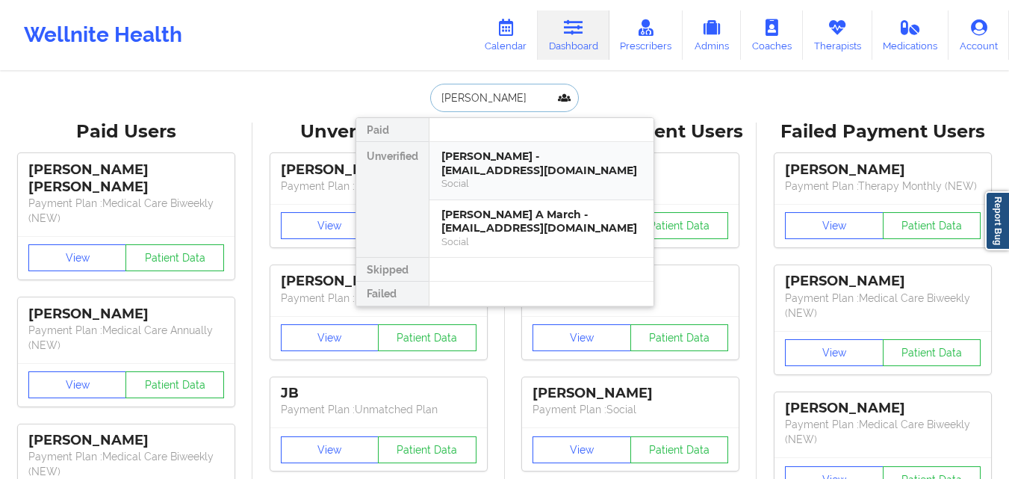
click at [552, 177] on div "Nicole A Miller - colieamiller@gmail.com" at bounding box center [542, 163] width 200 height 28
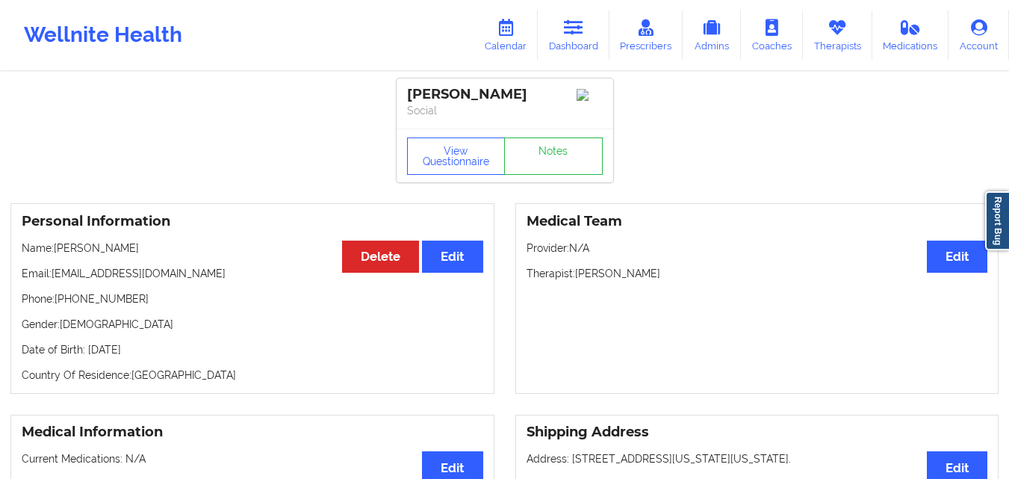
click at [81, 306] on p "Phone: +15624559920" at bounding box center [253, 298] width 462 height 15
click at [239, 306] on p "Phone: +15624559920" at bounding box center [253, 298] width 462 height 15
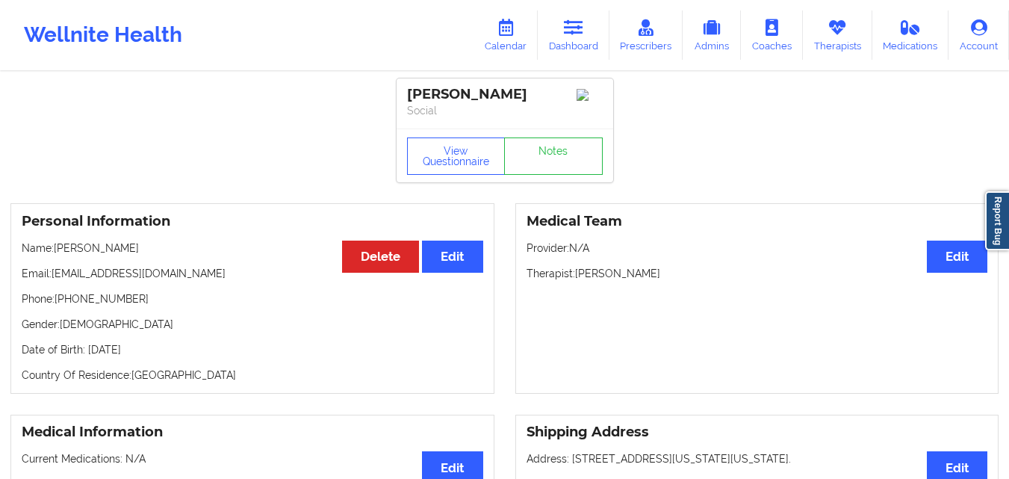
click at [140, 320] on div "Personal Information Edit Delete Name: Nicole A Miller Email: colieamiller@gmai…" at bounding box center [252, 298] width 484 height 191
drag, startPoint x: 97, startPoint y: 304, endPoint x: 137, endPoint y: 304, distance: 40.4
click at [137, 304] on p "Phone: +15624559920" at bounding box center [253, 298] width 462 height 15
copy p "+15624559920"
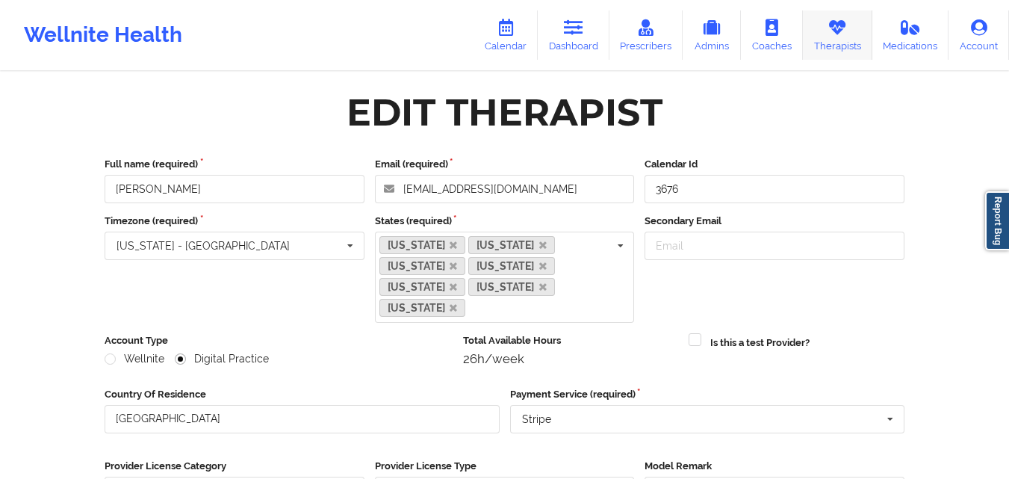
click at [834, 44] on link "Therapists" at bounding box center [837, 34] width 69 height 49
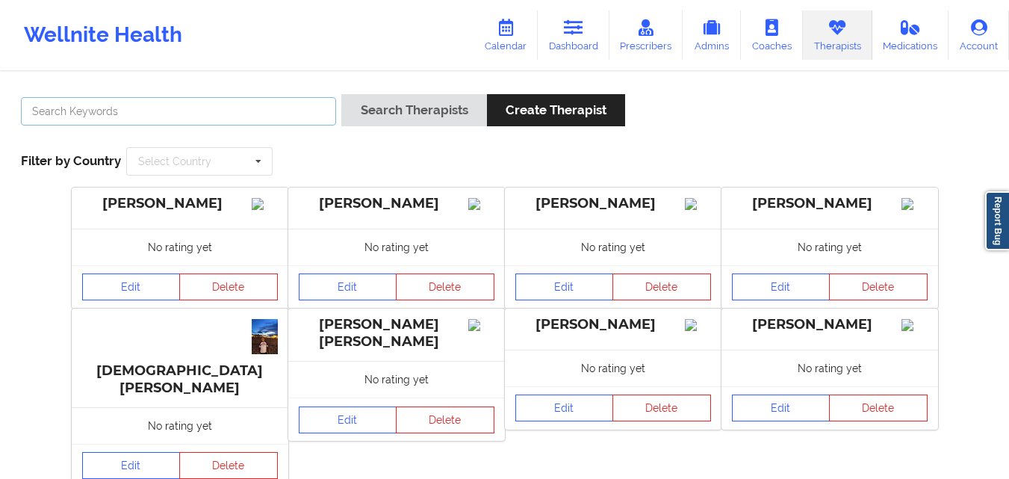
click at [224, 108] on input "text" at bounding box center [178, 111] width 315 height 28
paste input "[PERSON_NAME]"
type input "L"
type input "[PERSON_NAME]"
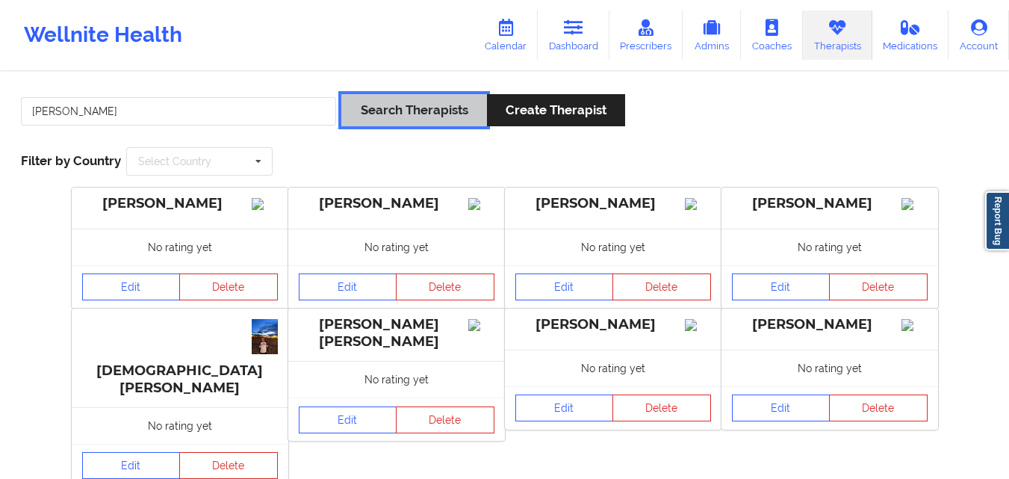
click at [442, 109] on button "Search Therapists" at bounding box center [413, 110] width 145 height 32
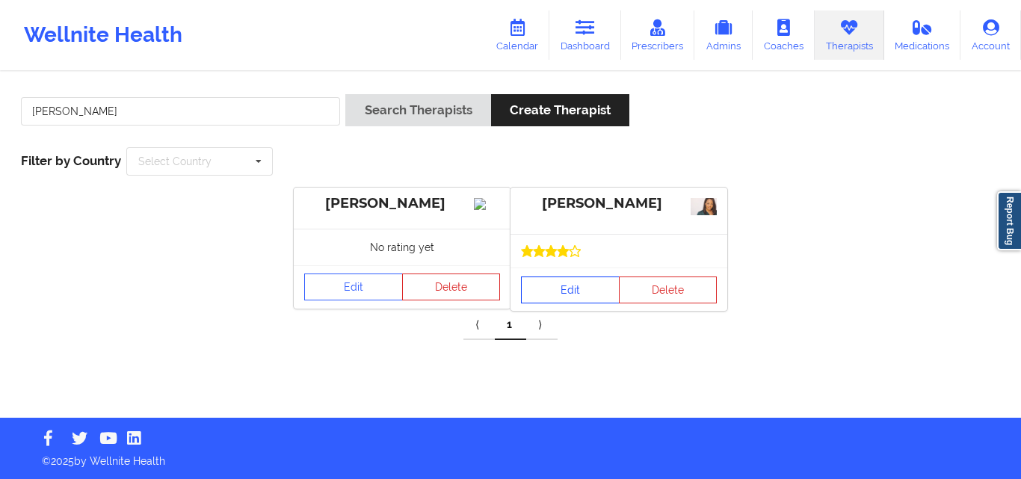
click at [577, 283] on link "Edit" at bounding box center [570, 289] width 99 height 27
